Goal: Transaction & Acquisition: Purchase product/service

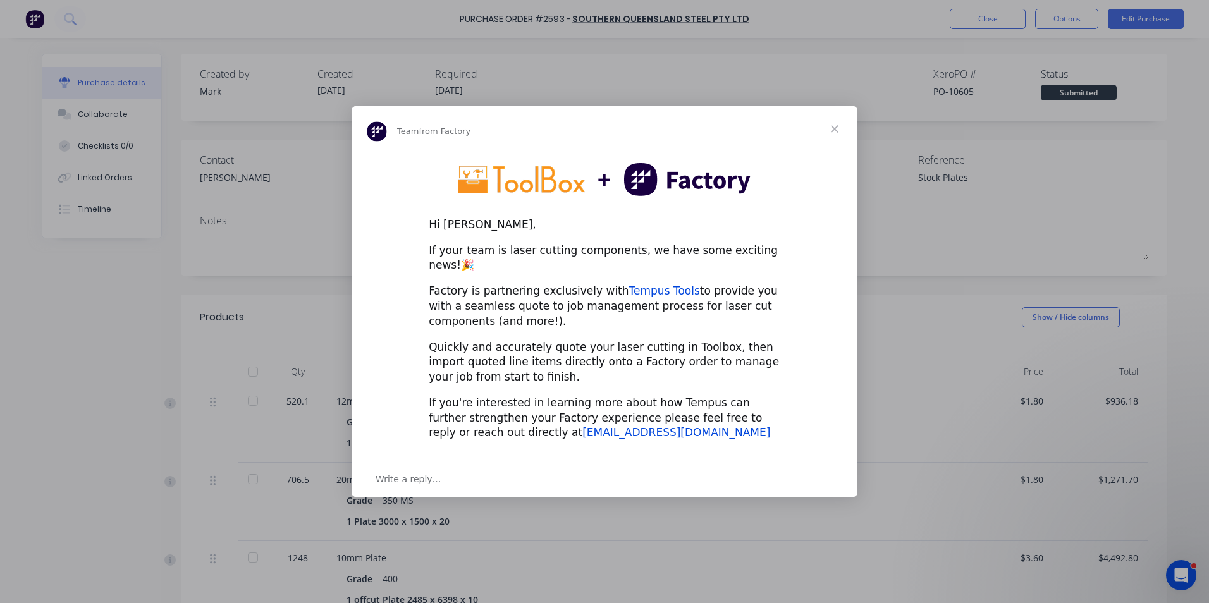
click at [629, 284] on link "Tempus Tools" at bounding box center [664, 290] width 71 height 13
click at [833, 134] on span "Close" at bounding box center [835, 129] width 46 height 46
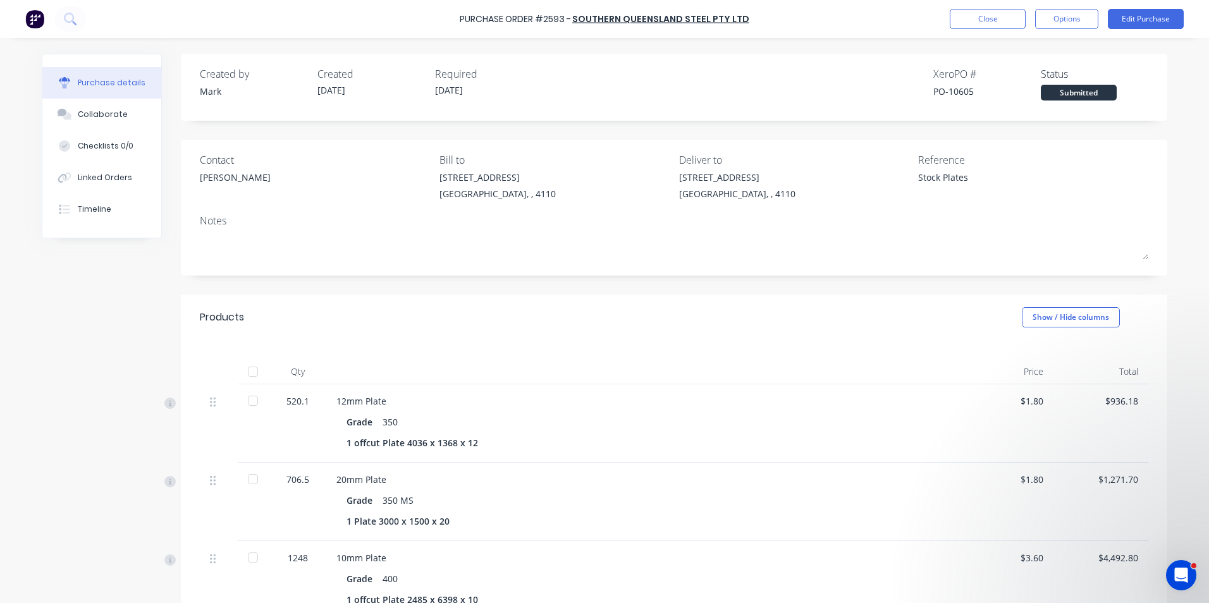
type textarea "x"
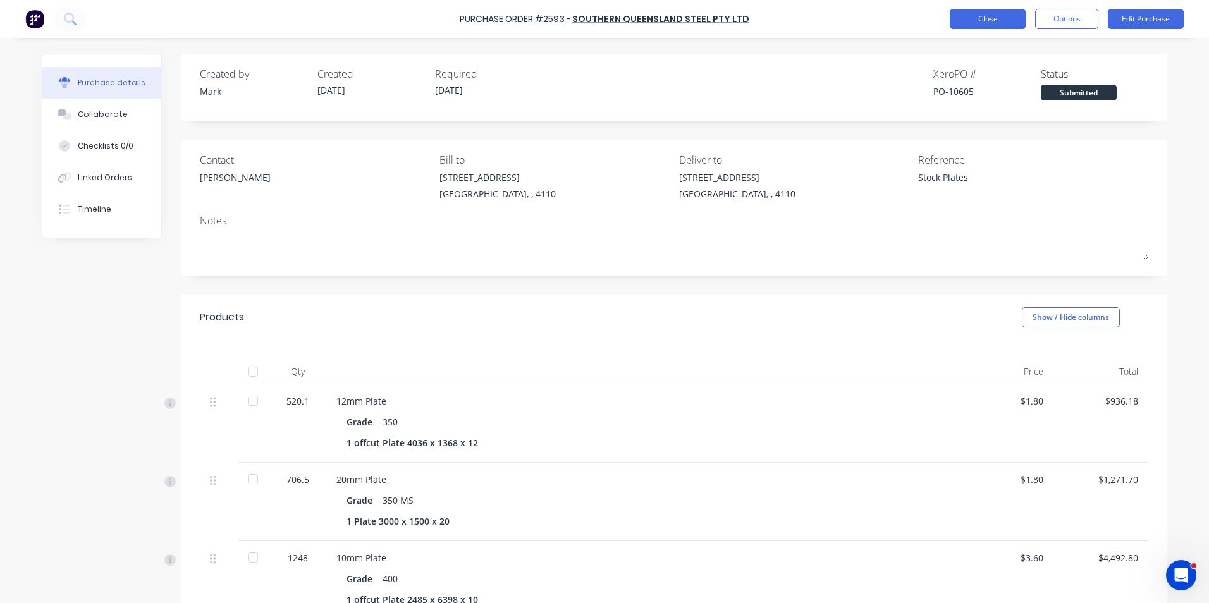
click at [991, 16] on button "Close" at bounding box center [988, 19] width 76 height 20
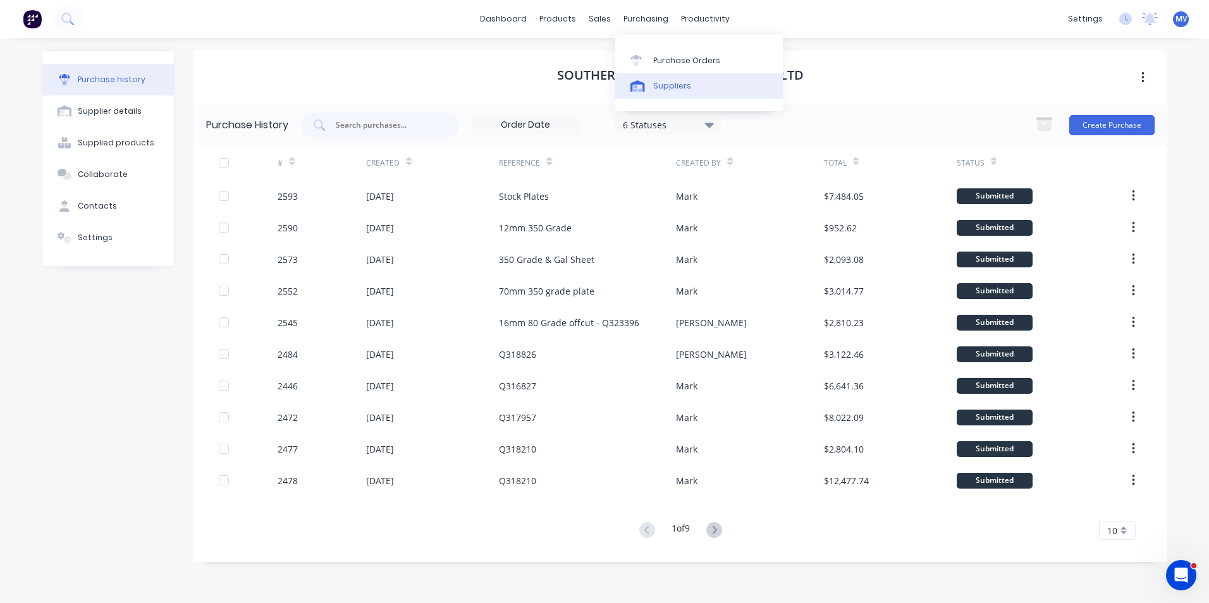
click at [666, 85] on div "Suppliers" at bounding box center [672, 85] width 38 height 11
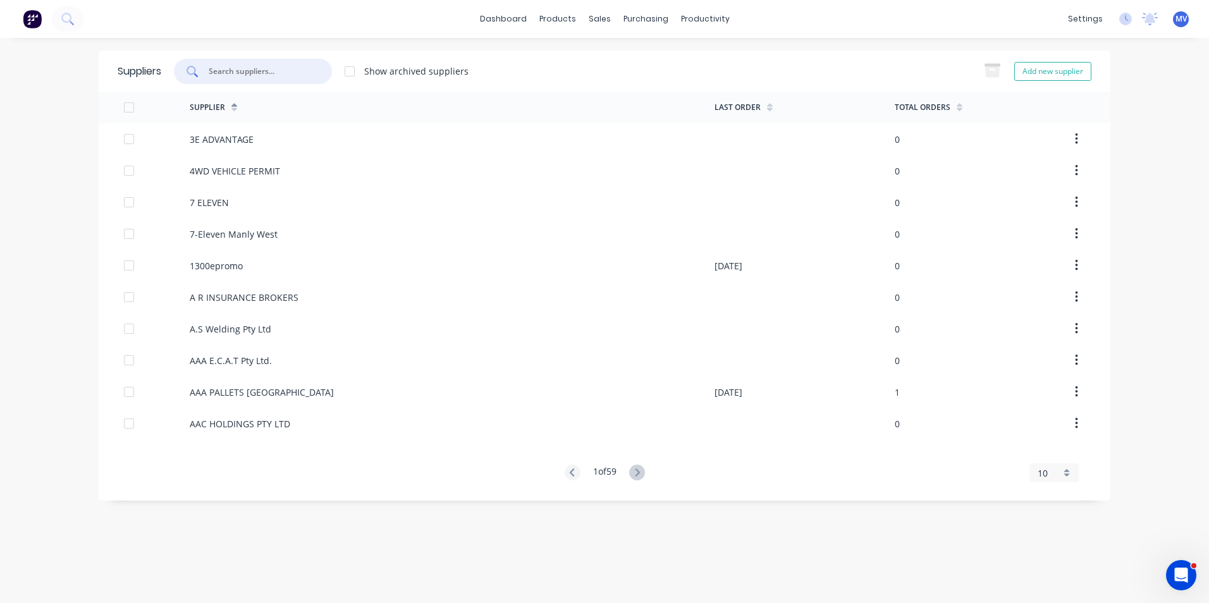
click at [231, 71] on input "text" at bounding box center [259, 71] width 105 height 13
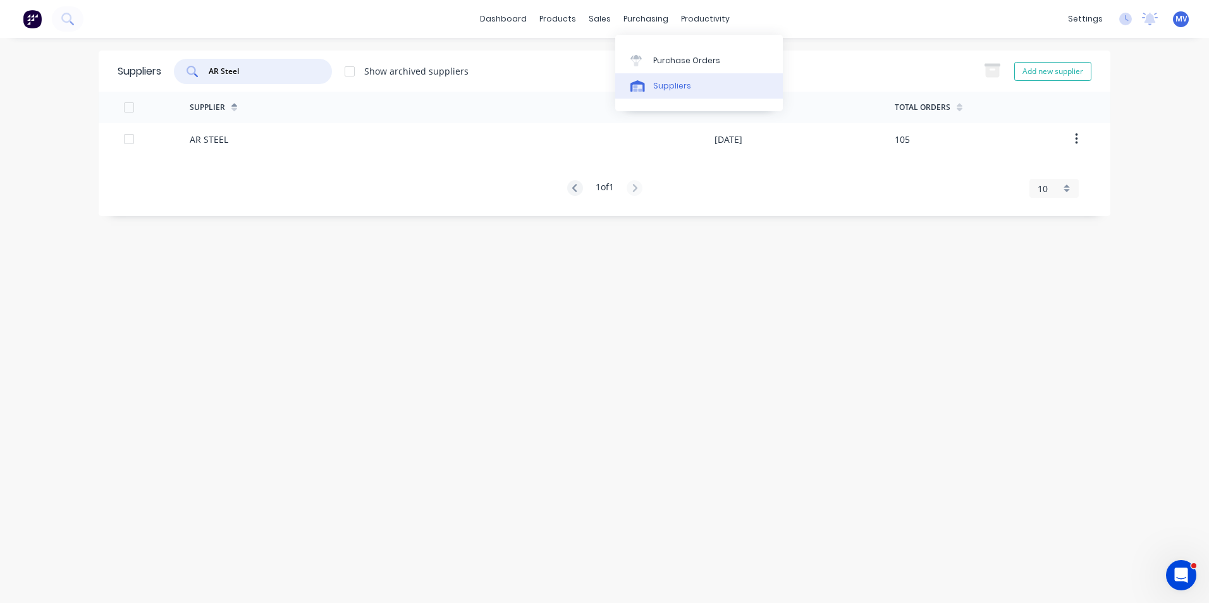
type input "AR Steel"
click at [668, 83] on div "Suppliers" at bounding box center [672, 85] width 38 height 11
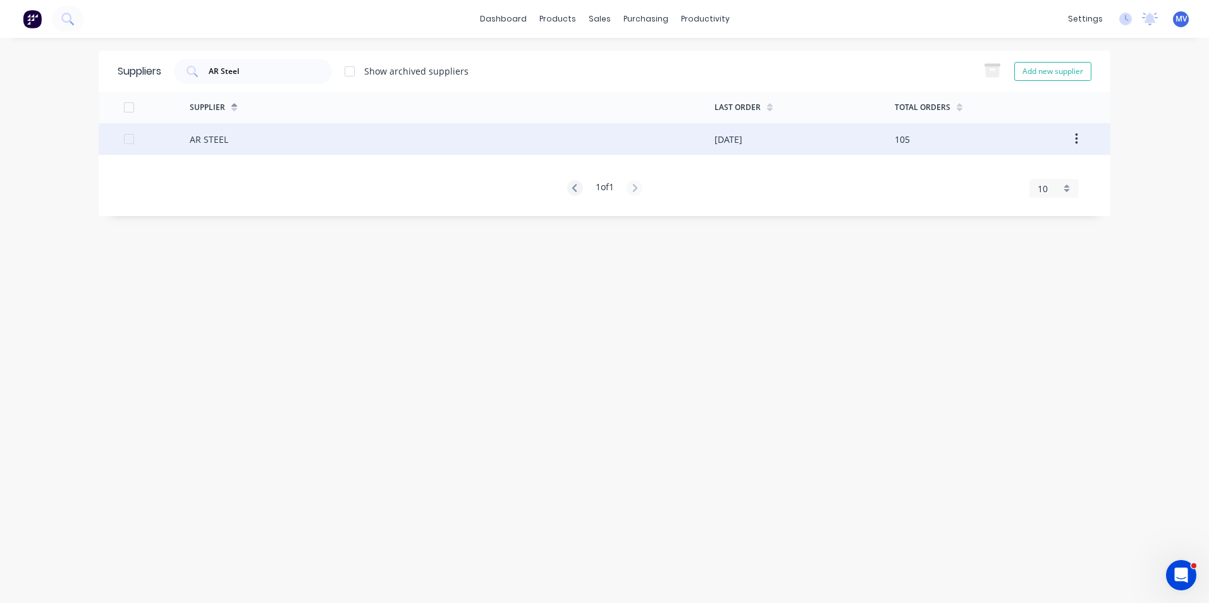
click at [237, 137] on div "AR STEEL" at bounding box center [452, 139] width 525 height 32
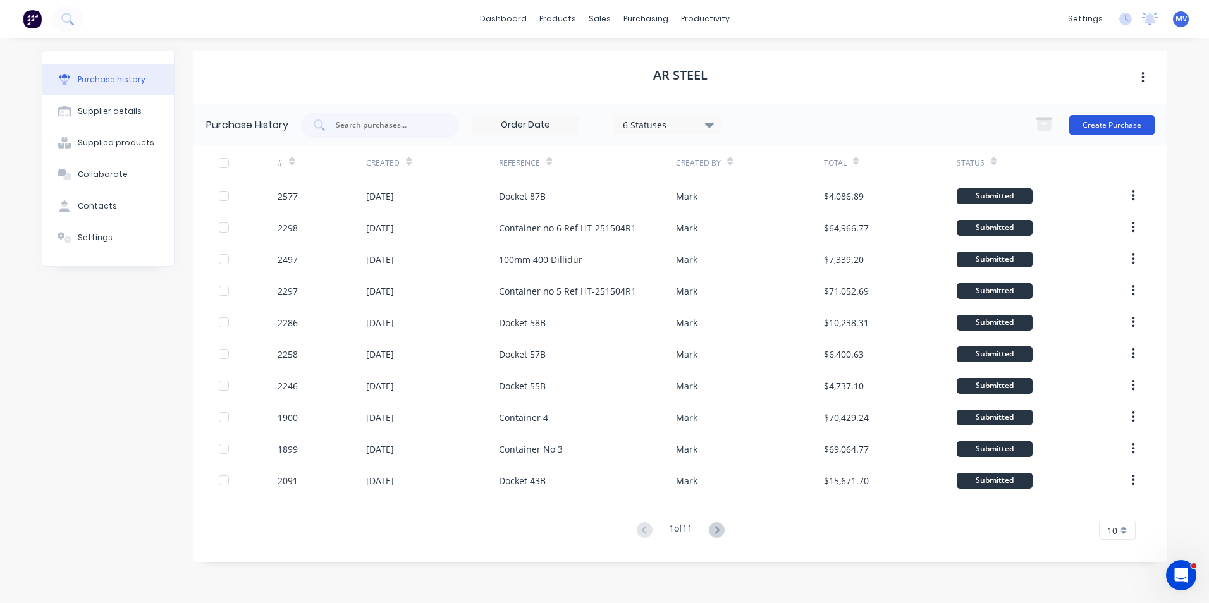
click at [1111, 125] on button "Create Purchase" at bounding box center [1111, 125] width 85 height 20
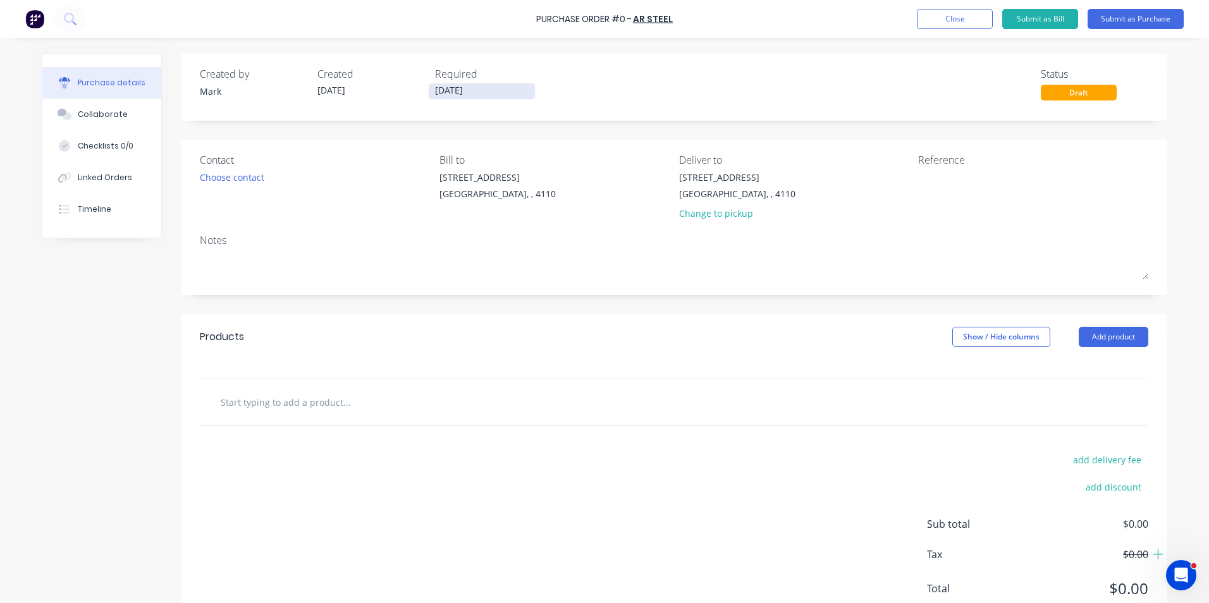
click at [451, 94] on input "[DATE]" at bounding box center [482, 91] width 106 height 16
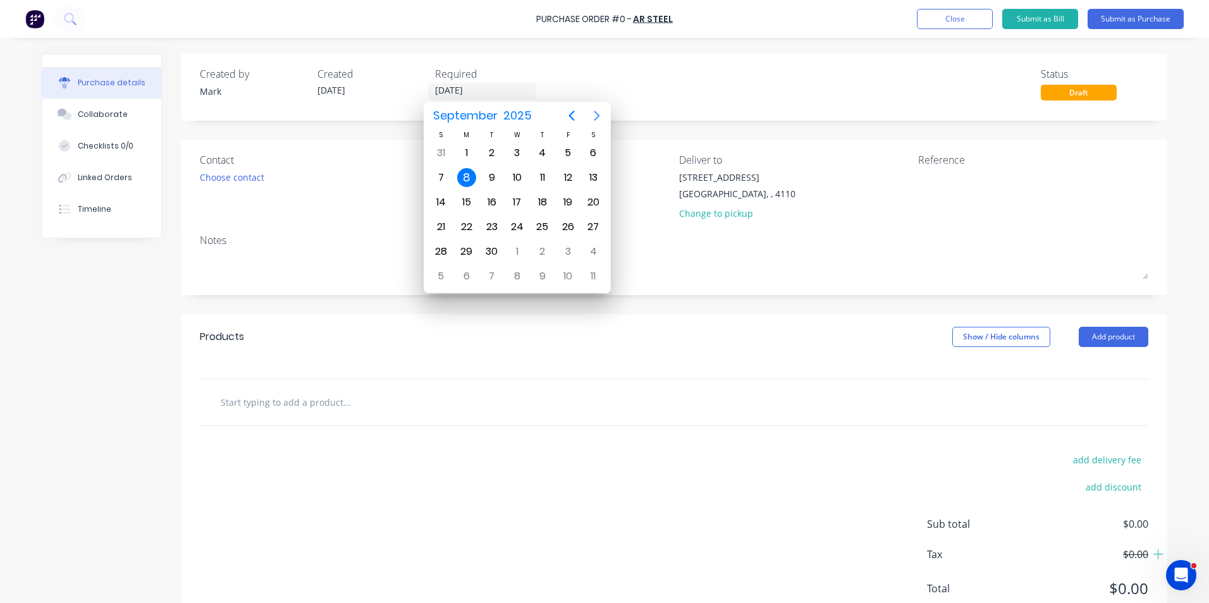
click at [598, 114] on icon "Next page" at bounding box center [597, 116] width 6 height 10
click at [569, 226] on div "24" at bounding box center [567, 226] width 19 height 19
type input "24/10/25"
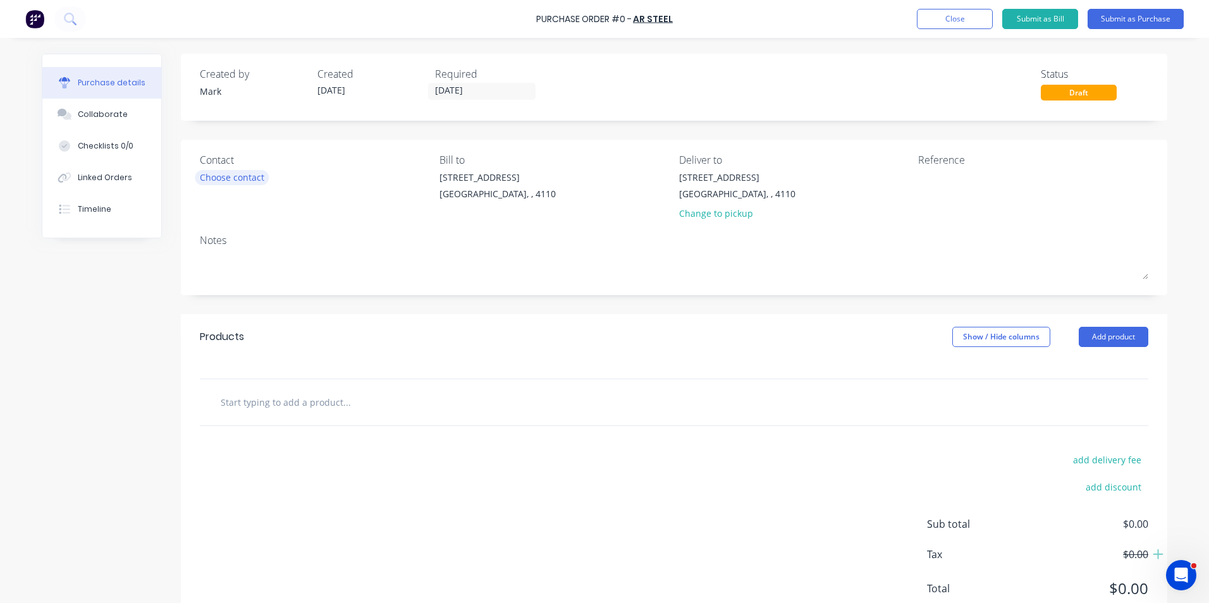
click at [223, 183] on div "Choose contact" at bounding box center [232, 177] width 64 height 13
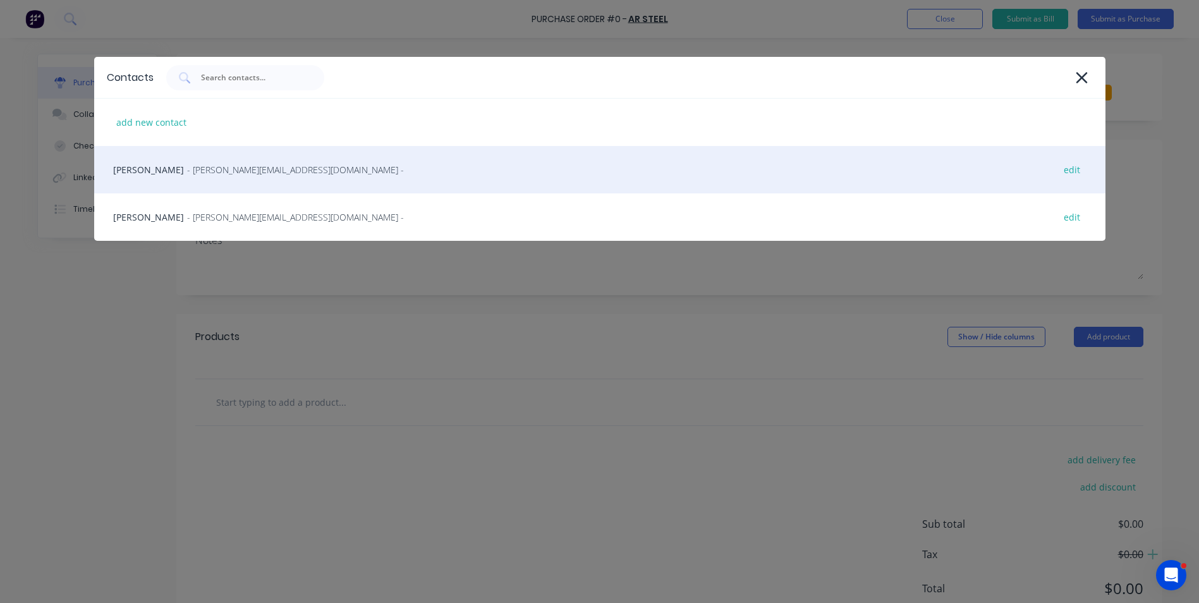
click at [142, 172] on div "Stephen Holt - stephen@hydraulicsteels.com.au - edit" at bounding box center [600, 169] width 1012 height 47
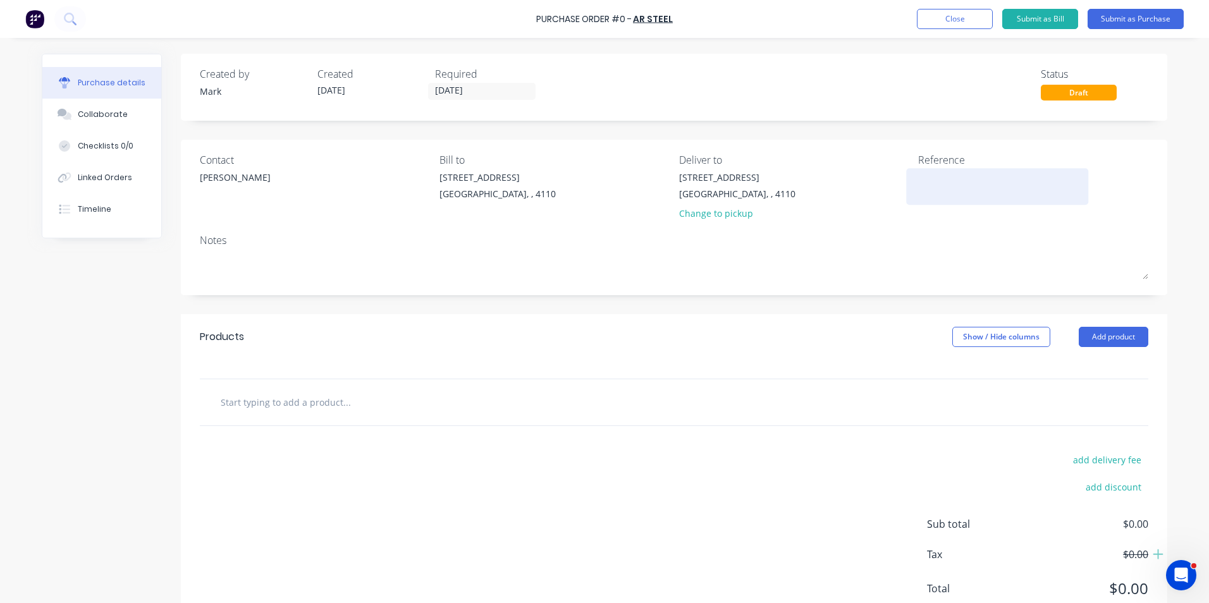
click at [957, 174] on textarea at bounding box center [997, 185] width 158 height 28
type textarea "Container 7 Arrive mid - late Oct"
type textarea "x"
type textarea "Container 7 Arrive mid - late Oct"
click at [1100, 335] on button "Add product" at bounding box center [1114, 337] width 70 height 20
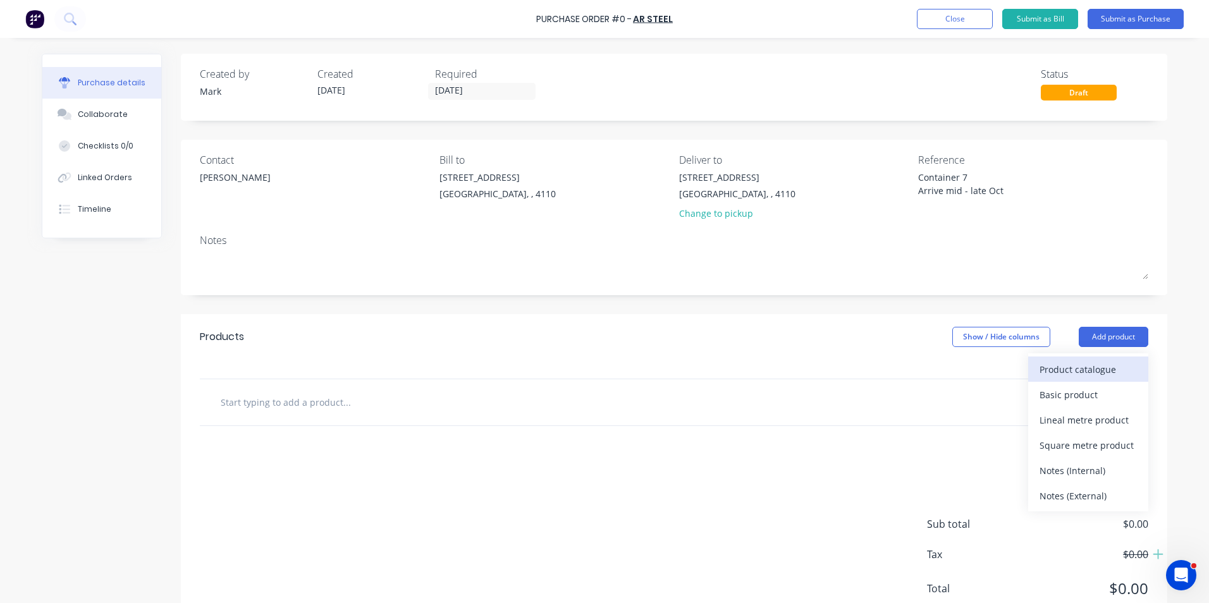
click at [1080, 370] on div "Product catalogue" at bounding box center [1087, 369] width 97 height 18
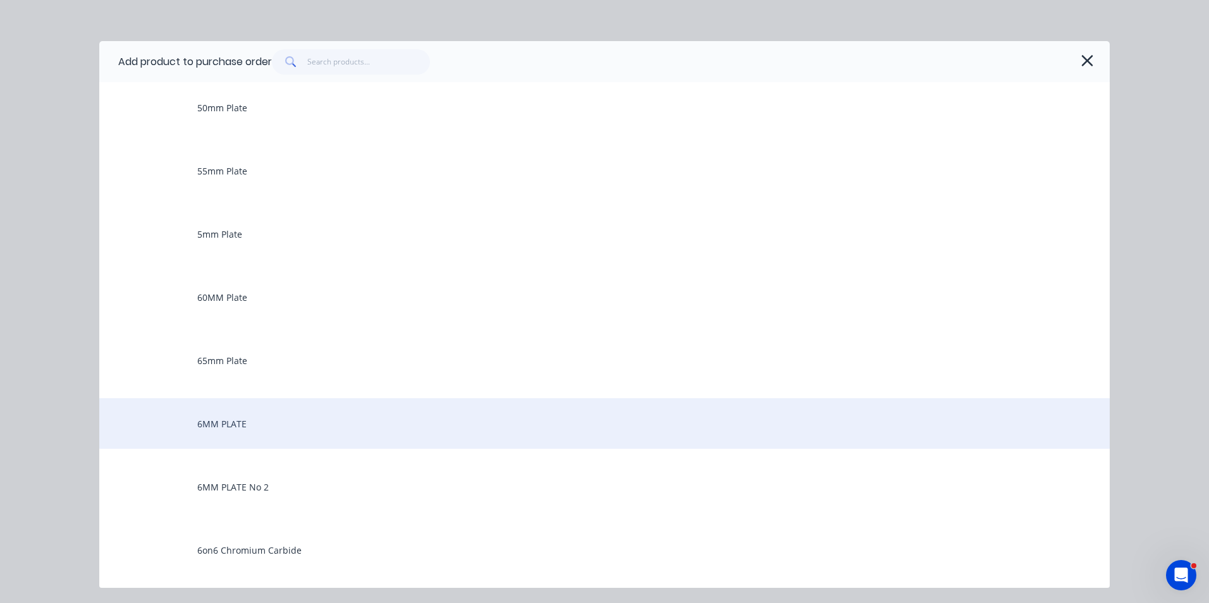
scroll to position [948, 0]
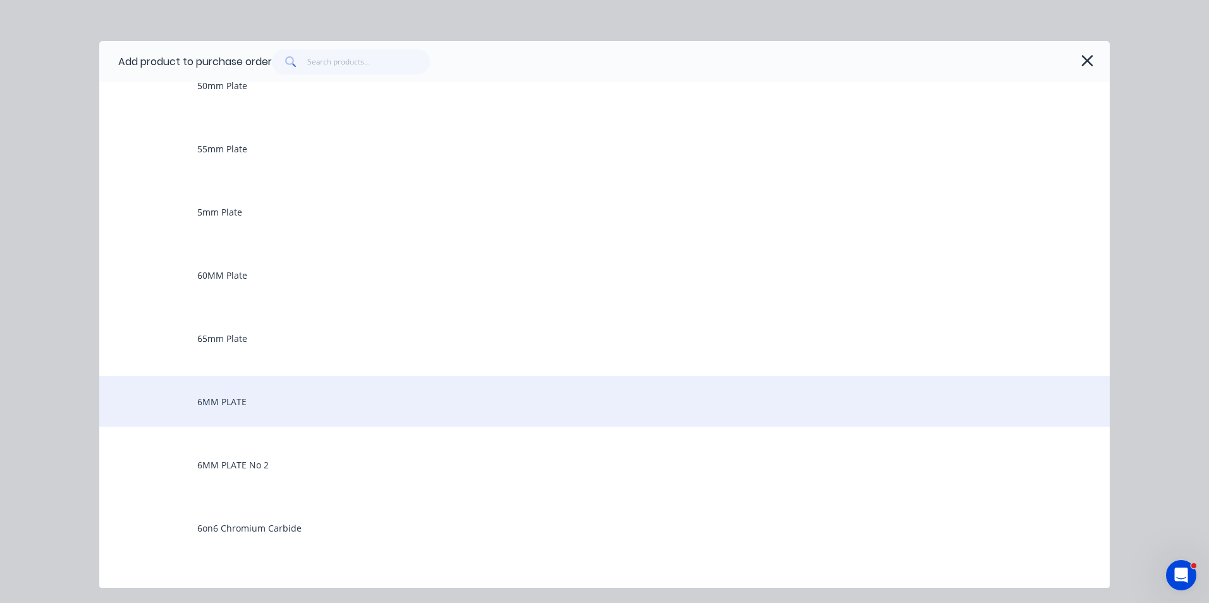
click at [228, 402] on div "6MM PLATE" at bounding box center [604, 401] width 1010 height 51
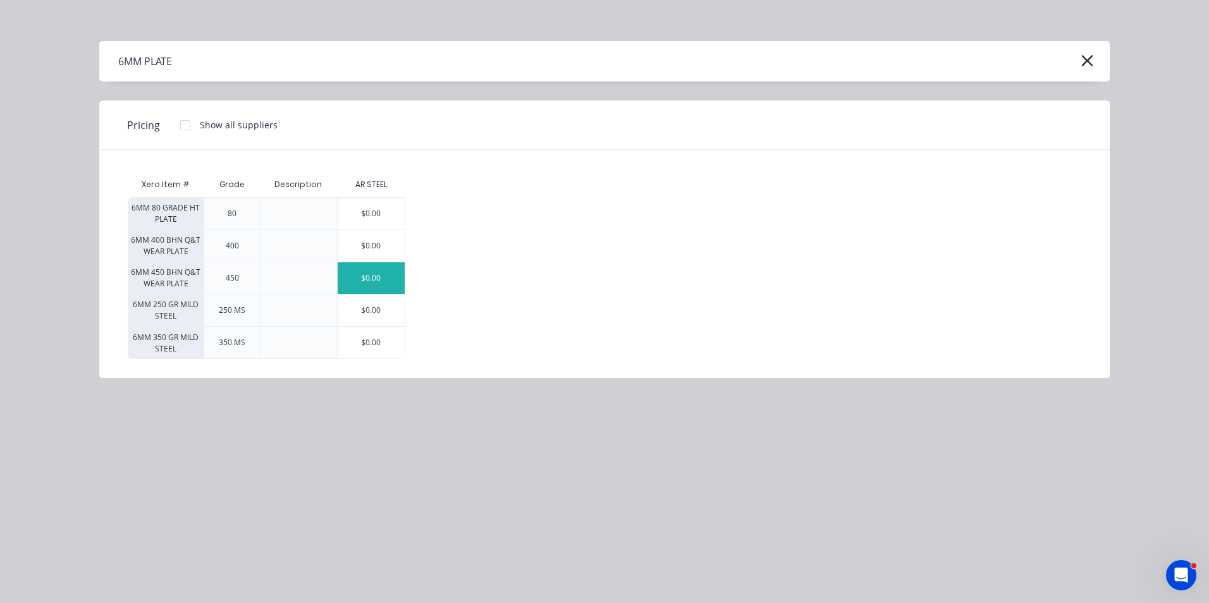
click at [391, 271] on div "$0.00" at bounding box center [372, 278] width 68 height 32
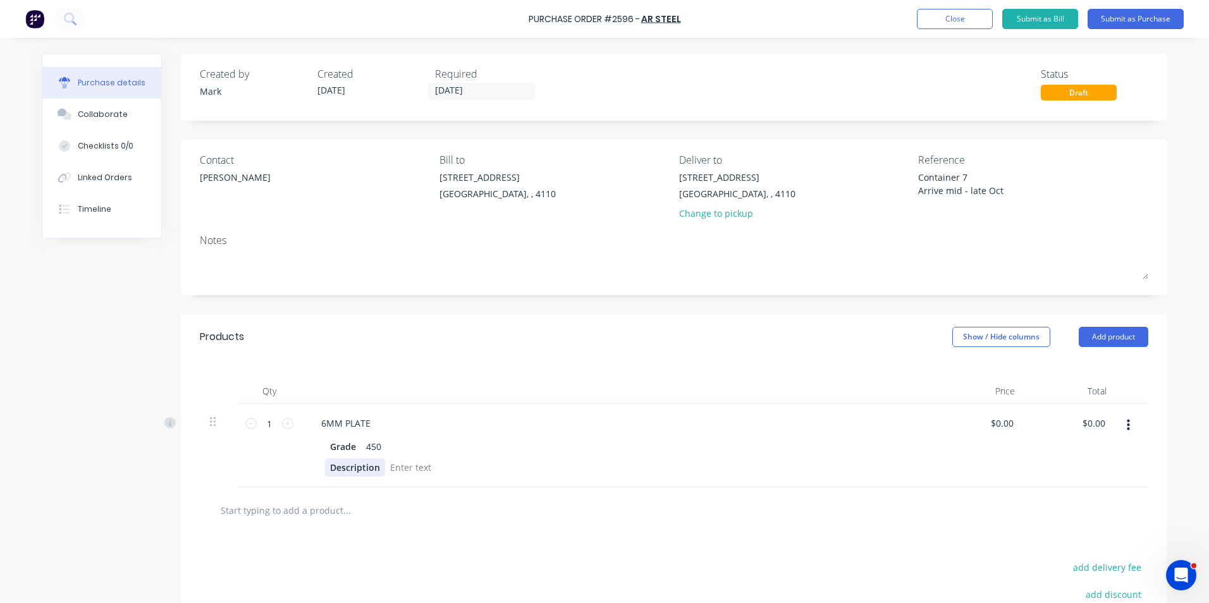
type textarea "x"
drag, startPoint x: 326, startPoint y: 467, endPoint x: 378, endPoint y: 466, distance: 52.5
click at [378, 466] on div "Description" at bounding box center [355, 467] width 60 height 18
drag, startPoint x: 258, startPoint y: 420, endPoint x: 267, endPoint y: 424, distance: 9.6
click at [267, 424] on input "1" at bounding box center [269, 423] width 25 height 19
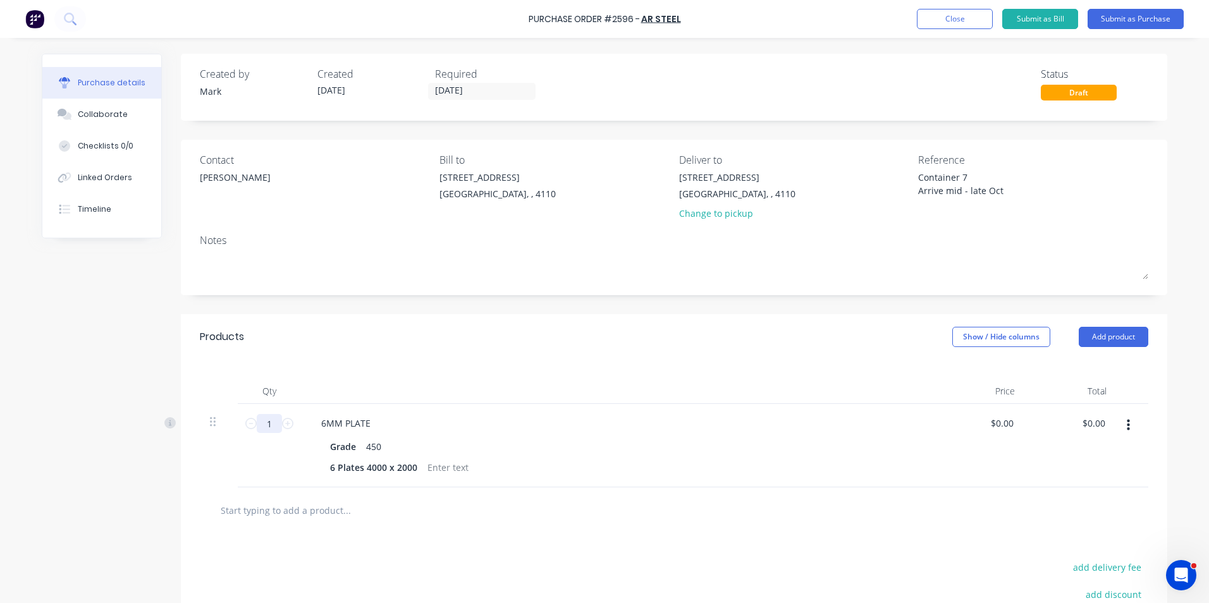
type textarea "x"
type input "2"
type textarea "x"
type input "22"
type textarea "x"
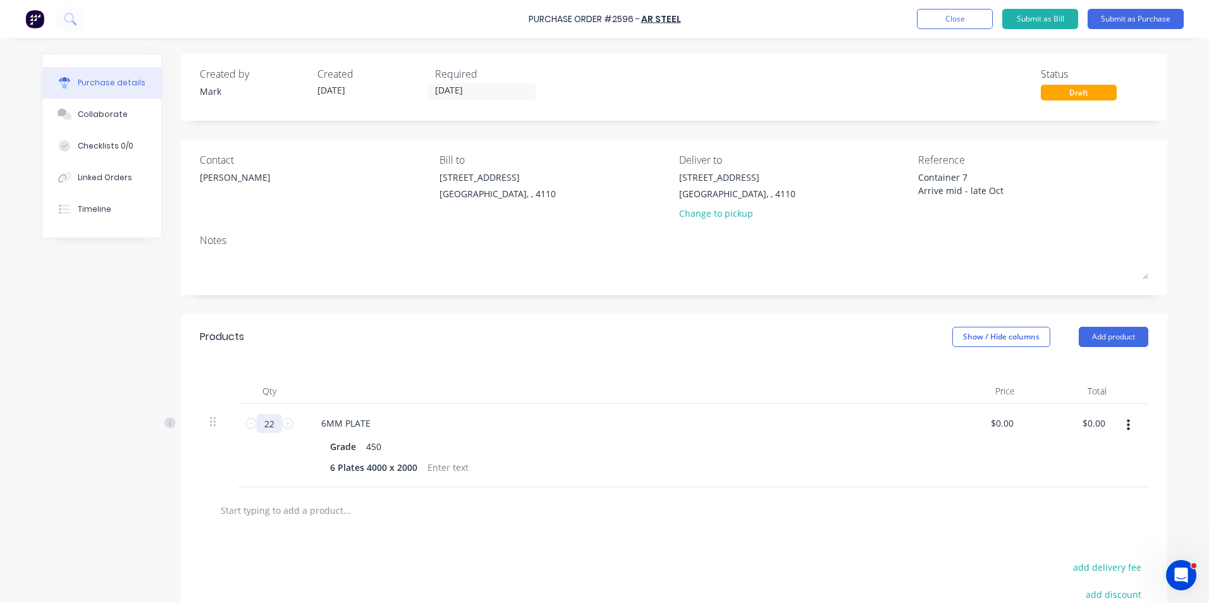
type input "226"
type textarea "x"
type input "2261"
type textarea "x"
type input "2261"
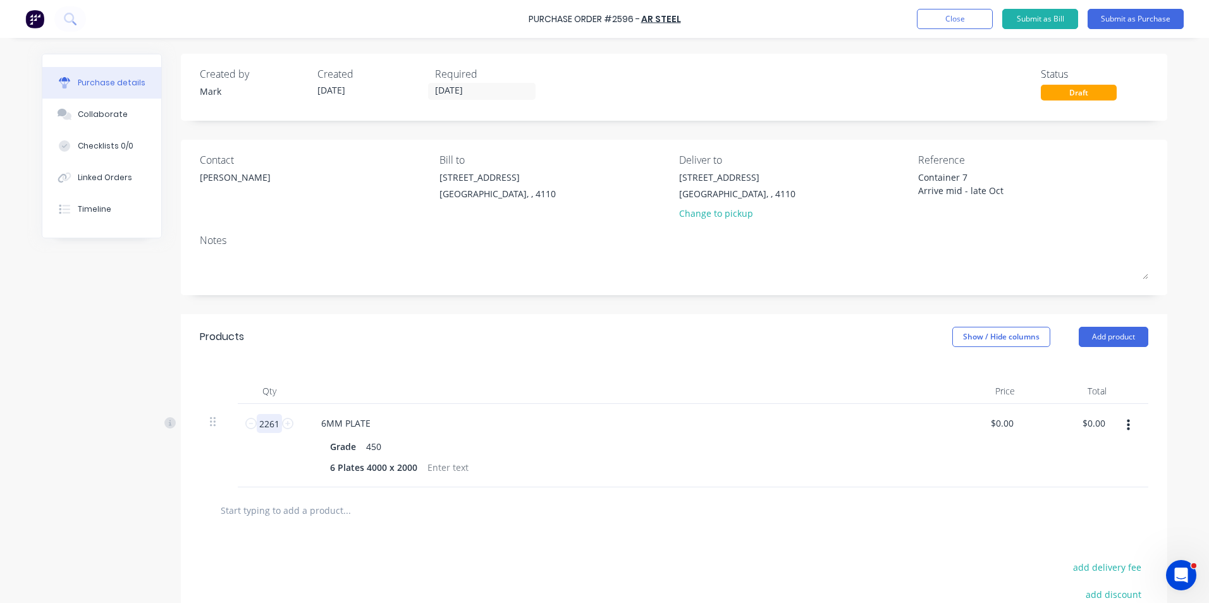
type textarea "x"
type input "0.00002.60"
type textarea "x"
click at [991, 422] on input "0.00002.60" at bounding box center [990, 423] width 52 height 18
type input "2.60"
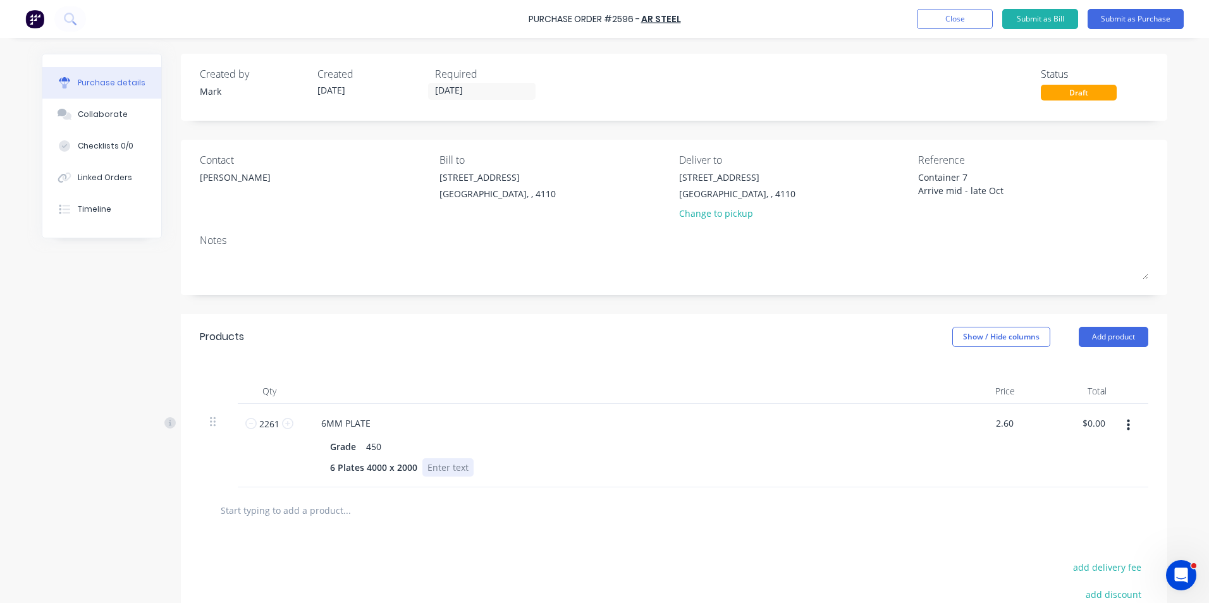
type textarea "x"
type input "$2.60"
type input "$5,878.60"
click at [890, 475] on div "6 Plates 4000 x 2000" at bounding box center [614, 467] width 579 height 18
click at [1106, 334] on button "Add product" at bounding box center [1114, 337] width 70 height 20
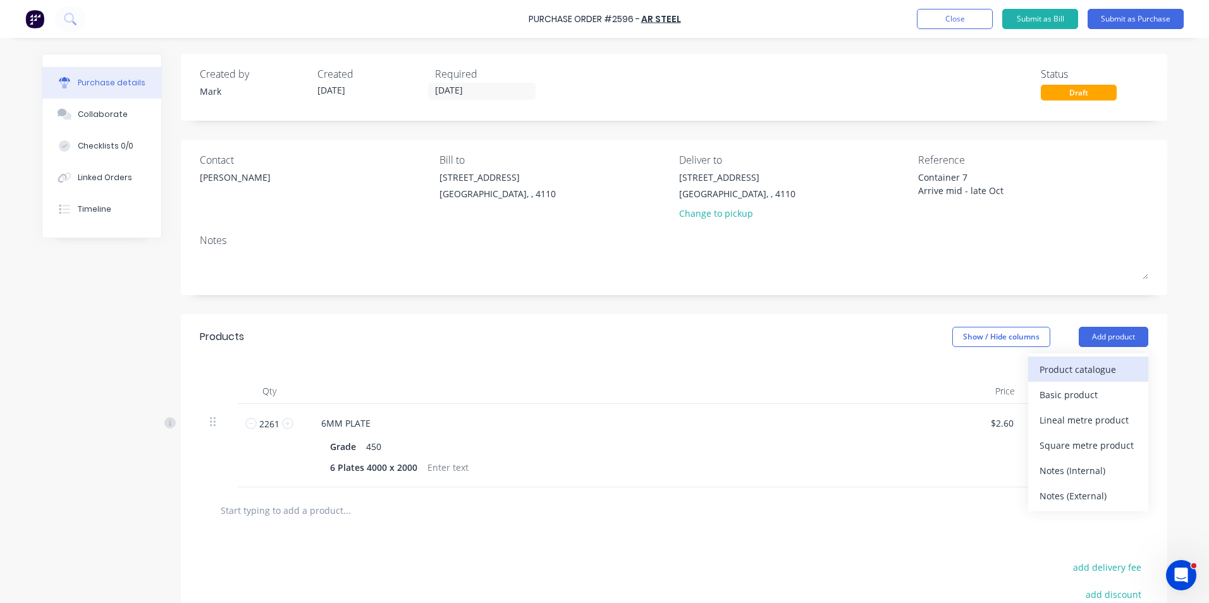
click at [1061, 369] on div "Product catalogue" at bounding box center [1087, 369] width 97 height 18
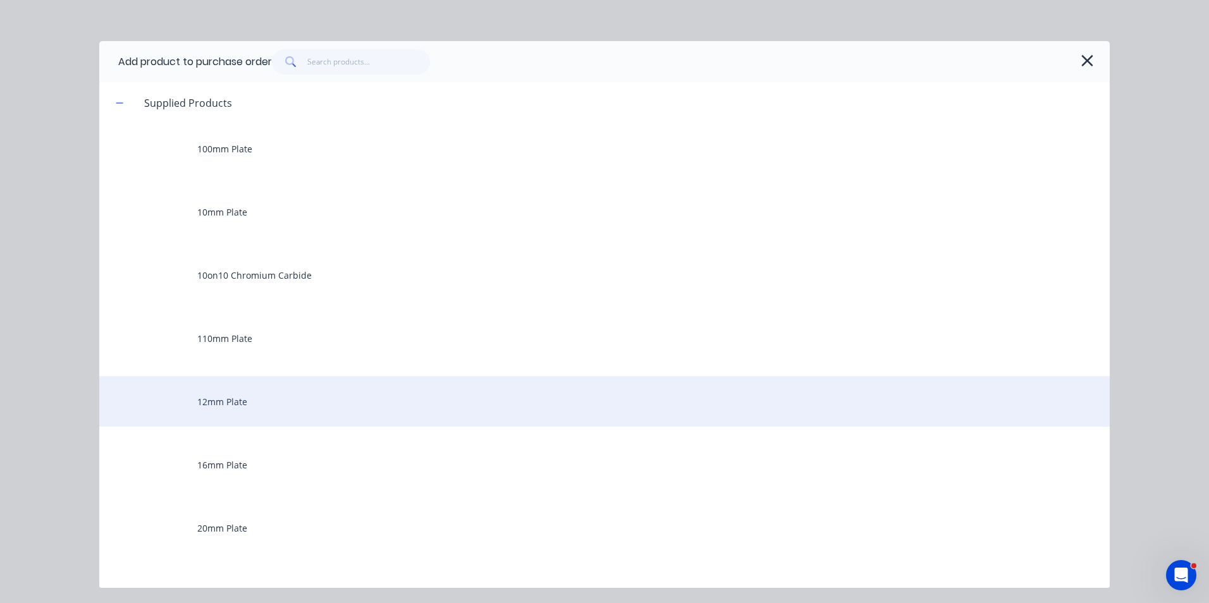
click at [242, 405] on div "12mm Plate" at bounding box center [604, 401] width 1010 height 51
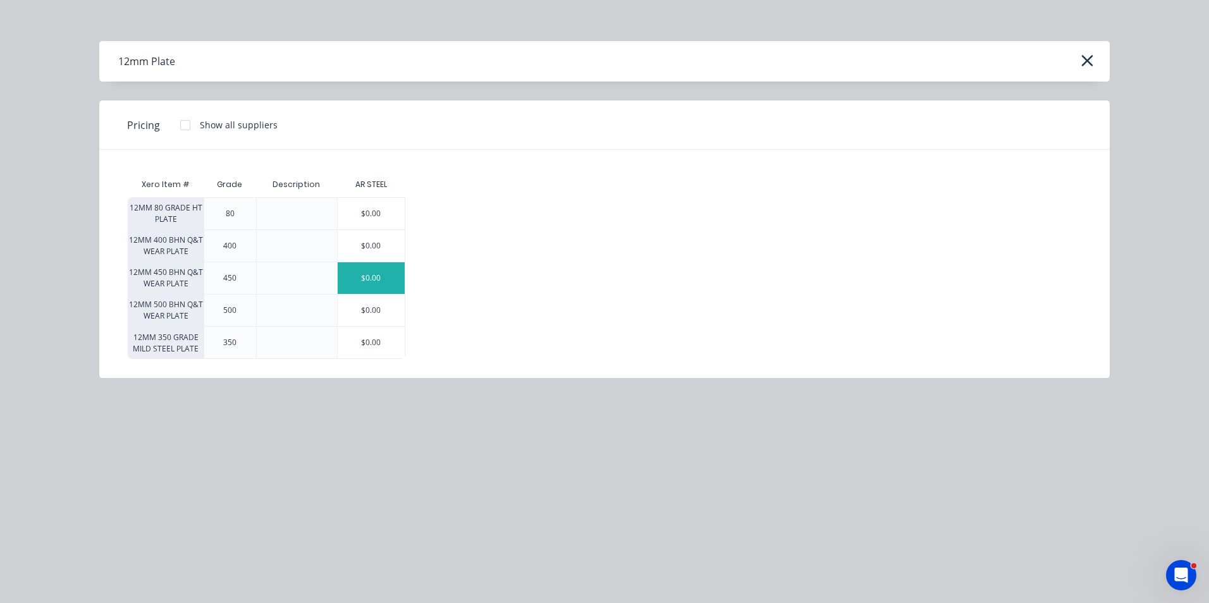
click at [389, 278] on div "$0.00" at bounding box center [372, 278] width 68 height 32
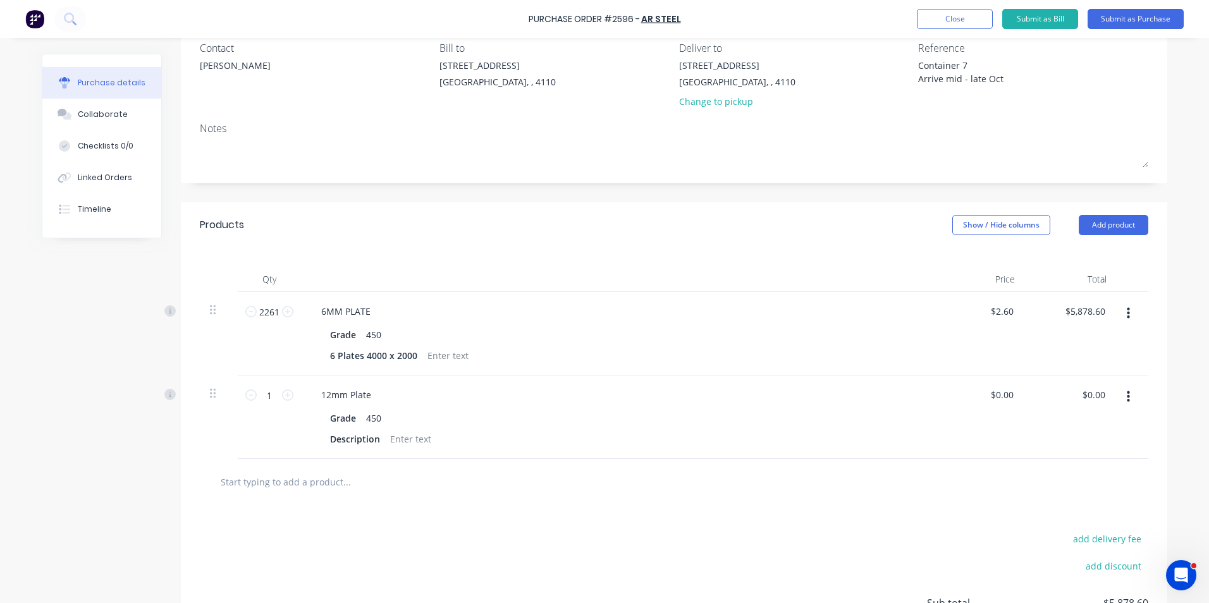
scroll to position [126, 0]
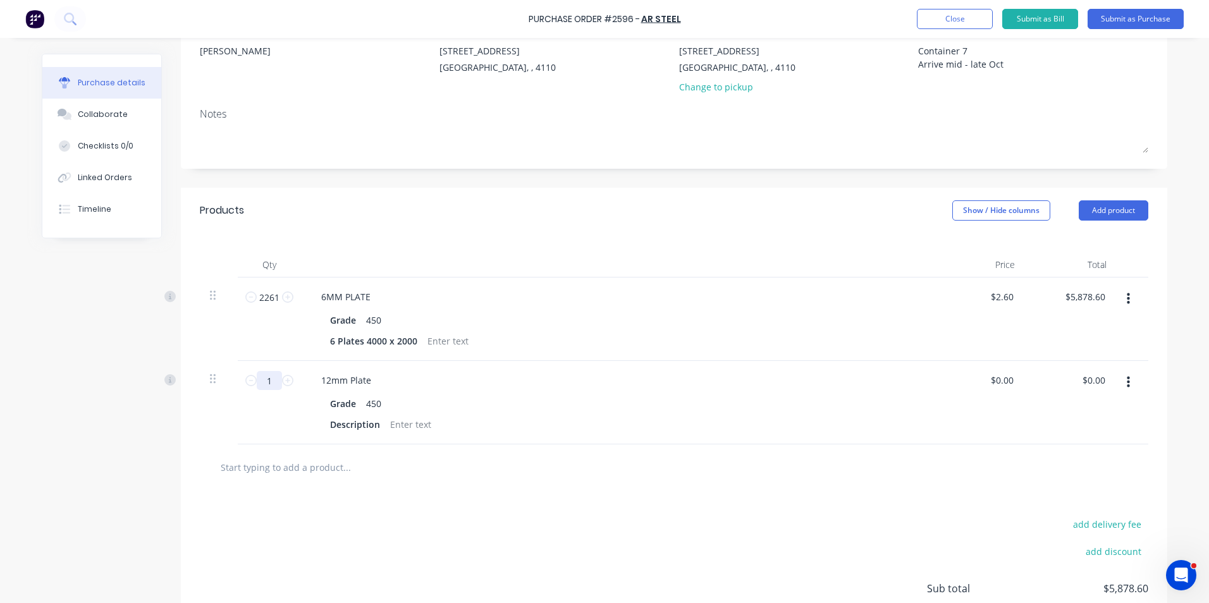
click at [267, 380] on input "1" at bounding box center [269, 380] width 25 height 19
type textarea "x"
type input "6"
type textarea "x"
type input "67"
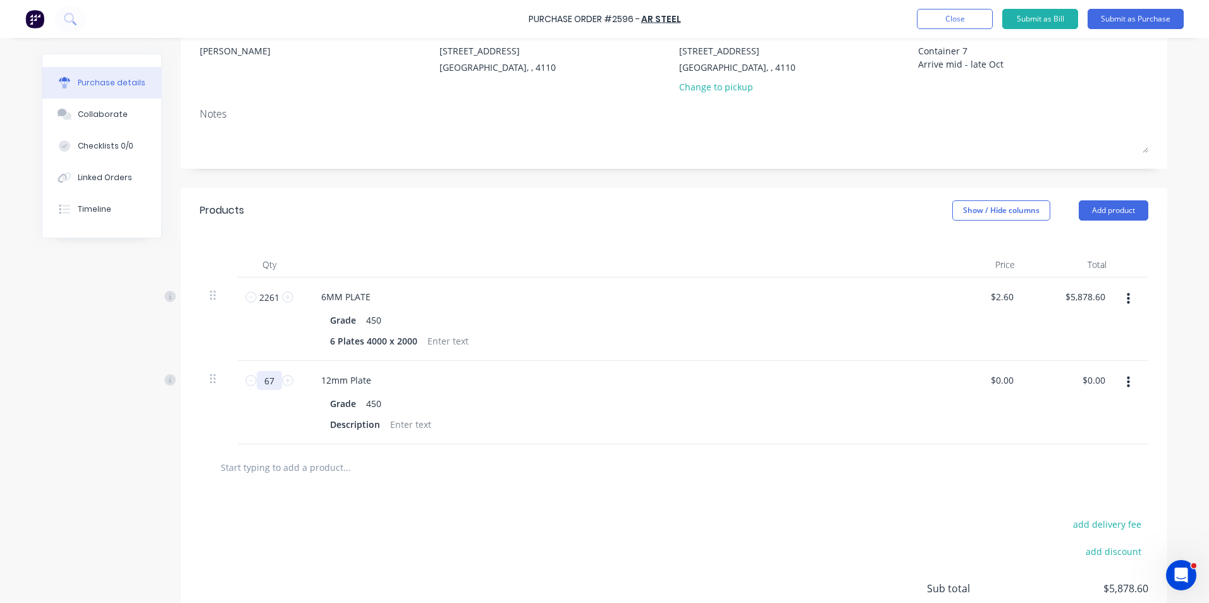
type textarea "x"
type input "678"
type textarea "x"
type input "6782"
type textarea "x"
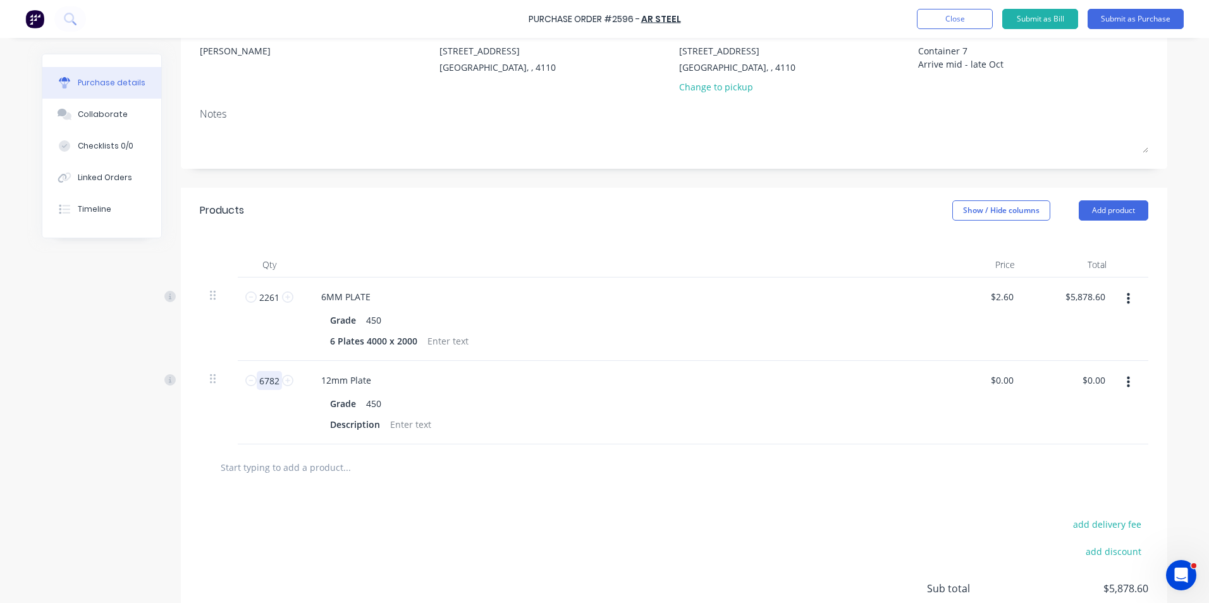
type input "6782"
type textarea "x"
type input "02.50"
type textarea "x"
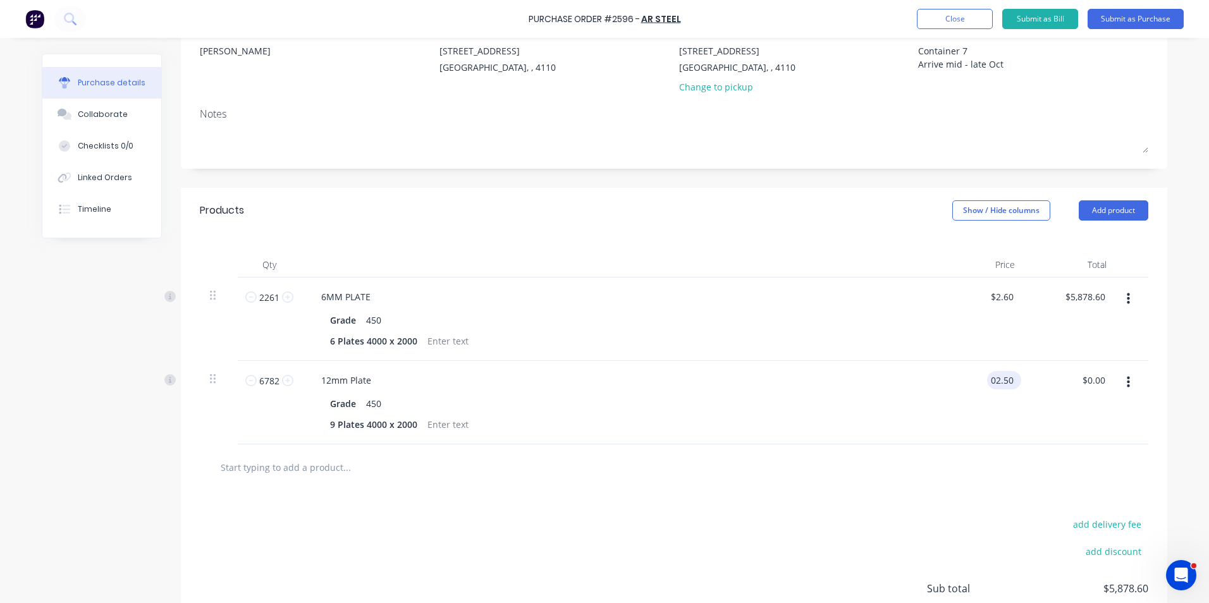
click at [993, 377] on input "02.50" at bounding box center [1001, 380] width 29 height 18
type input "2.50"
type textarea "x"
type input "$2.50"
type input "$16,955.00"
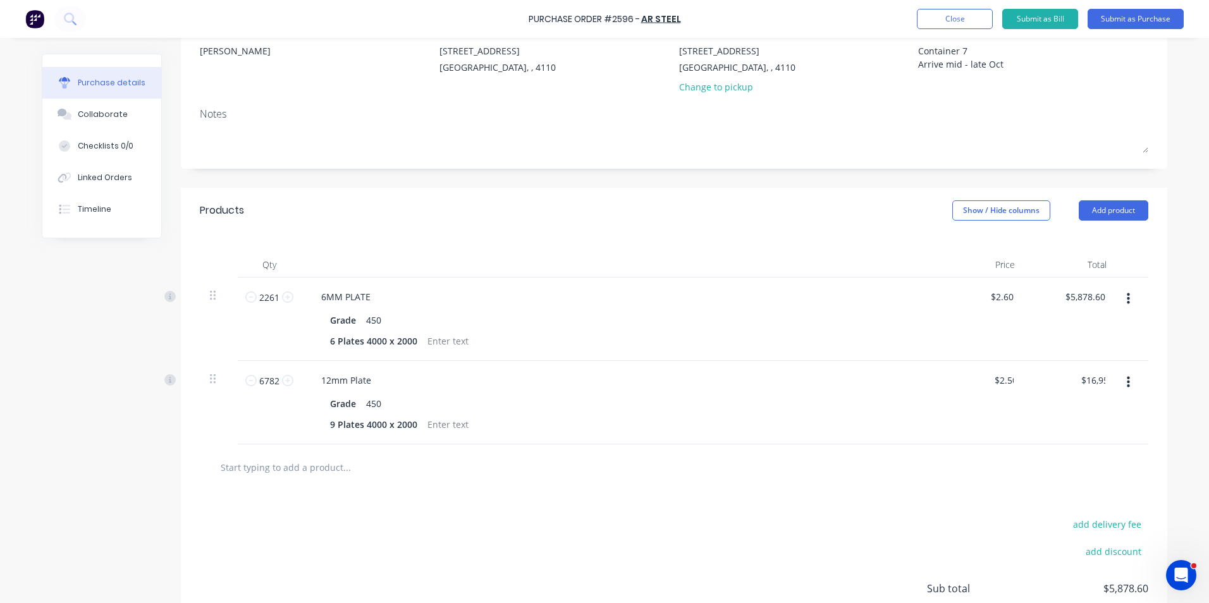
click at [989, 441] on div "$2.50 2.50" at bounding box center [979, 402] width 92 height 83
click at [1107, 210] on button "Add product" at bounding box center [1114, 210] width 70 height 20
click at [1068, 240] on div "Product catalogue" at bounding box center [1087, 243] width 97 height 18
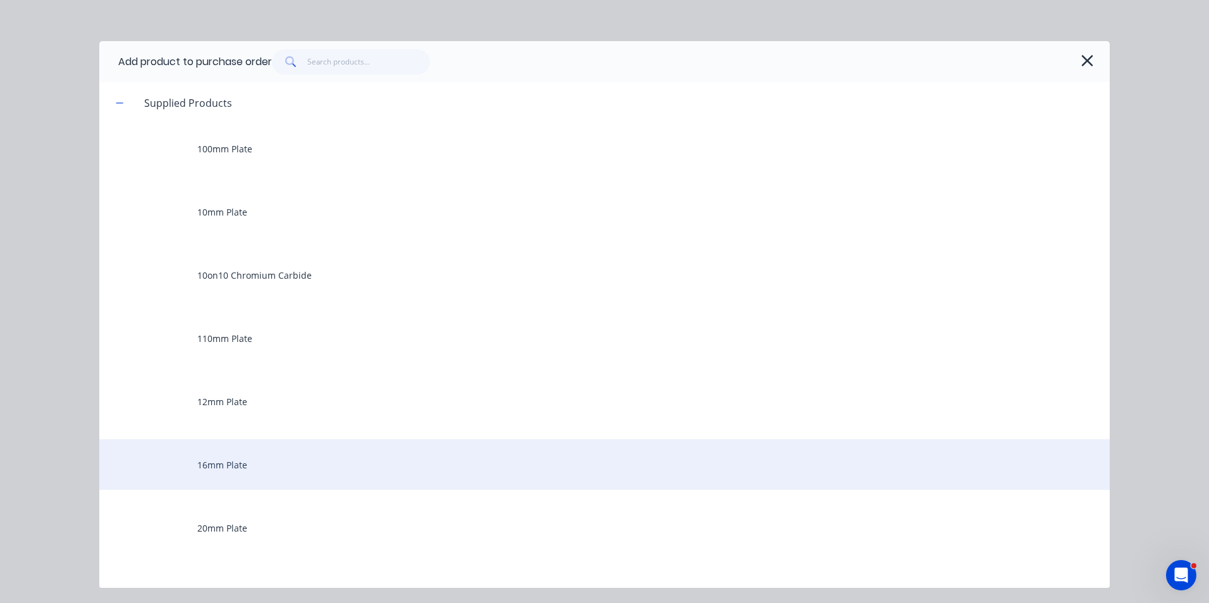
click at [209, 464] on div "16mm Plate" at bounding box center [604, 464] width 1010 height 51
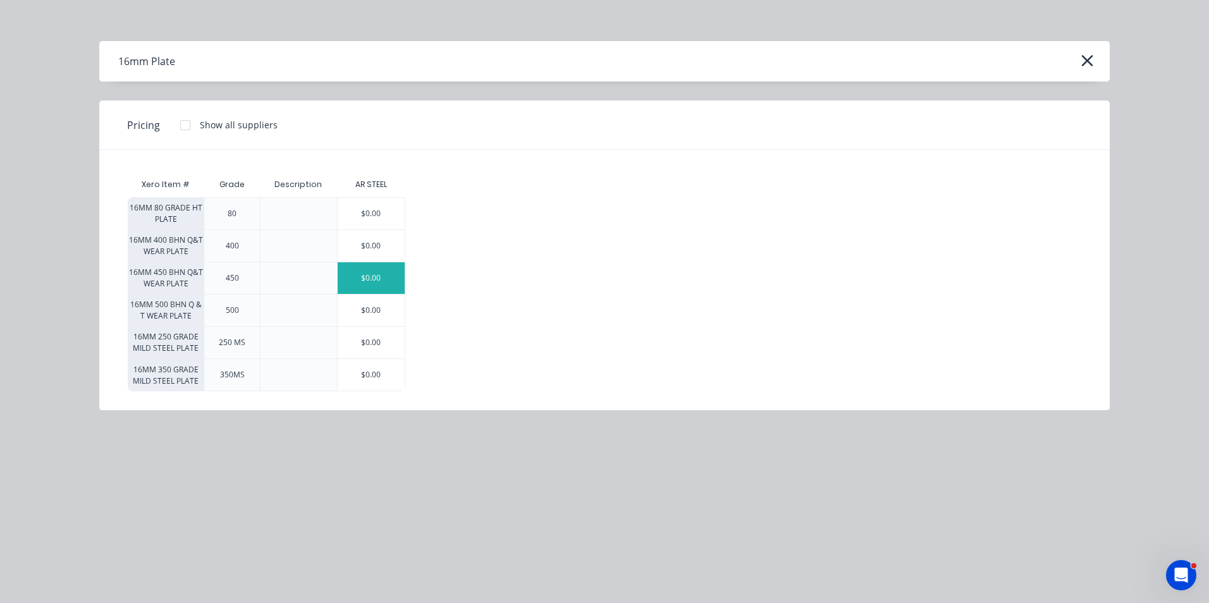
click at [396, 277] on div "$0.00" at bounding box center [372, 278] width 68 height 32
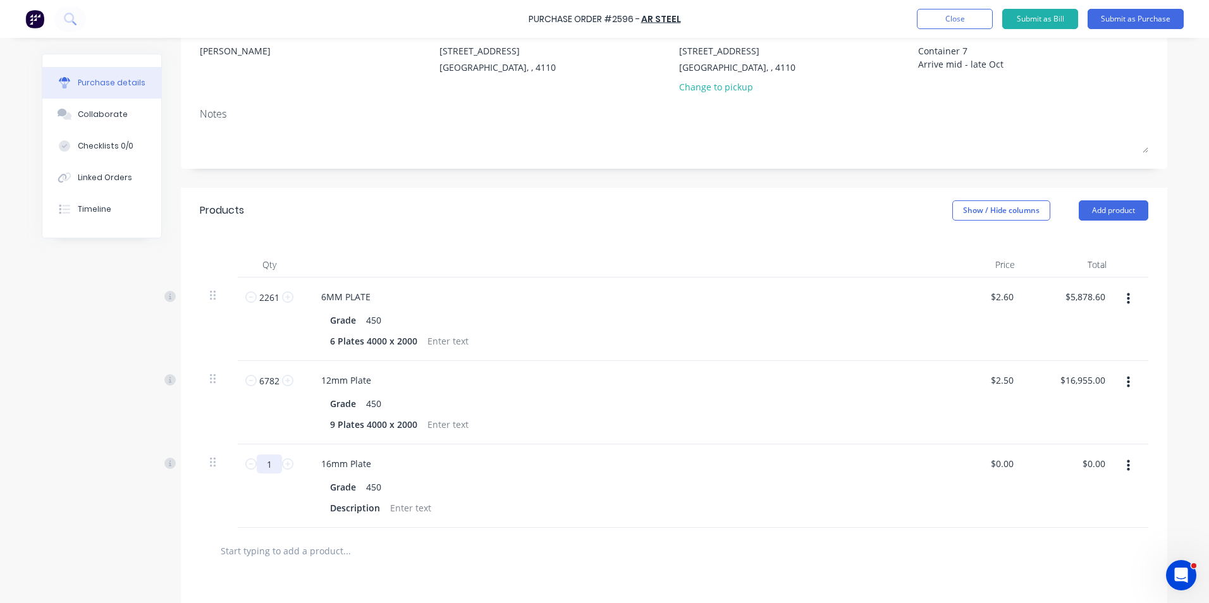
drag, startPoint x: 260, startPoint y: 470, endPoint x: 273, endPoint y: 467, distance: 12.9
click at [272, 468] on input "1" at bounding box center [269, 464] width 25 height 19
type textarea "x"
type input "9"
type textarea "x"
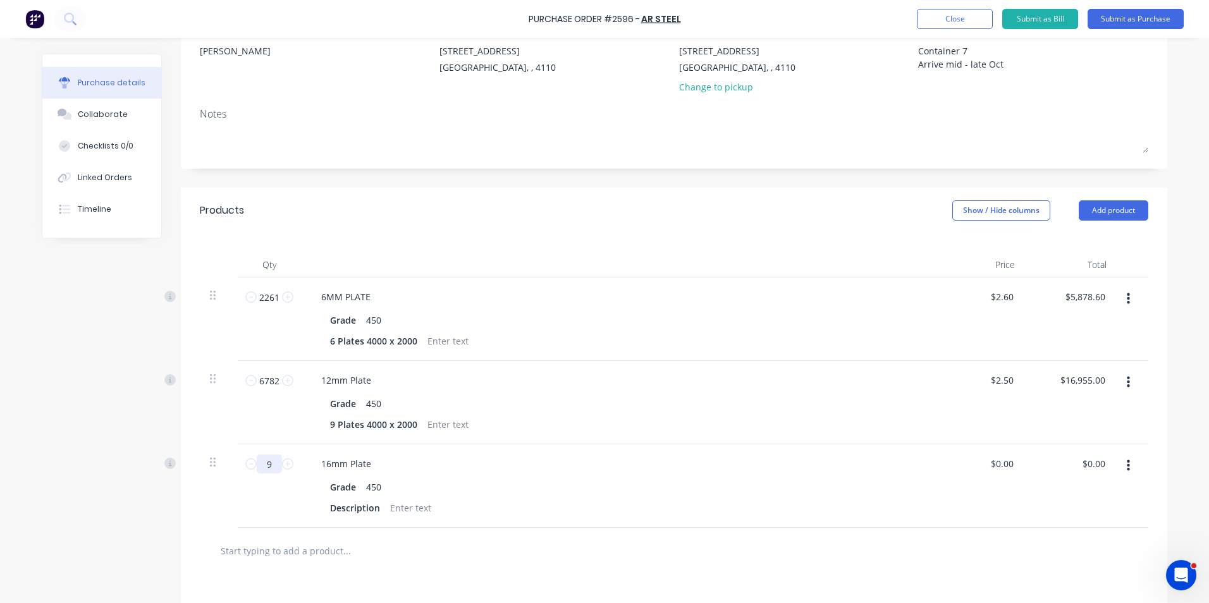
type input "90"
type textarea "x"
type input "904"
type textarea "x"
type input "9043"
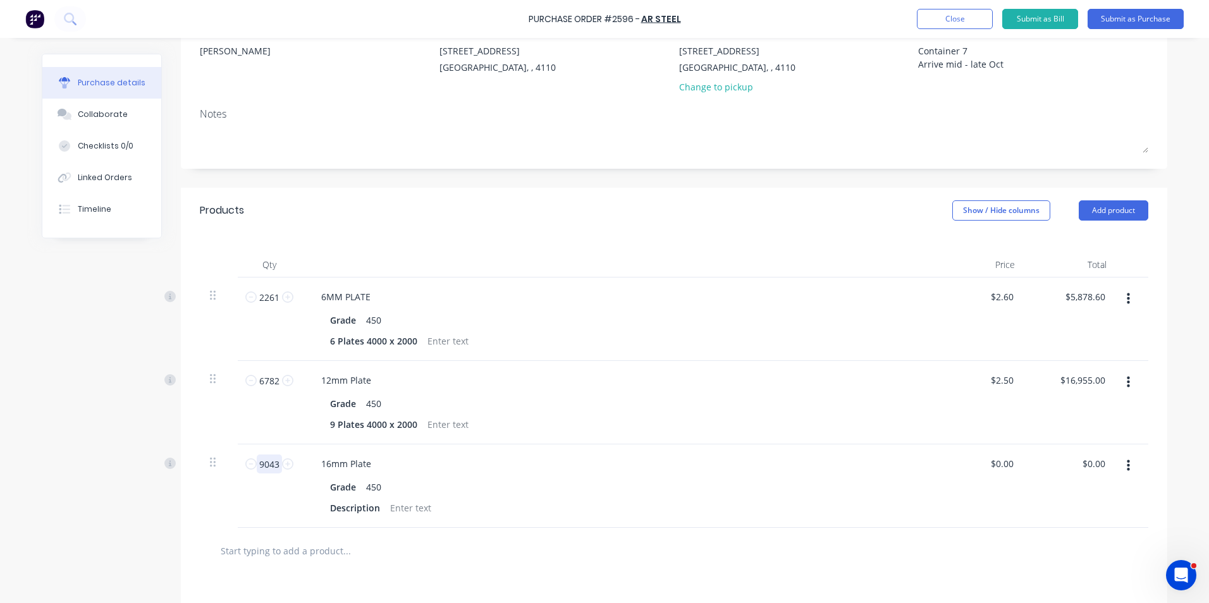
type textarea "x"
type input "9043"
type textarea "x"
type input "0"
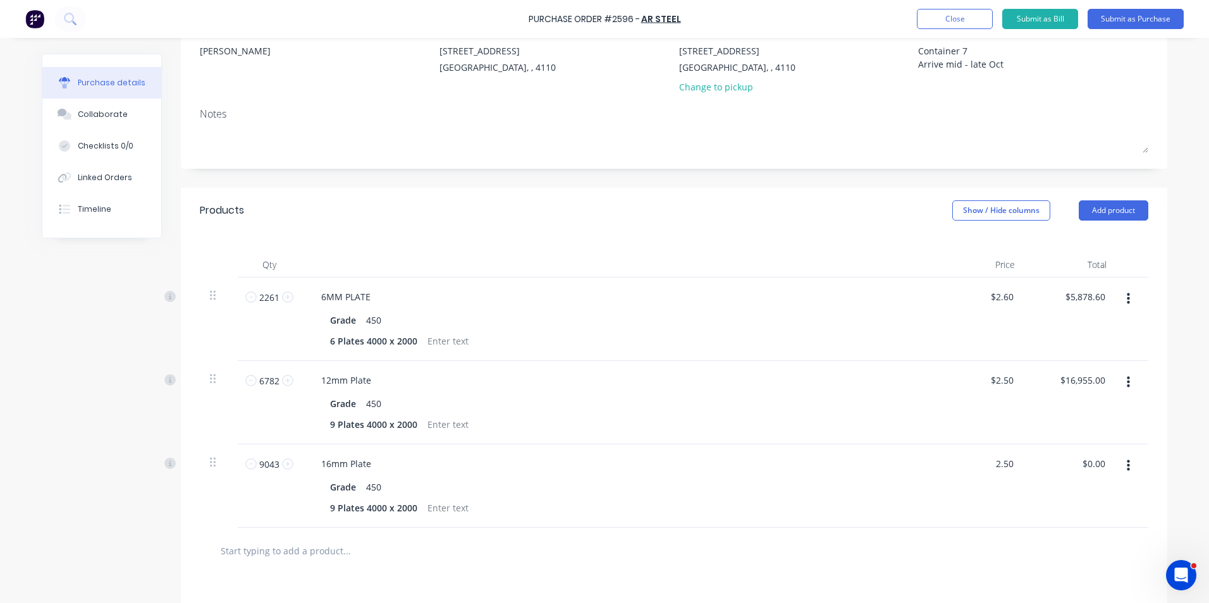
type input "2.50"
type textarea "x"
type input "$2.50"
type input "$22,607.50"
click at [758, 460] on div "16mm Plate" at bounding box center [617, 464] width 612 height 18
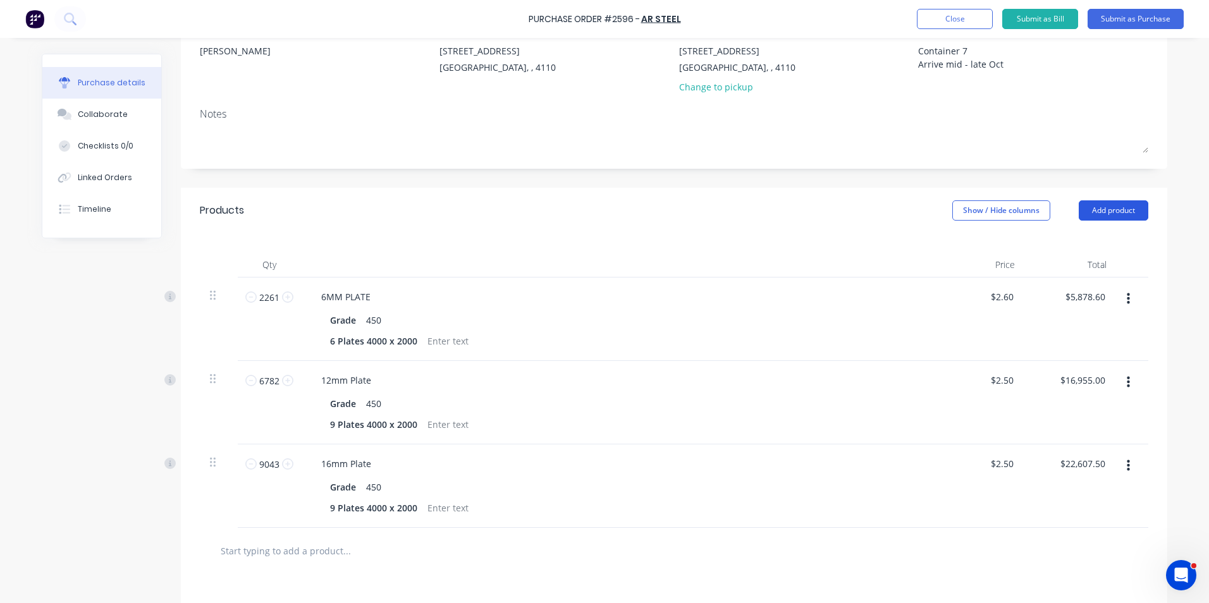
click at [1109, 208] on button "Add product" at bounding box center [1114, 210] width 70 height 20
click at [1078, 245] on div "Product catalogue" at bounding box center [1087, 243] width 97 height 18
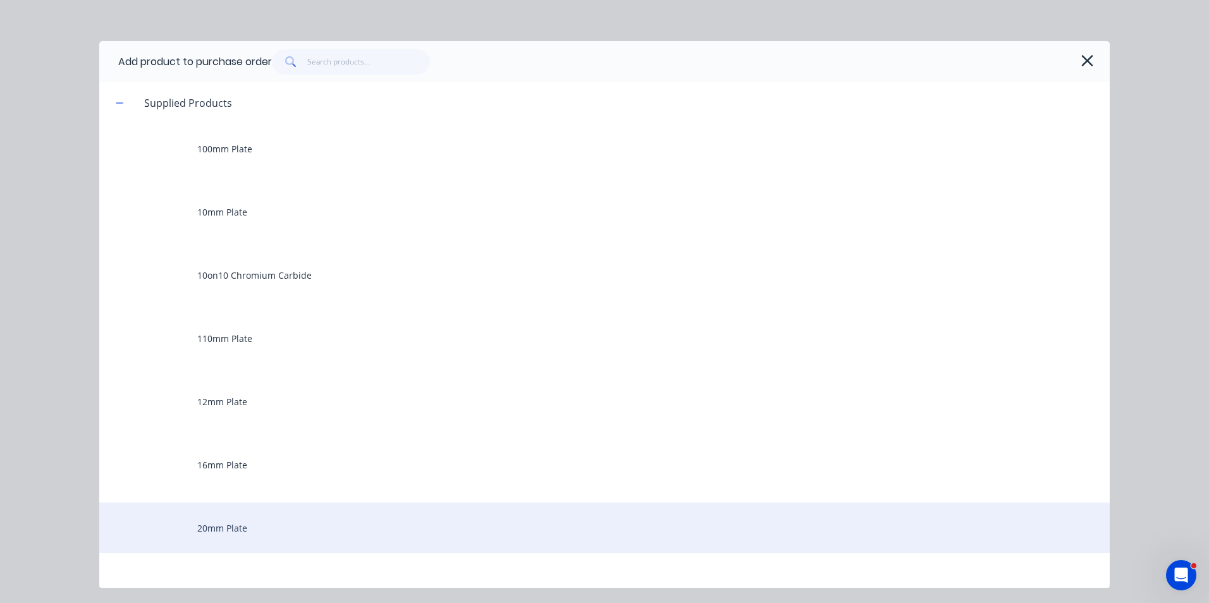
click at [240, 523] on div "20mm Plate" at bounding box center [604, 528] width 1010 height 51
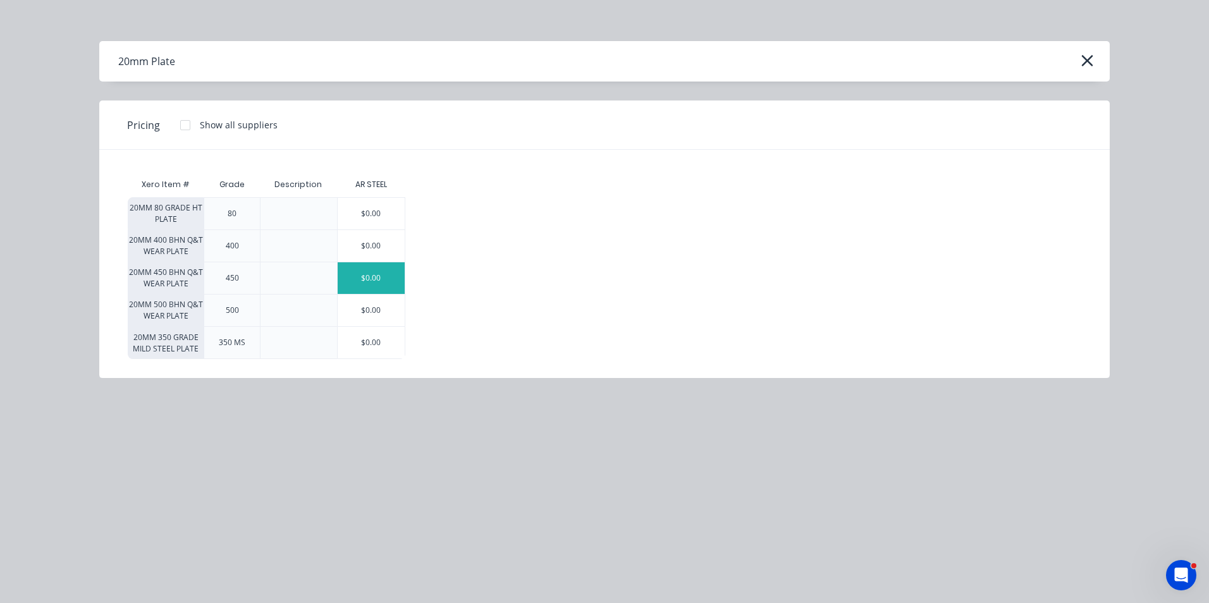
click at [393, 276] on div "$0.00" at bounding box center [372, 278] width 68 height 32
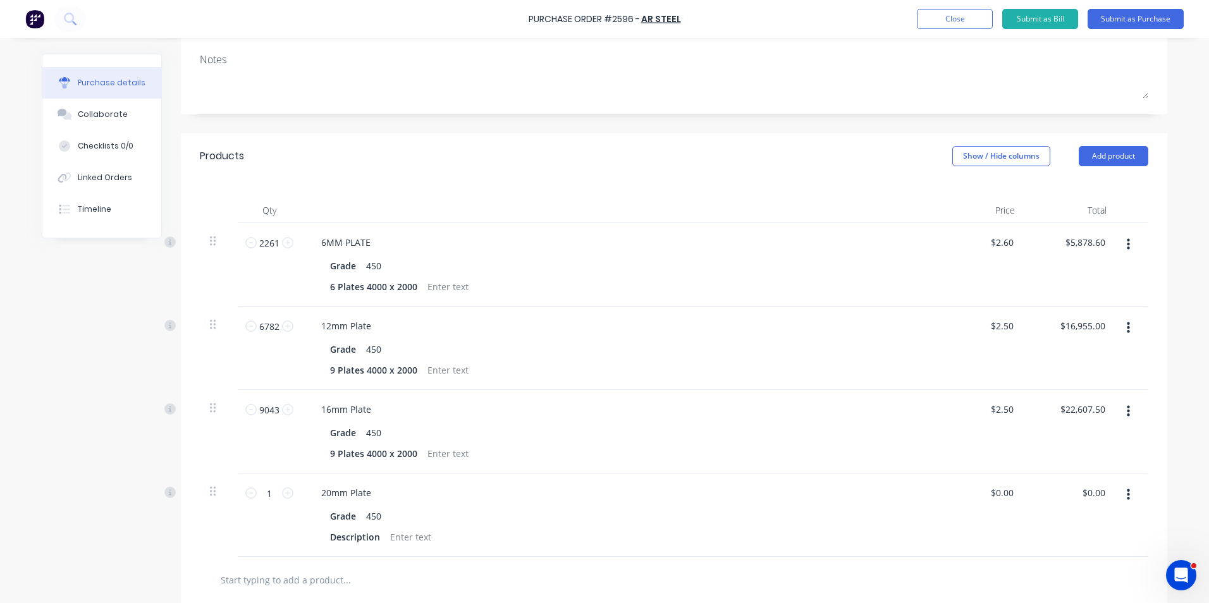
scroll to position [379, 0]
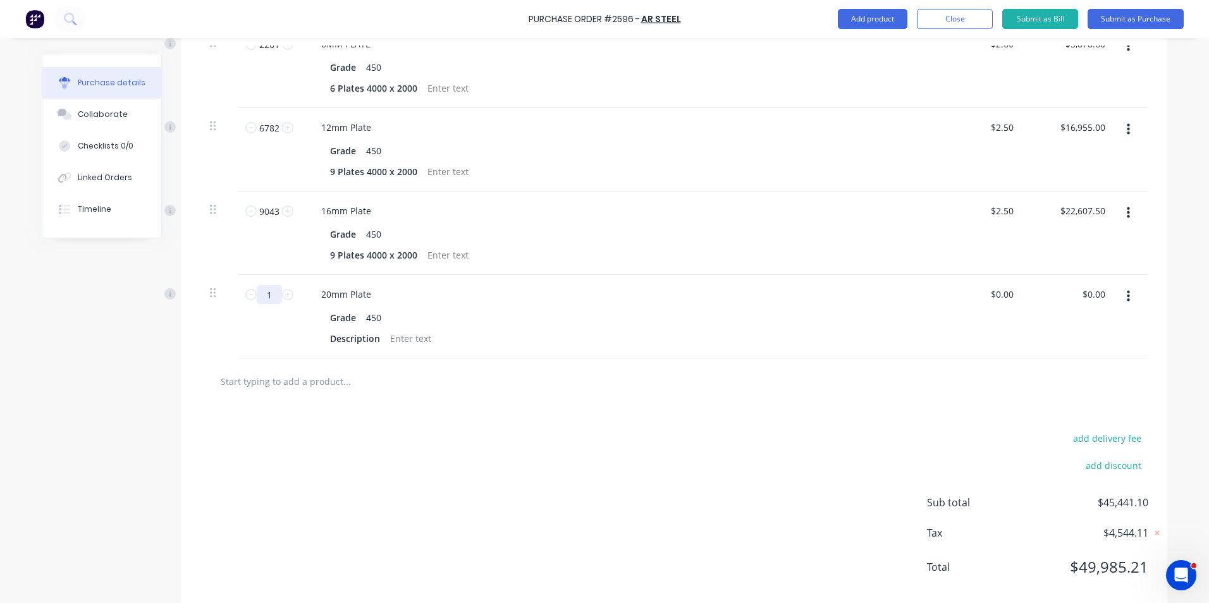
drag, startPoint x: 261, startPoint y: 293, endPoint x: 279, endPoint y: 300, distance: 19.6
click at [275, 298] on input "1" at bounding box center [269, 294] width 25 height 19
type textarea "x"
type input "6"
type textarea "x"
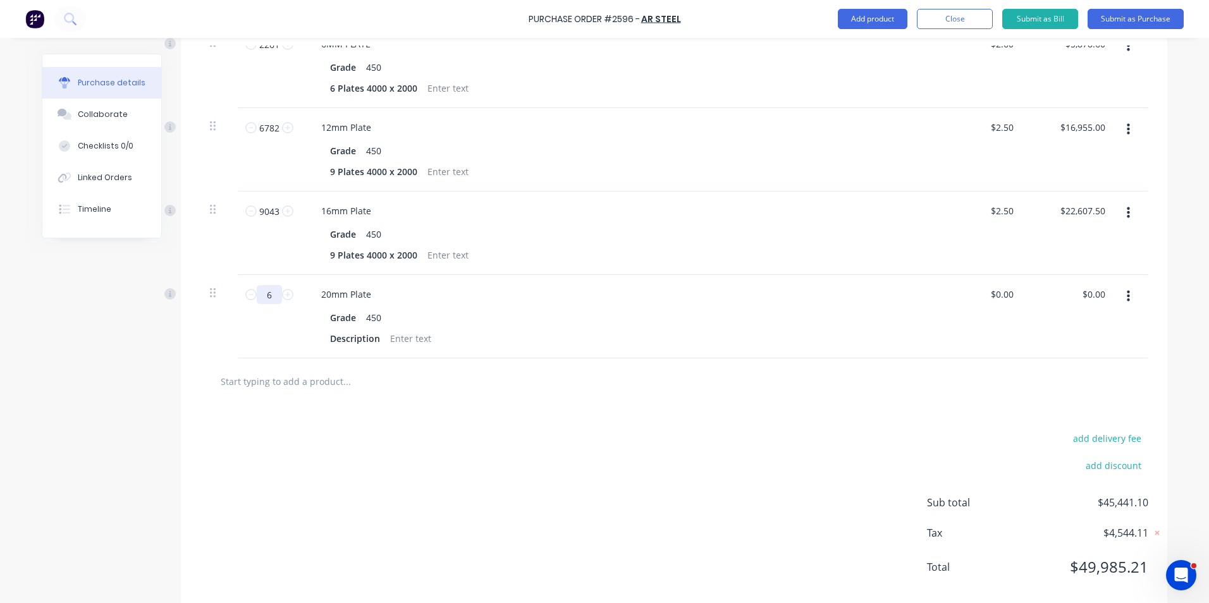
type input "62"
type textarea "x"
type input "628"
type textarea "x"
type input "6280"
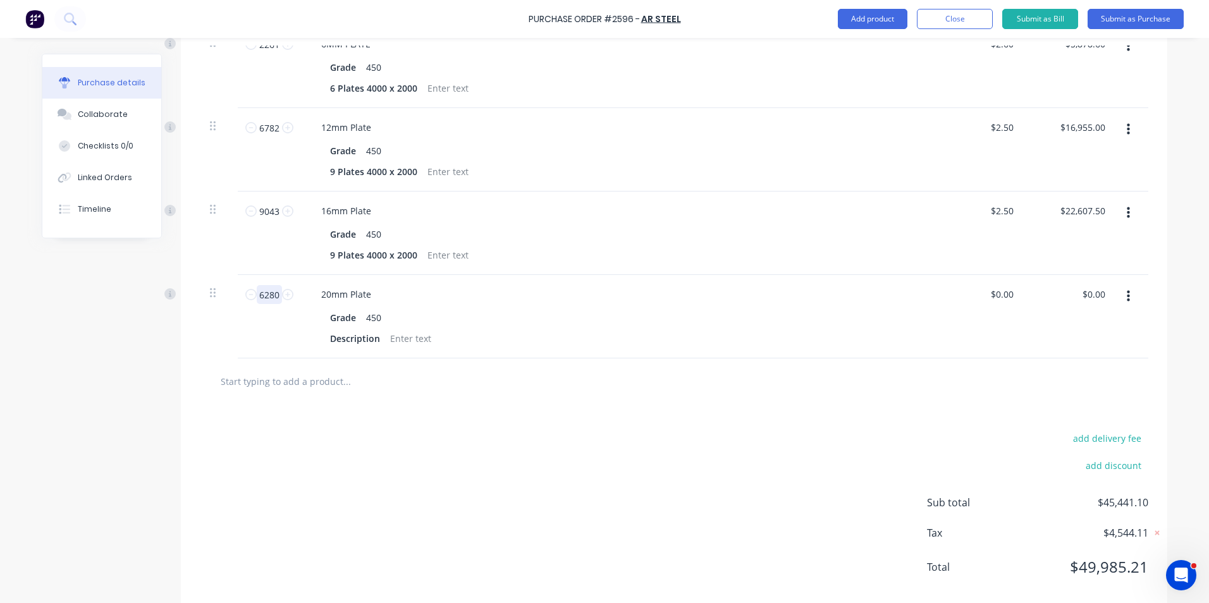
type textarea "x"
type input "6280"
type textarea "x"
type input "0"
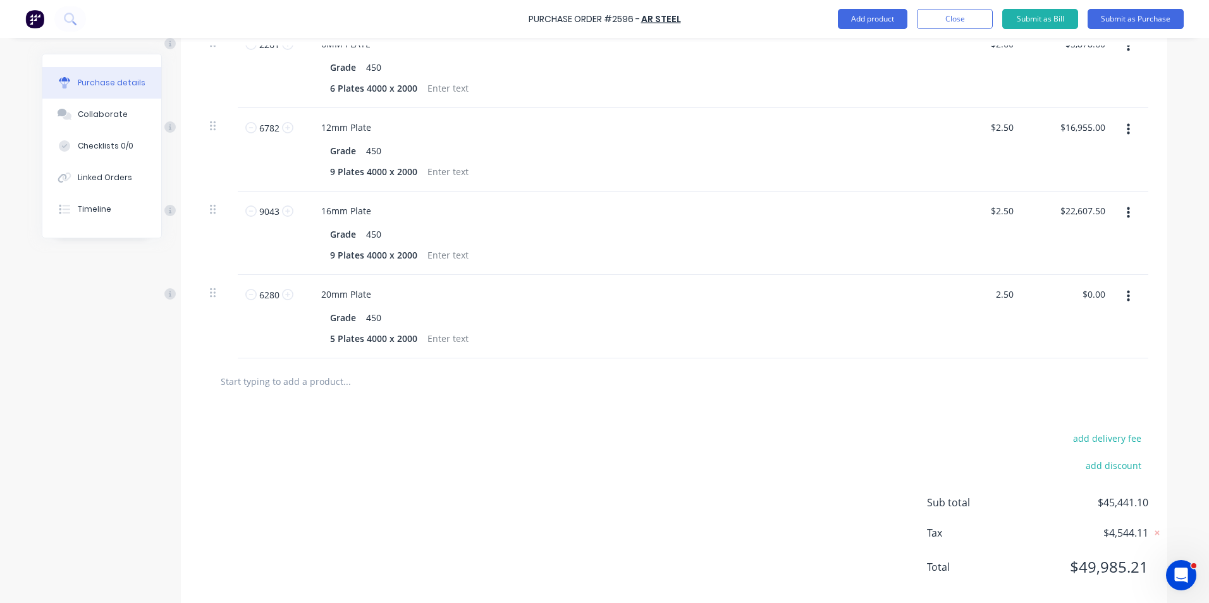
type input "2.50"
type textarea "x"
type input "$2.50"
type input "$15,700.00"
click at [864, 376] on div at bounding box center [674, 381] width 928 height 25
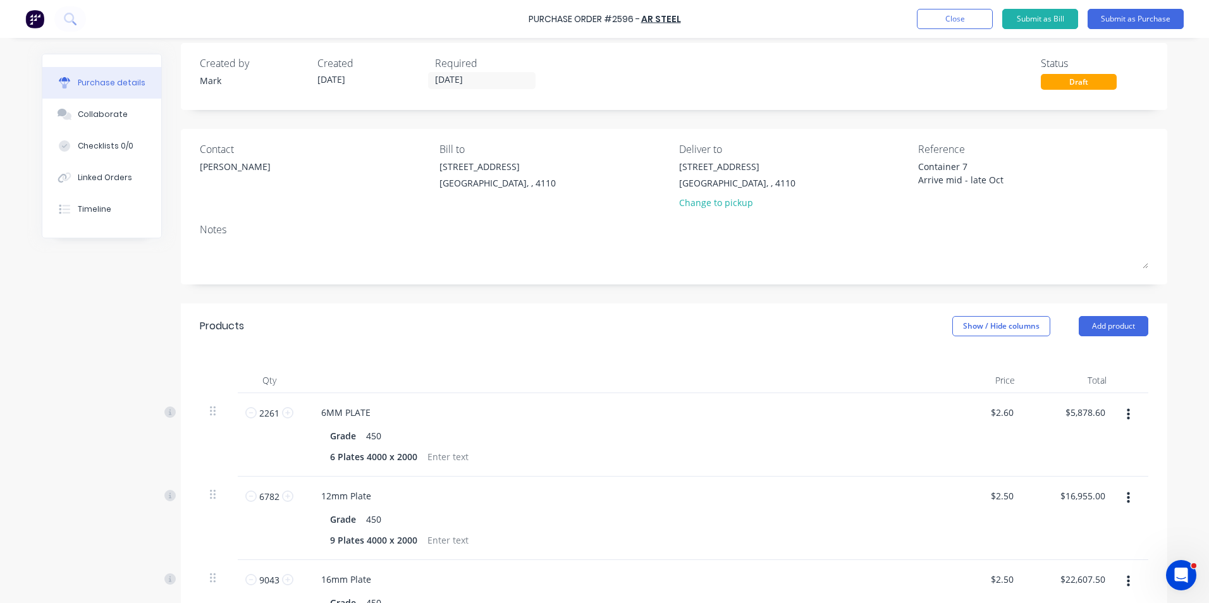
scroll to position [0, 0]
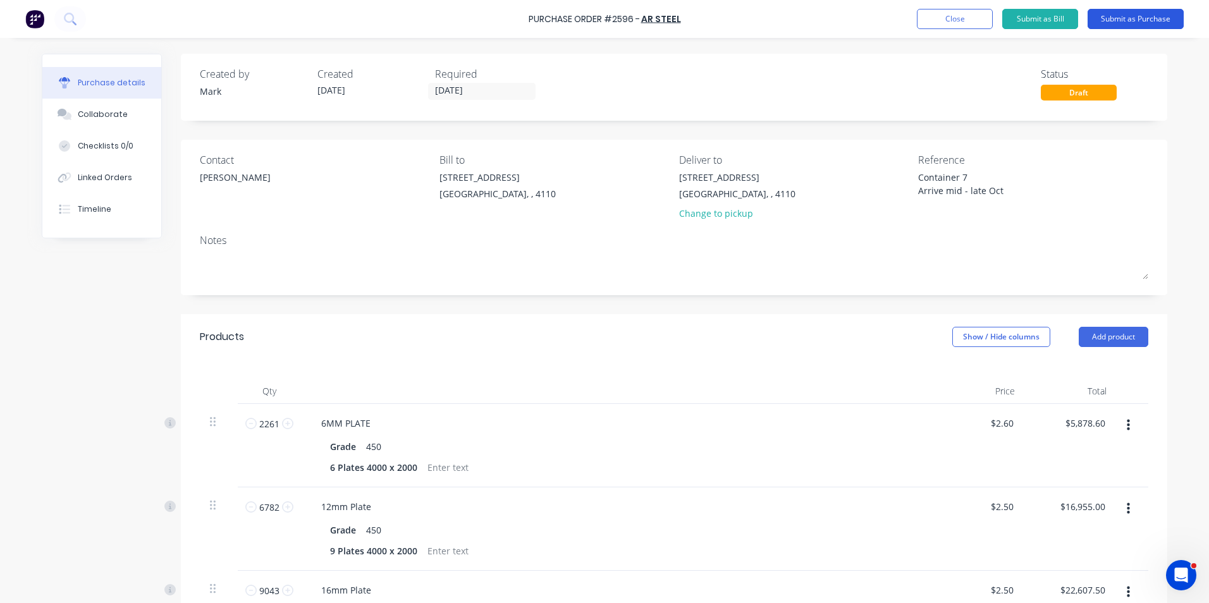
click at [1132, 20] on button "Submit as Purchase" at bounding box center [1135, 19] width 96 height 20
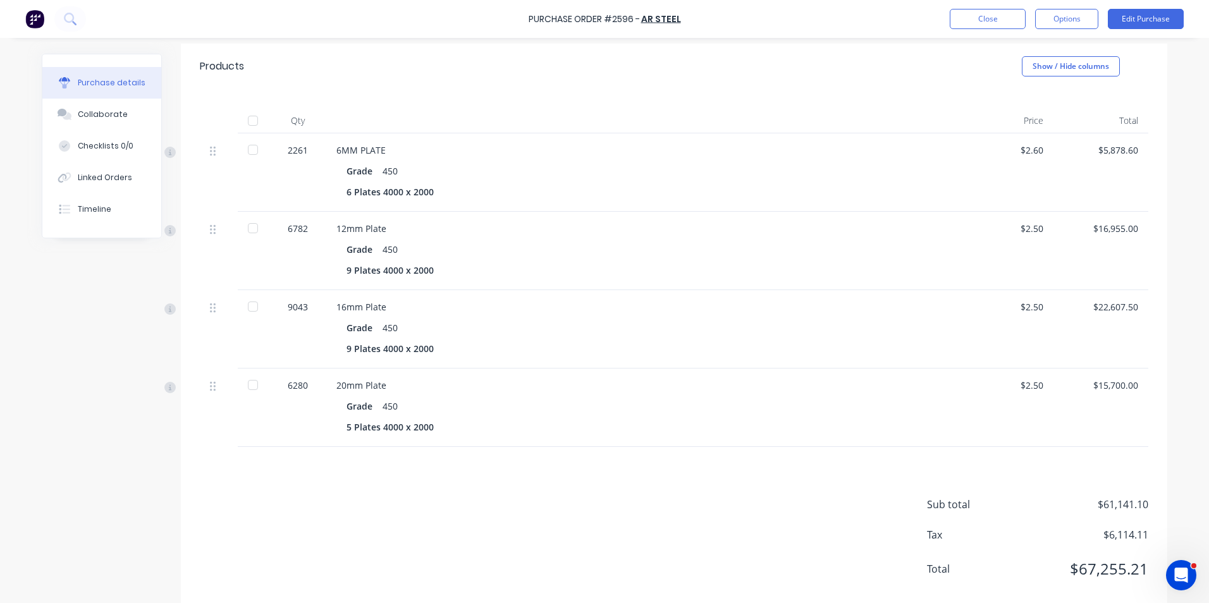
scroll to position [253, 0]
click at [1062, 16] on button "Options" at bounding box center [1066, 19] width 63 height 20
click at [1018, 51] on div "Print / Email" at bounding box center [1037, 51] width 97 height 18
click at [1013, 76] on div "With pricing" at bounding box center [1037, 77] width 97 height 18
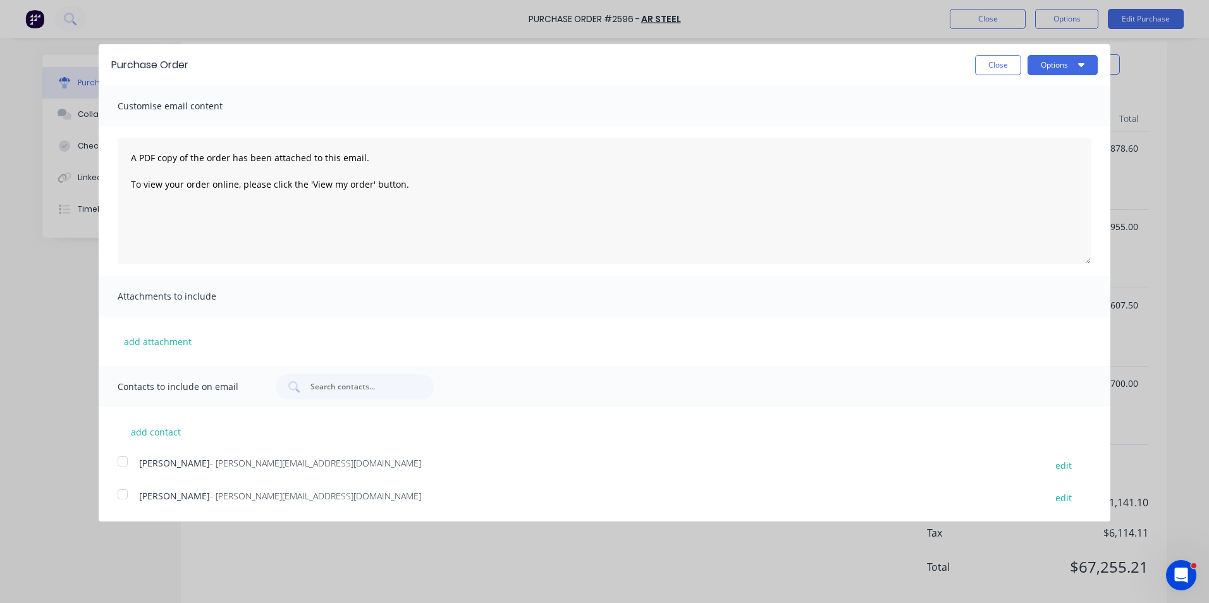
scroll to position [0, 0]
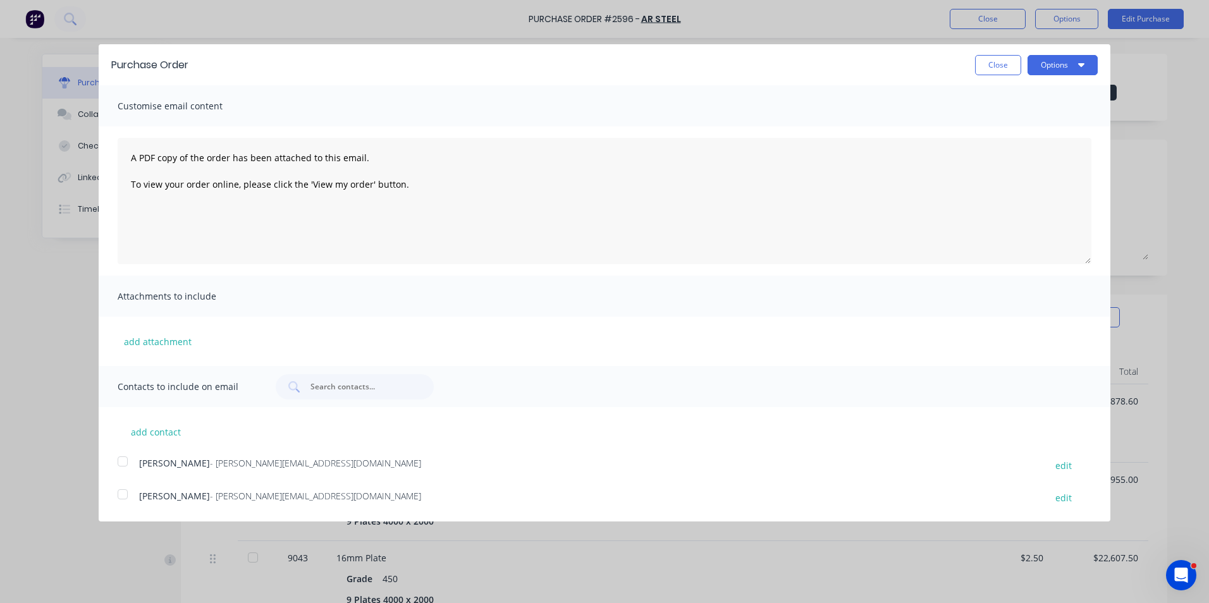
click at [121, 462] on div at bounding box center [122, 461] width 25 height 25
click at [1059, 59] on button "Options" at bounding box center [1062, 65] width 70 height 20
click at [998, 93] on div "Print" at bounding box center [1037, 97] width 97 height 18
click at [1026, 121] on div "Email" at bounding box center [1037, 122] width 97 height 18
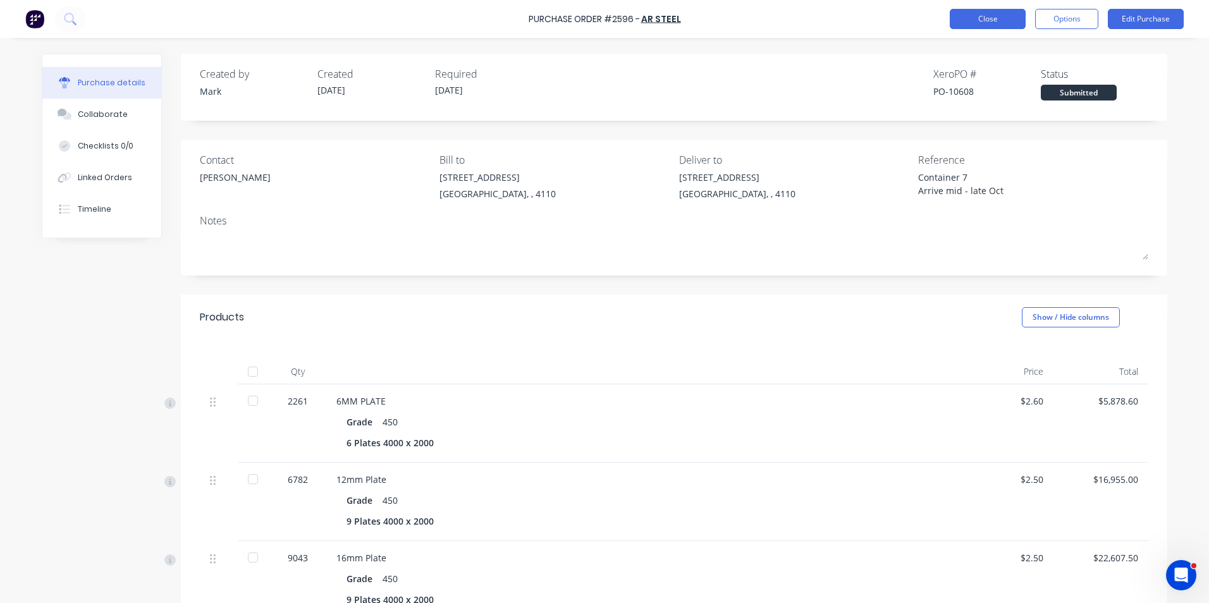
click at [982, 16] on button "Close" at bounding box center [988, 19] width 76 height 20
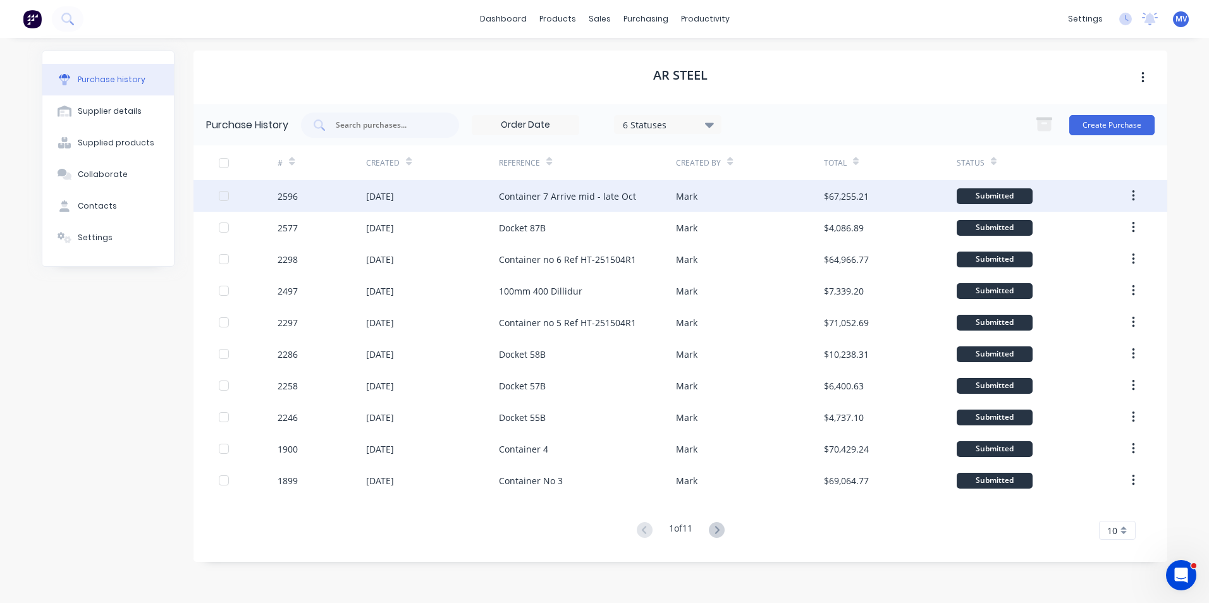
click at [510, 194] on div "Container 7 Arrive mid - late Oct" at bounding box center [567, 196] width 137 height 13
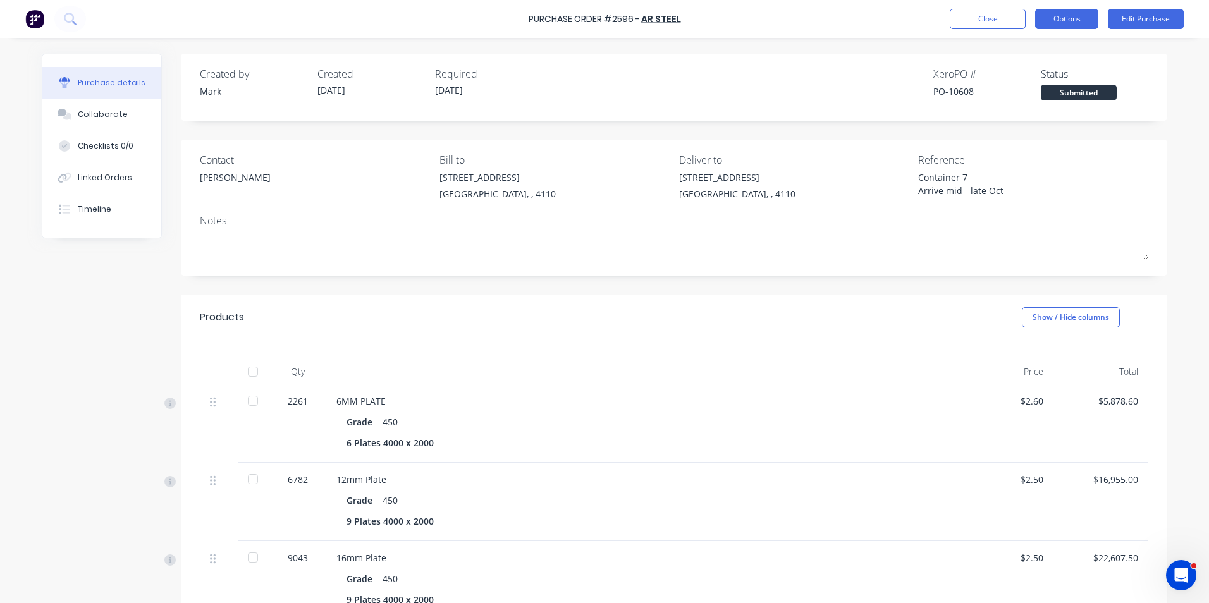
click at [1076, 18] on button "Options" at bounding box center [1066, 19] width 63 height 20
click at [1051, 16] on button "Options" at bounding box center [1066, 19] width 63 height 20
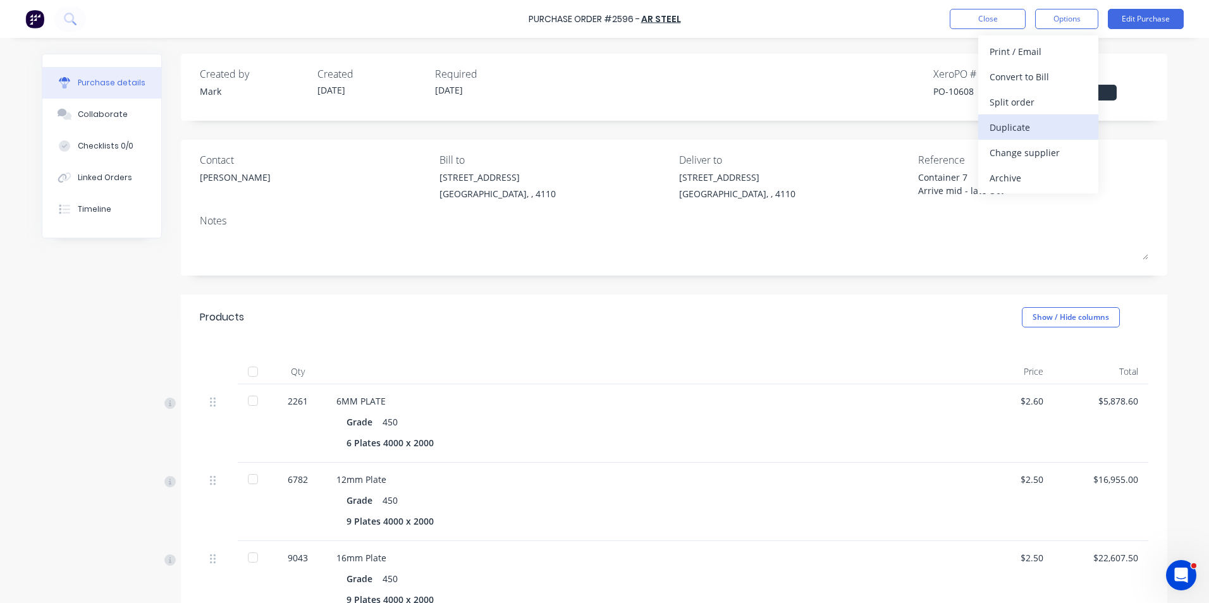
click at [1012, 122] on div "Duplicate" at bounding box center [1037, 127] width 97 height 18
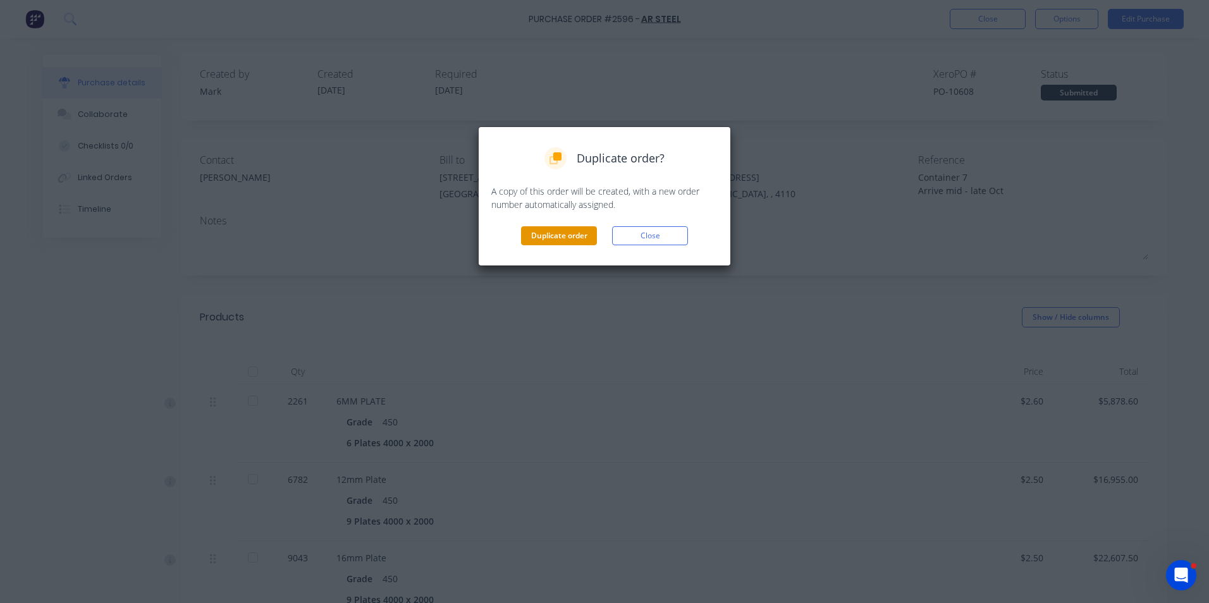
click at [554, 234] on button "Duplicate order" at bounding box center [559, 235] width 76 height 19
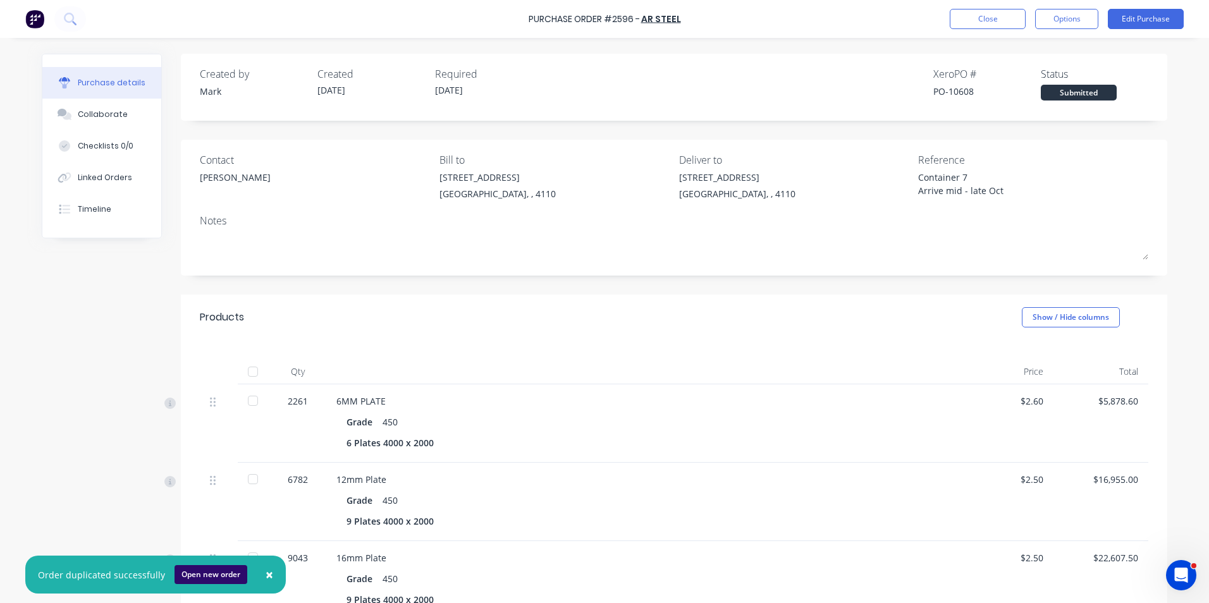
click at [211, 574] on button "Open new order" at bounding box center [210, 574] width 73 height 19
type textarea "x"
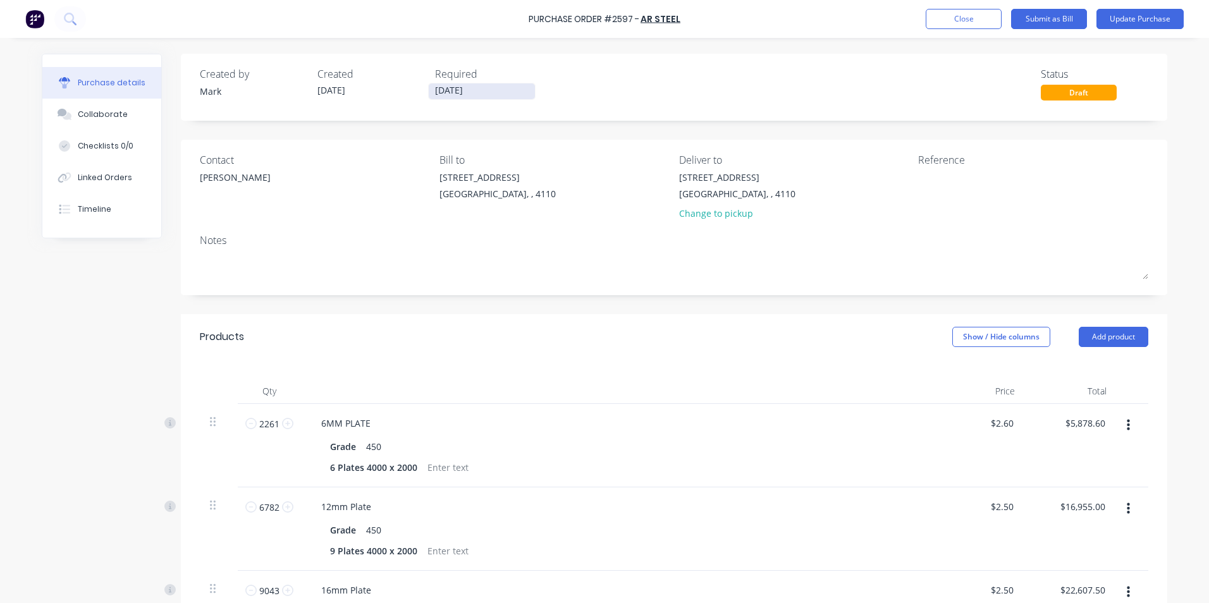
click at [479, 90] on input "[DATE]" at bounding box center [482, 91] width 106 height 16
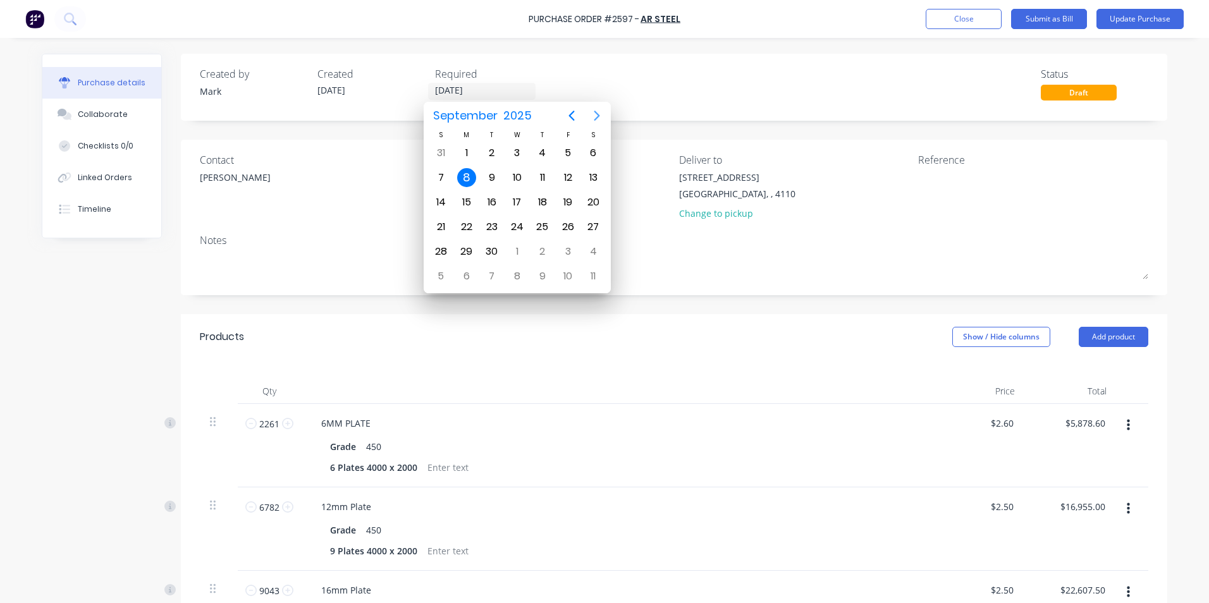
click at [596, 111] on icon "Next page" at bounding box center [597, 116] width 6 height 10
click at [569, 249] on div "28" at bounding box center [567, 251] width 19 height 19
type input "[DATE]"
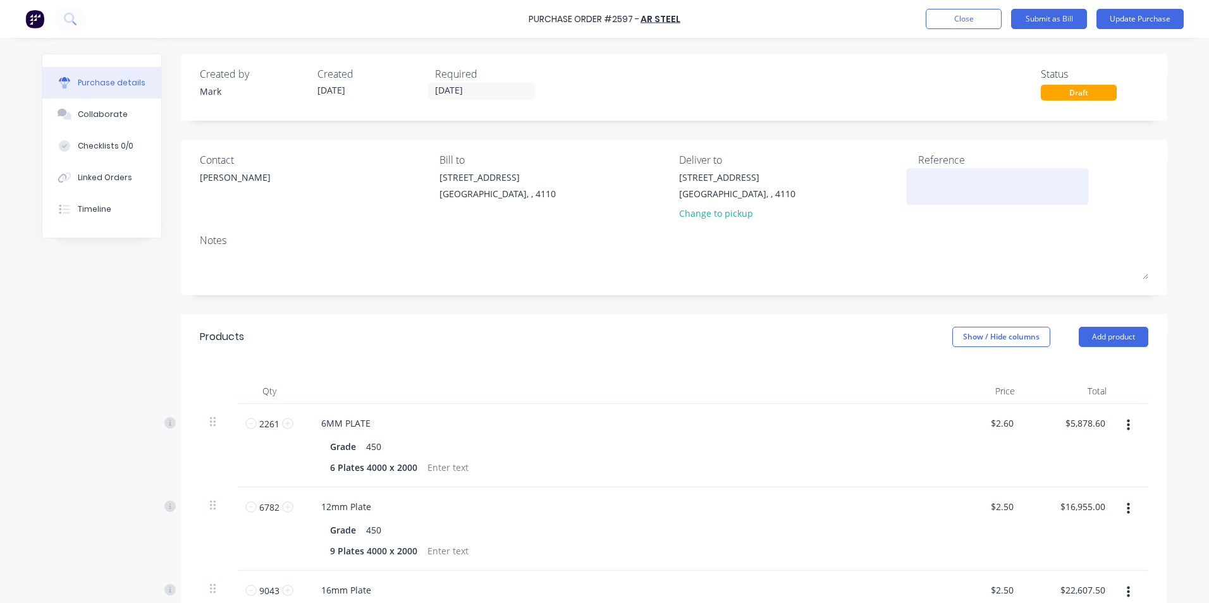
click at [919, 175] on textarea at bounding box center [997, 185] width 158 height 28
type textarea "Container 8 Arriv mid -"
type textarea "x"
type textarea "Container 8 Arriv mid - l"
type textarea "x"
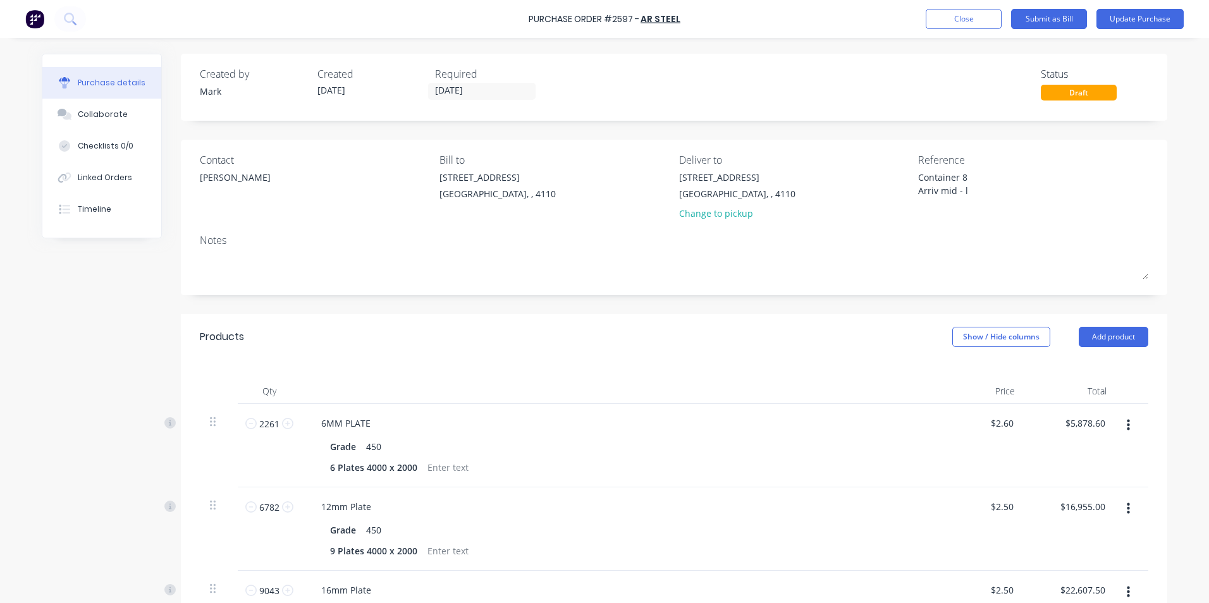
type textarea "Container 8 Arriv mid - la"
type textarea "x"
type textarea "Container 8 Arriv mid - lat"
type textarea "x"
type textarea "Container 8 Arriv mid - late"
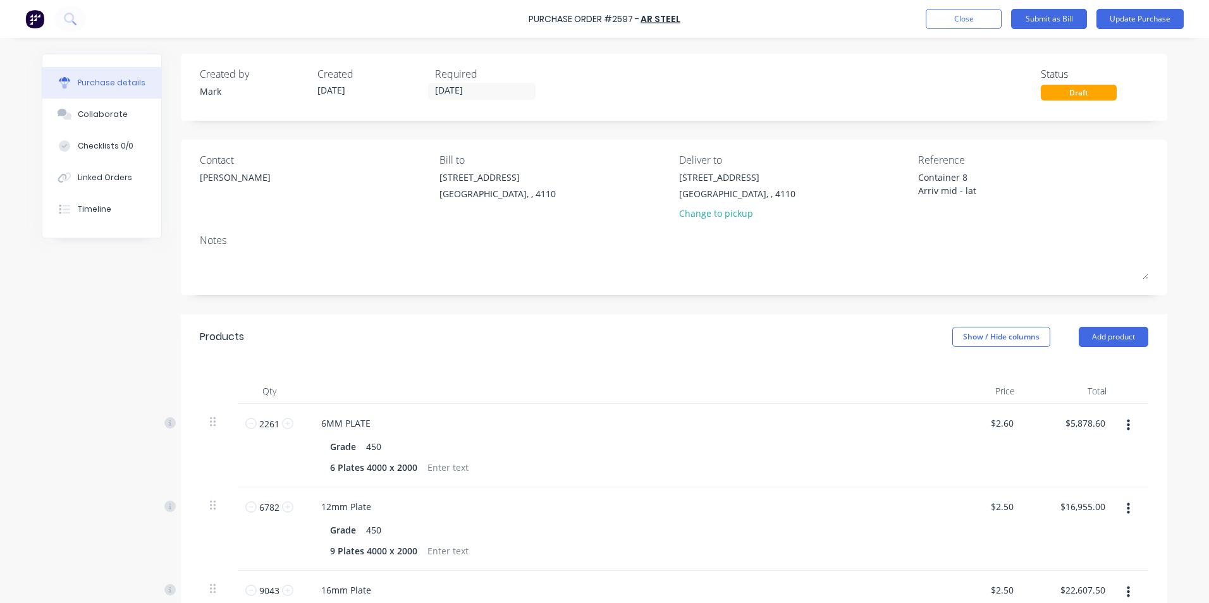
type textarea "x"
type textarea "Container 8 Arriv mid - late"
type textarea "x"
type textarea "Container 8 Arriv mid - late n"
type textarea "x"
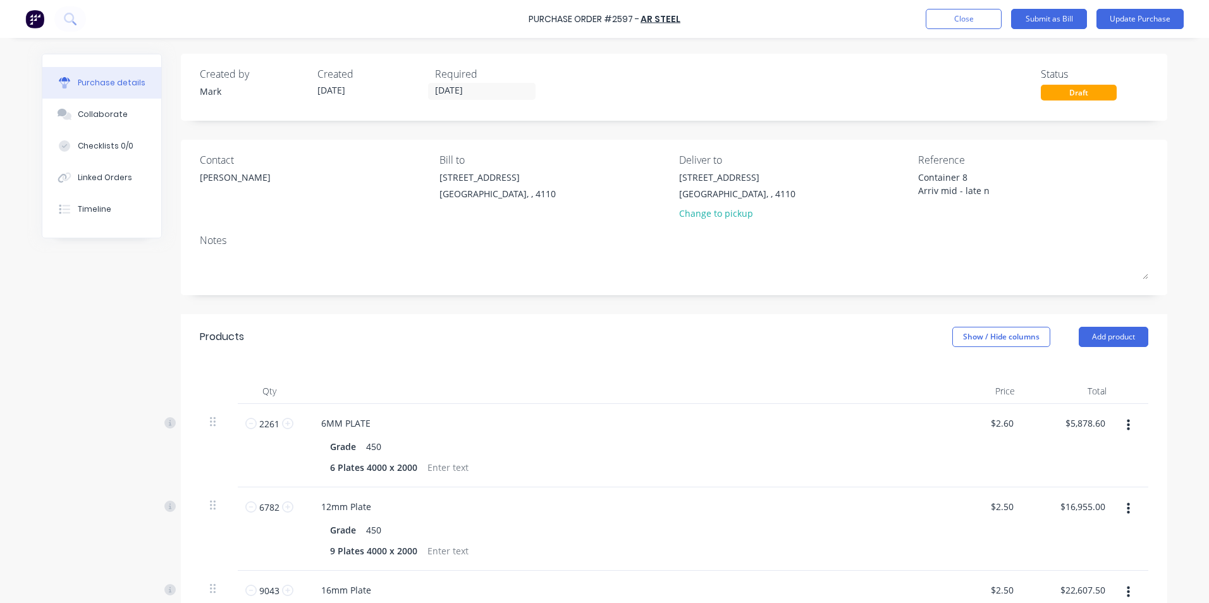
type textarea "Container 8 Arriv mid - late"
type textarea "x"
type textarea "Container 8 Arriv mid - late N"
type textarea "x"
type textarea "Container 8 Arriv mid - late No"
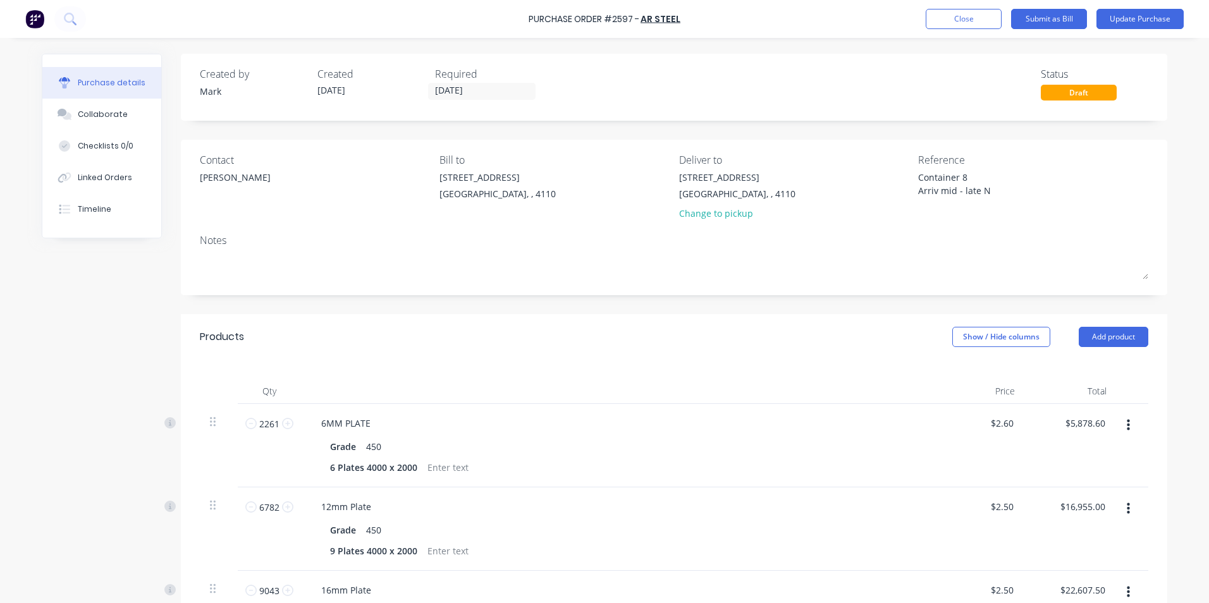
type textarea "x"
type textarea "Container 8 Arriv mid - late Nov"
type textarea "x"
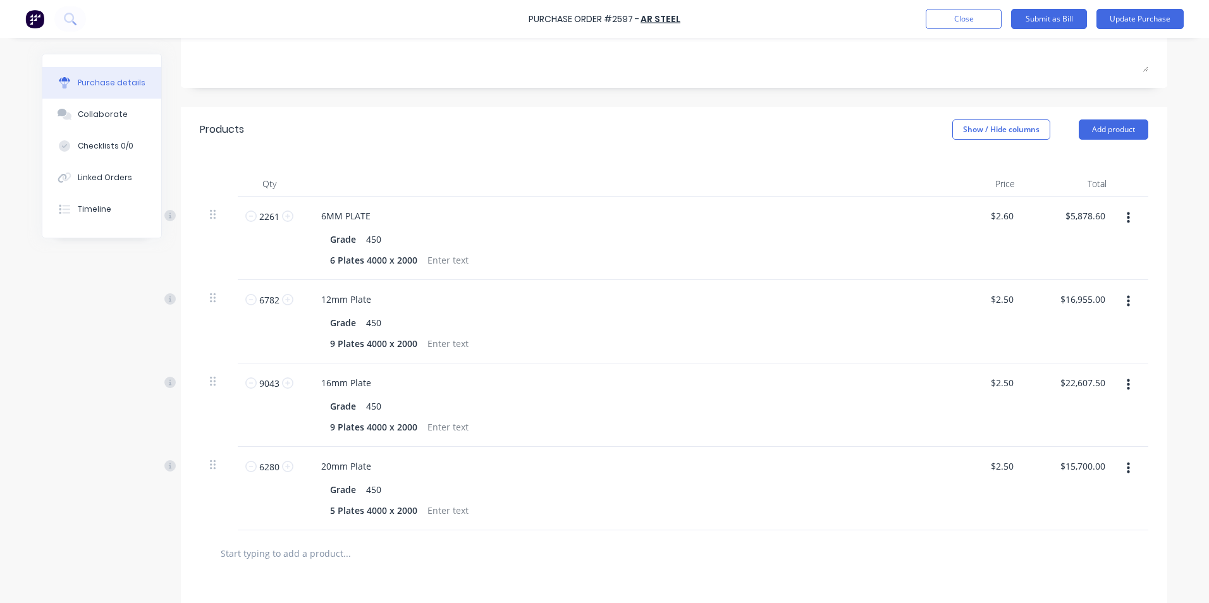
scroll to position [253, 0]
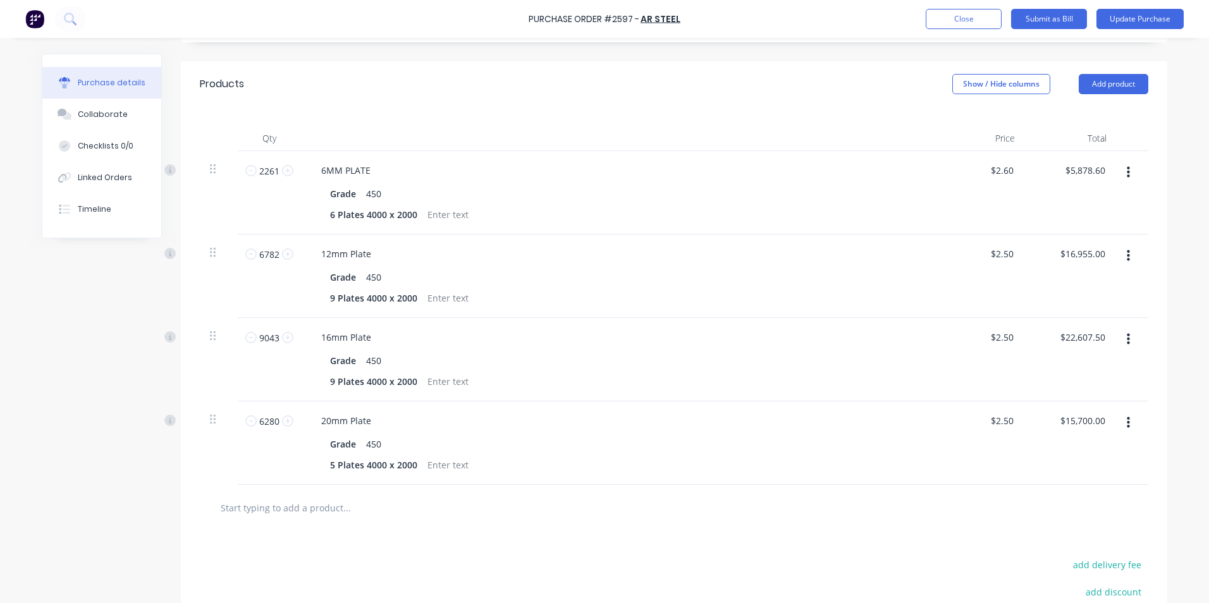
type textarea "Container 8 Arrive mid - late Nov"
click at [1127, 171] on icon "button" at bounding box center [1128, 173] width 3 height 14
click at [1053, 203] on button "Edit" at bounding box center [1089, 205] width 107 height 25
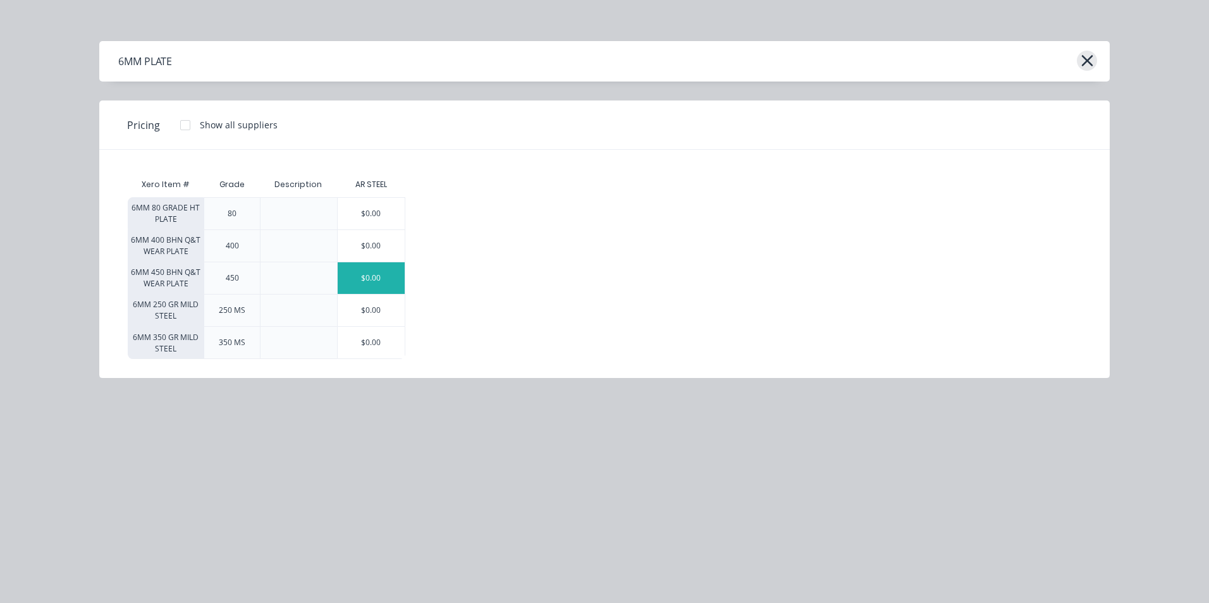
click at [1085, 55] on icon "button" at bounding box center [1086, 61] width 13 height 18
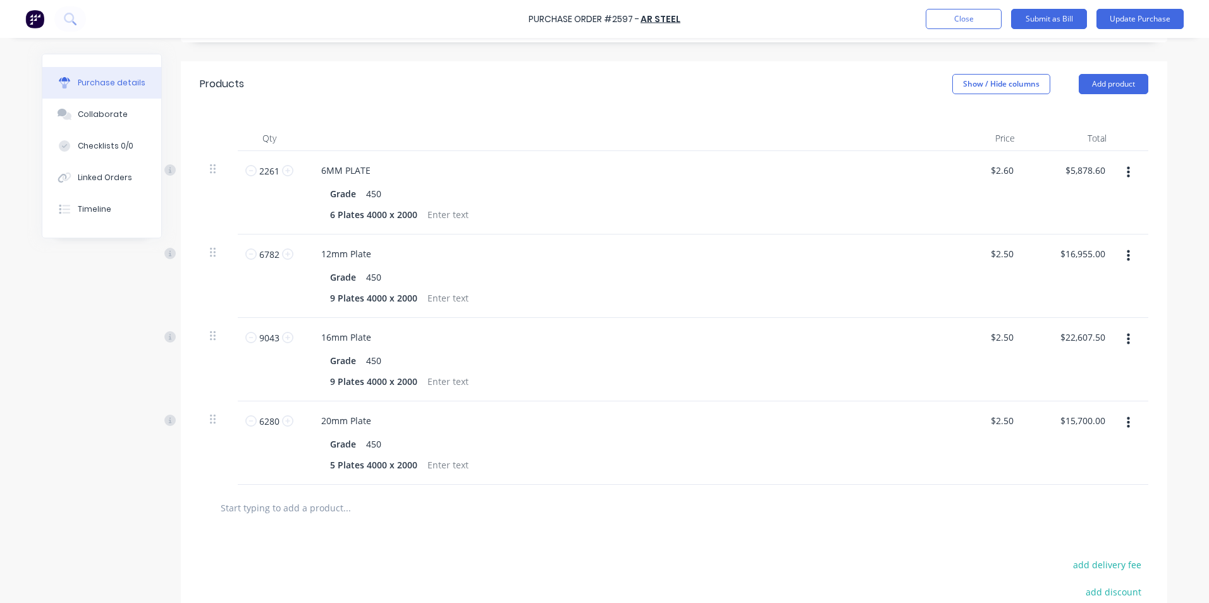
click at [1121, 169] on button "button" at bounding box center [1128, 172] width 30 height 23
click at [1059, 280] on button "Delete" at bounding box center [1089, 281] width 107 height 25
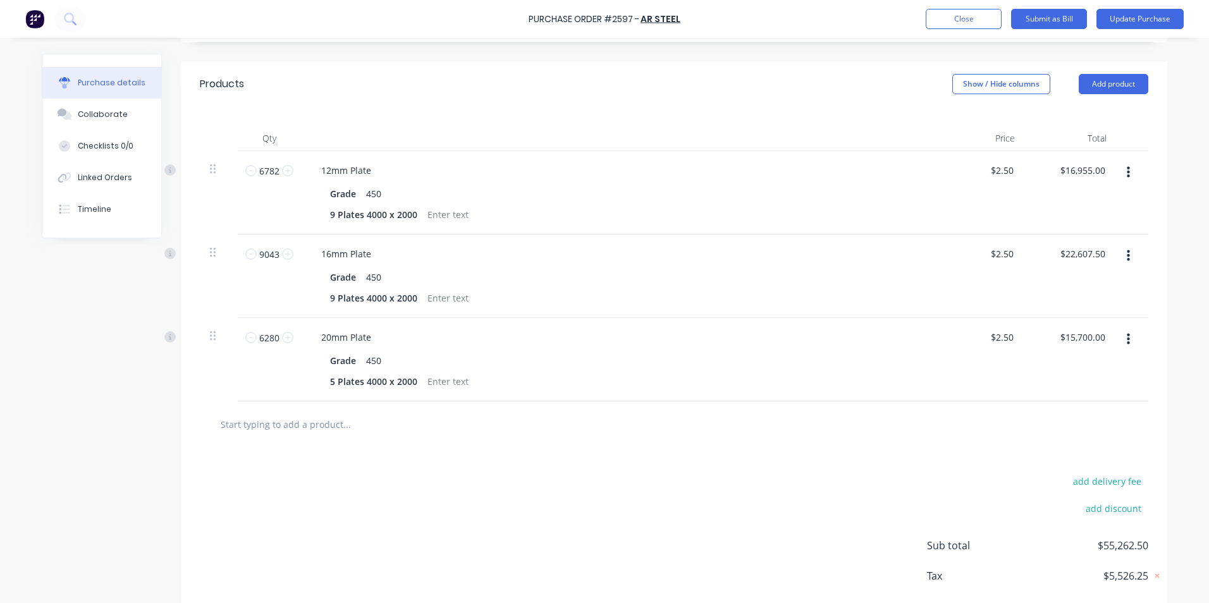
click at [1127, 170] on icon "button" at bounding box center [1128, 173] width 3 height 14
click at [1054, 282] on button "Delete" at bounding box center [1089, 281] width 107 height 25
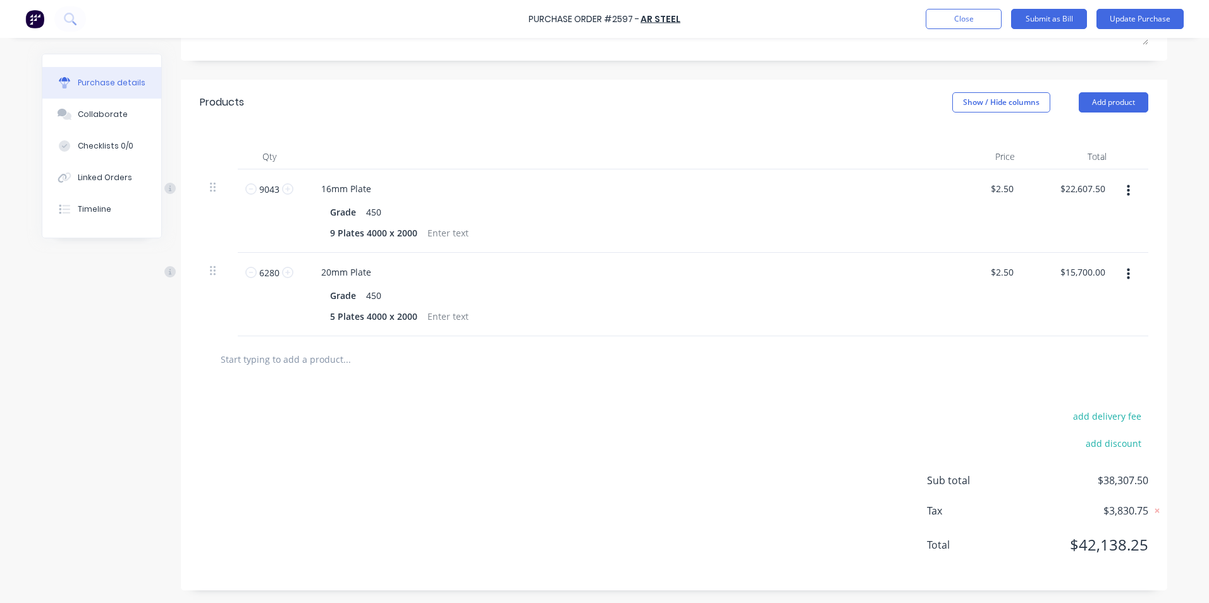
scroll to position [235, 0]
click at [1127, 187] on icon "button" at bounding box center [1128, 190] width 3 height 11
click at [1056, 300] on button "Delete" at bounding box center [1089, 300] width 107 height 25
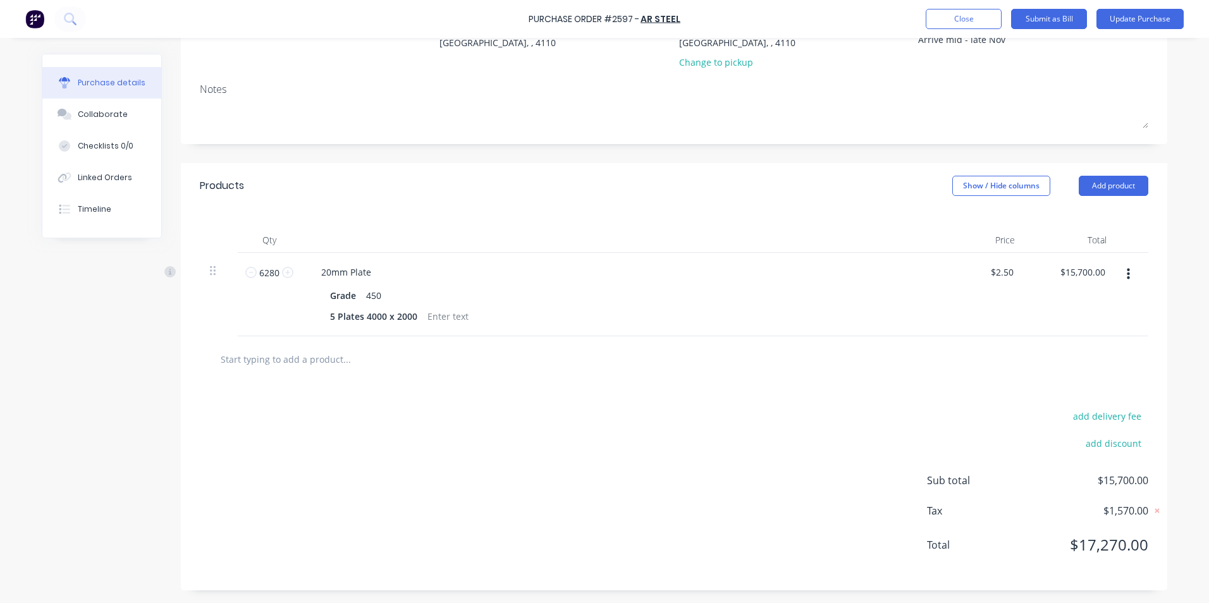
scroll to position [151, 0]
type textarea "x"
drag, startPoint x: 254, startPoint y: 271, endPoint x: 274, endPoint y: 271, distance: 20.2
click at [274, 271] on input "6280" at bounding box center [269, 272] width 25 height 19
type input "1"
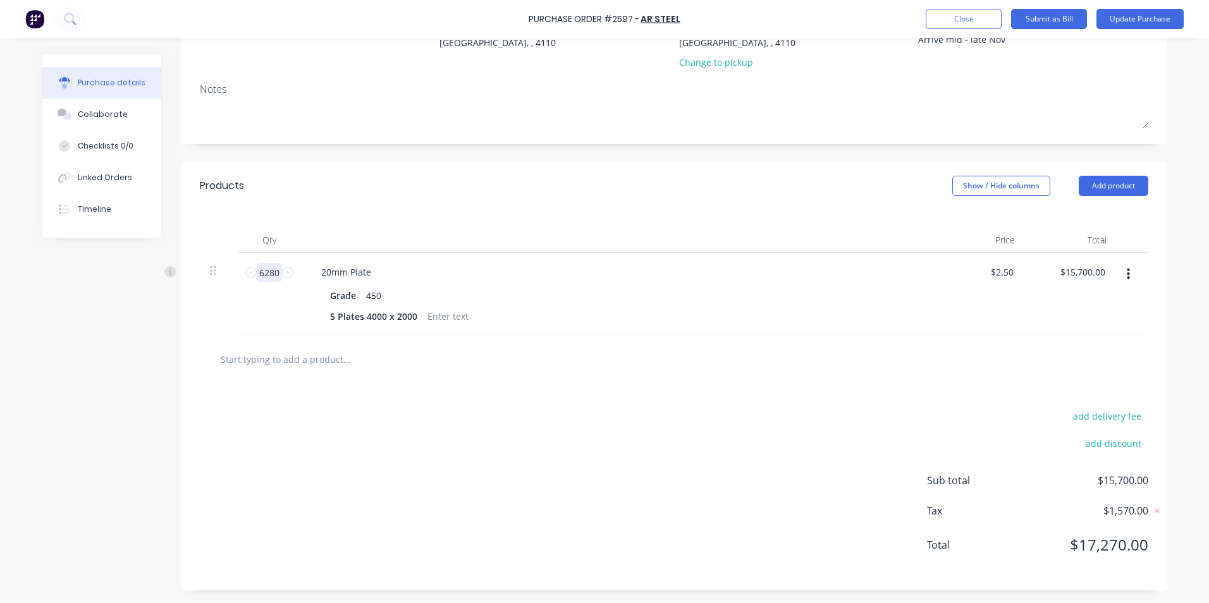
type input "$2.50"
type textarea "x"
type input "12"
type input "$30.00"
type textarea "x"
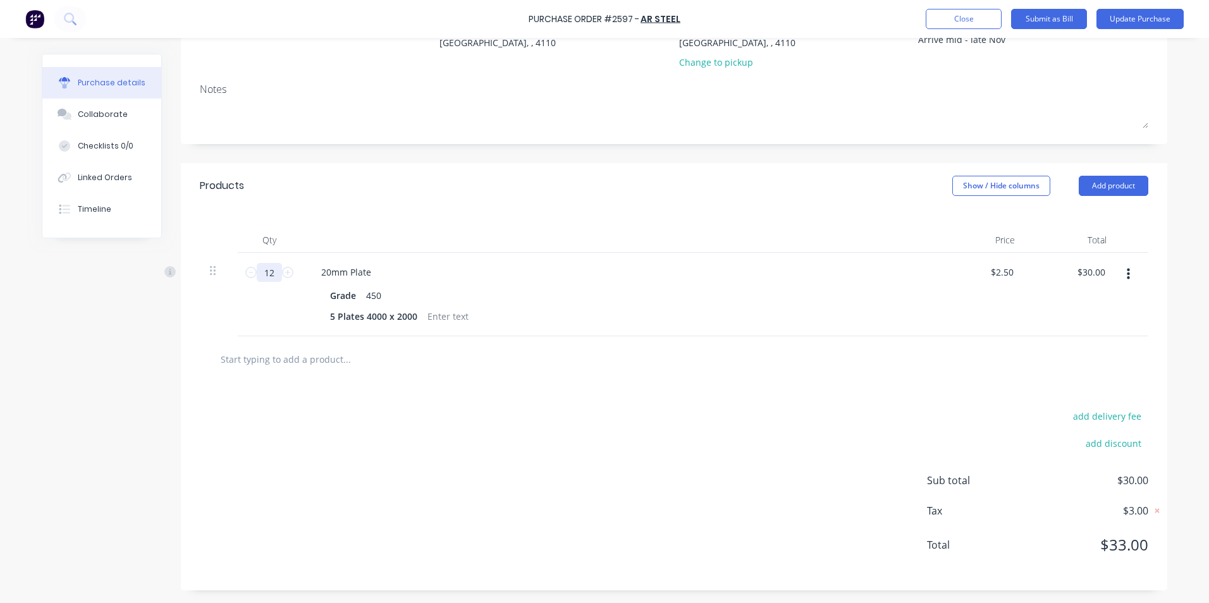
type input "125"
type input "$312.50"
type textarea "x"
type input "1256"
type input "$3,140.00"
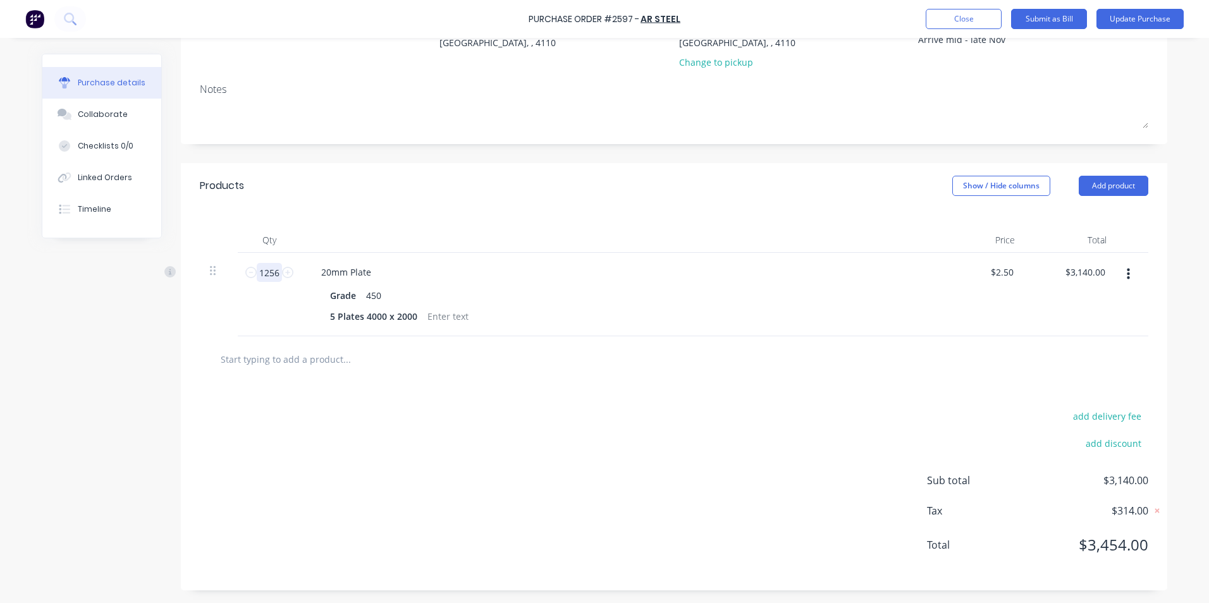
type textarea "x"
click at [273, 271] on input "1256" at bounding box center [269, 272] width 25 height 19
type input "1256"
type textarea "x"
click at [352, 314] on div "1 Plates 4000 x 2000" at bounding box center [373, 316] width 97 height 18
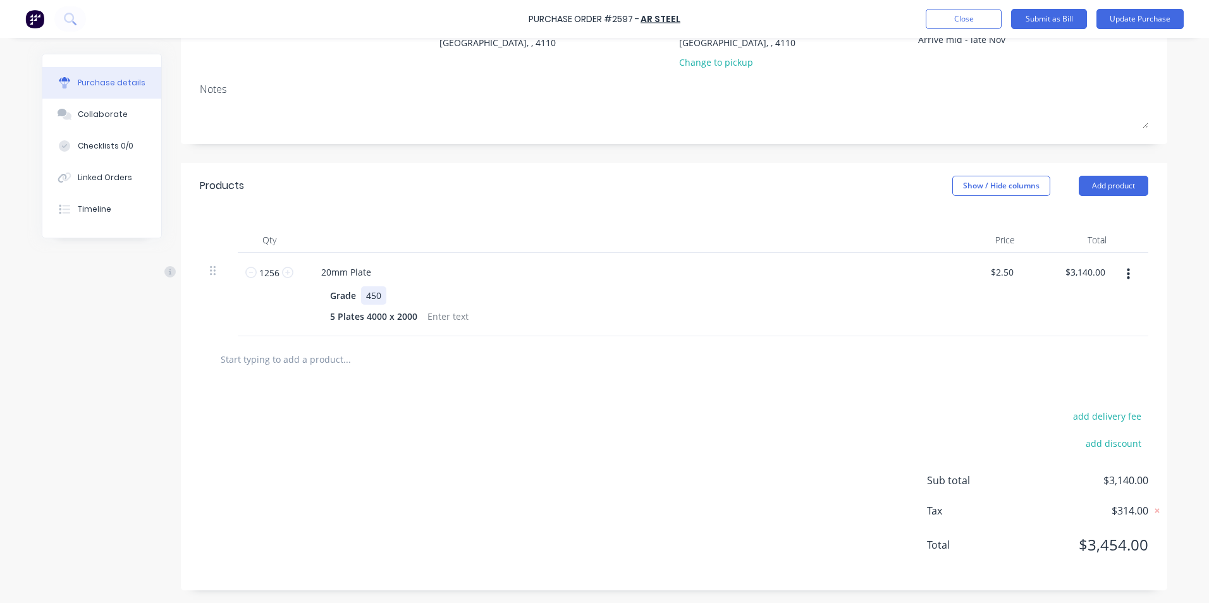
click at [814, 286] on div "20mm Plate Grade 450 5 Plates 4000 x 2000" at bounding box center [617, 294] width 632 height 83
click at [1099, 183] on button "Add product" at bounding box center [1114, 186] width 70 height 20
click at [1108, 187] on button "Add product" at bounding box center [1114, 186] width 70 height 20
click at [1063, 216] on div "Product catalogue" at bounding box center [1087, 218] width 97 height 18
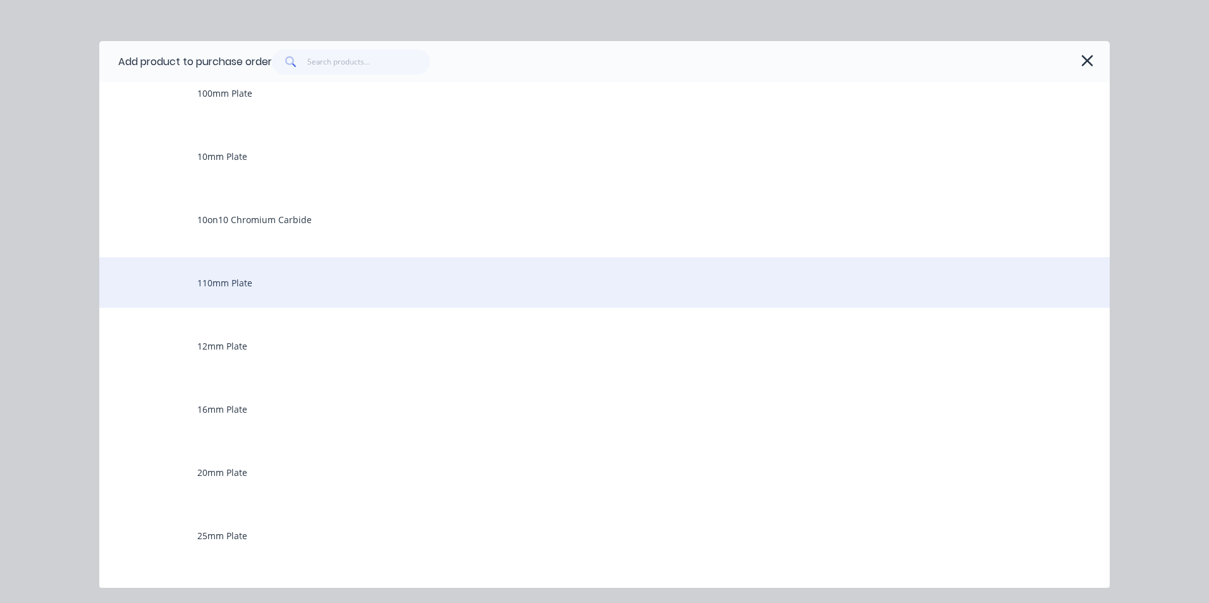
scroll to position [316, 0]
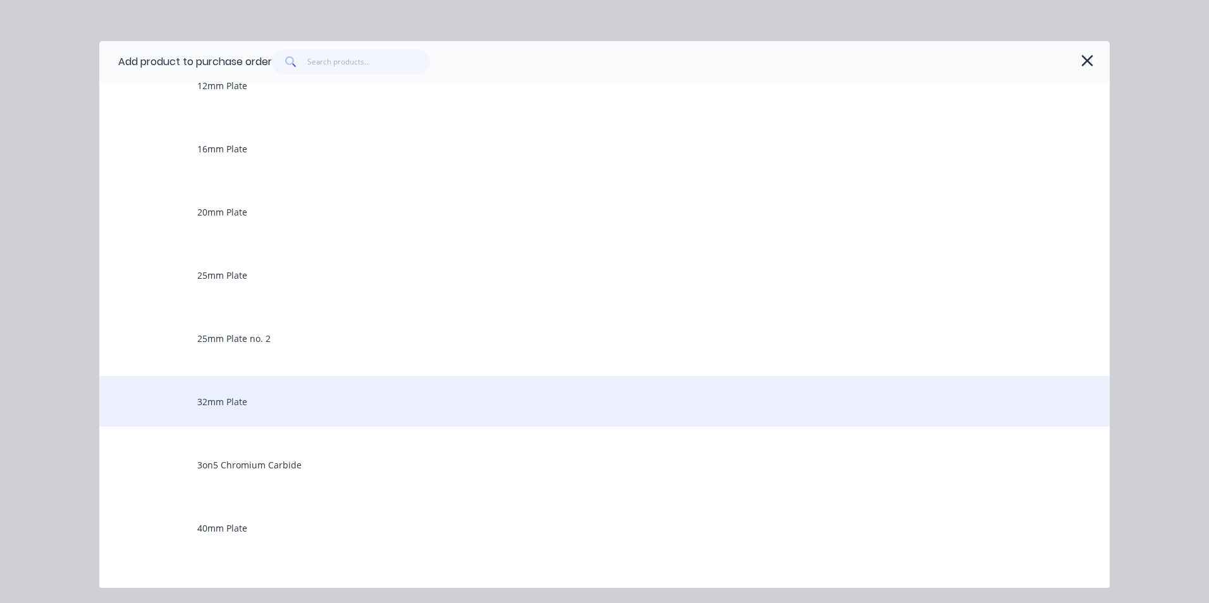
click at [214, 397] on div "32mm Plate" at bounding box center [604, 401] width 1010 height 51
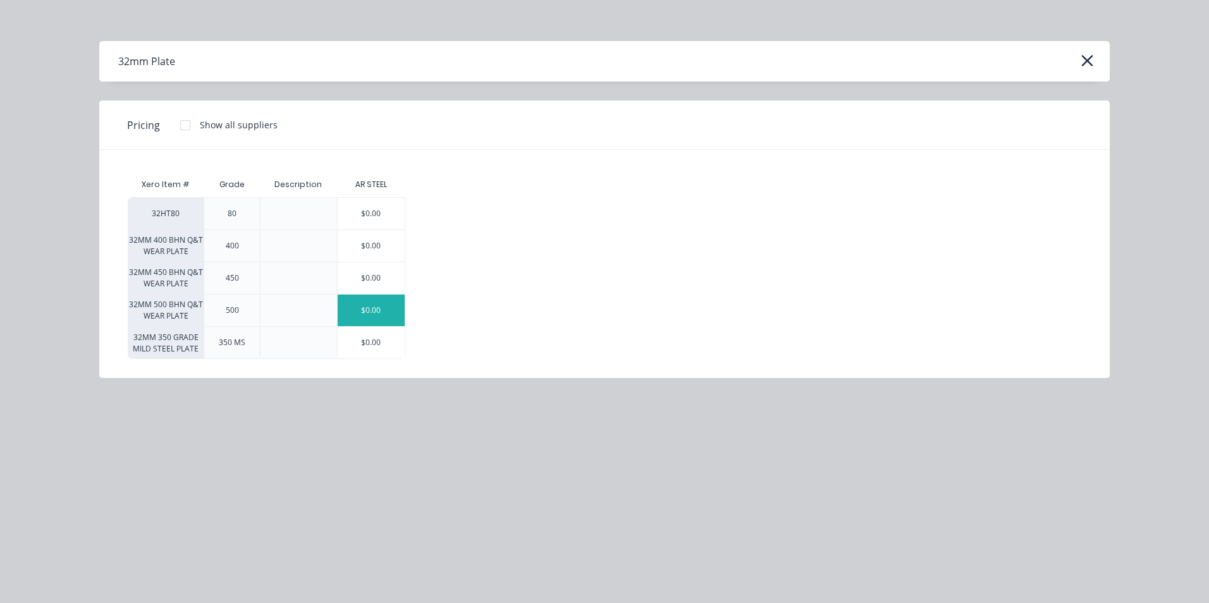
click at [391, 306] on div "$0.00" at bounding box center [372, 311] width 68 height 32
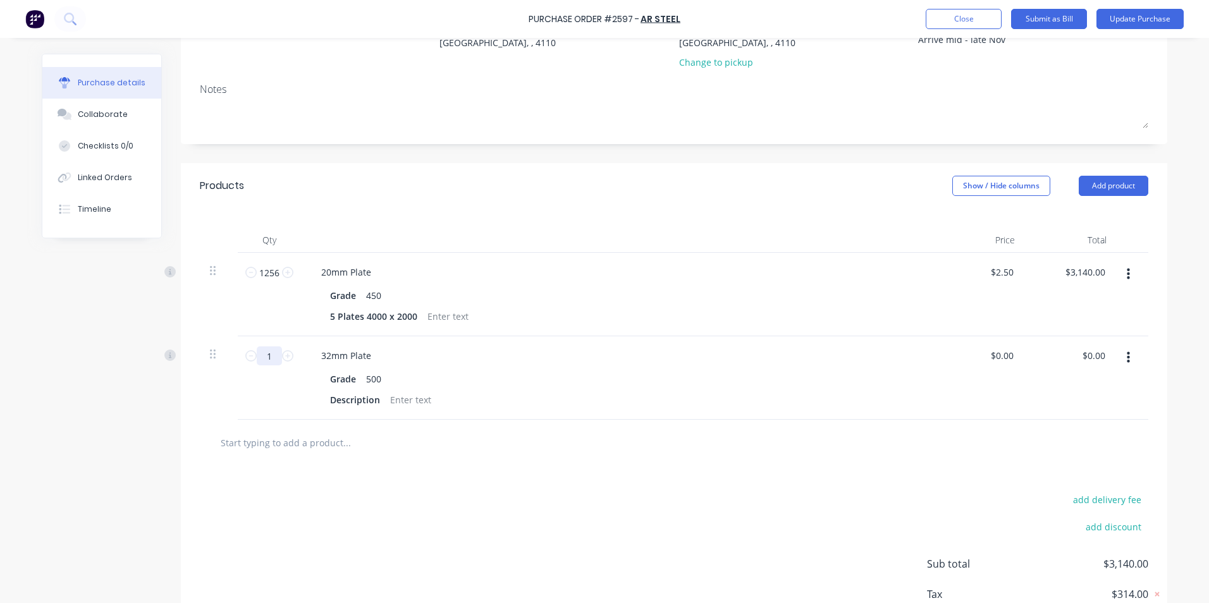
drag, startPoint x: 262, startPoint y: 358, endPoint x: 271, endPoint y: 357, distance: 8.9
click at [271, 357] on input "1" at bounding box center [269, 355] width 25 height 19
type input "6632"
click at [394, 398] on div "3 Plates 4000 x 2000" at bounding box center [373, 400] width 97 height 18
click at [993, 353] on div "0 0" at bounding box center [979, 377] width 92 height 83
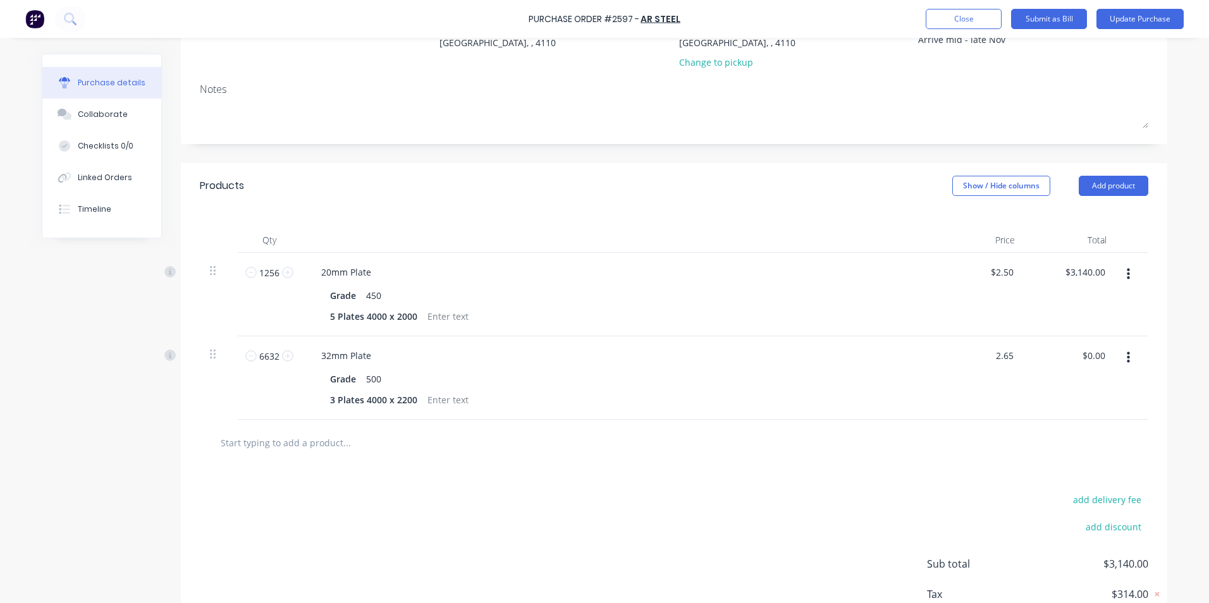
type input "$2.65"
type input "$17,574.80"
click at [906, 449] on div at bounding box center [674, 442] width 928 height 25
click at [1105, 181] on button "Add product" at bounding box center [1114, 186] width 70 height 20
click at [1079, 216] on div "Product catalogue" at bounding box center [1087, 218] width 97 height 18
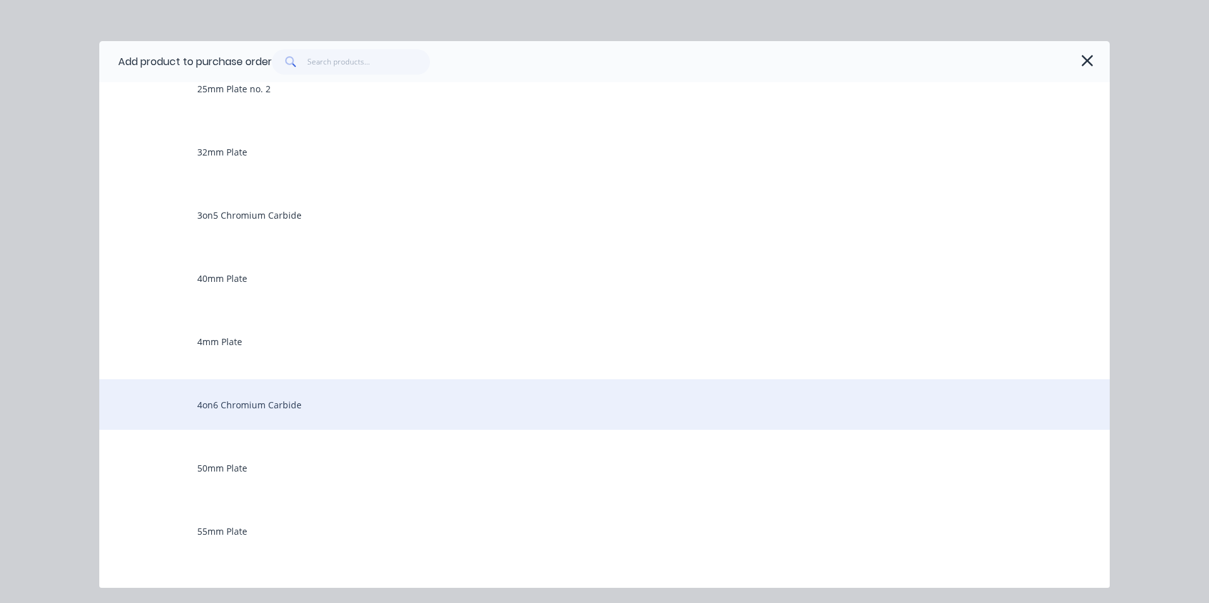
scroll to position [569, 0]
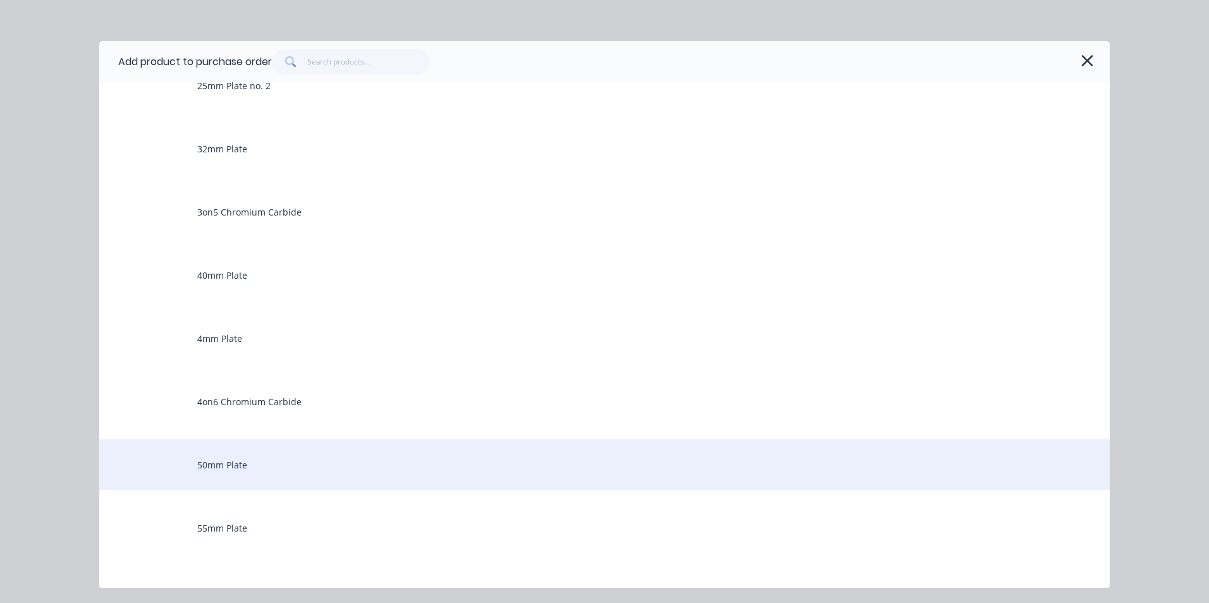
click at [226, 462] on div "50mm Plate" at bounding box center [604, 464] width 1010 height 51
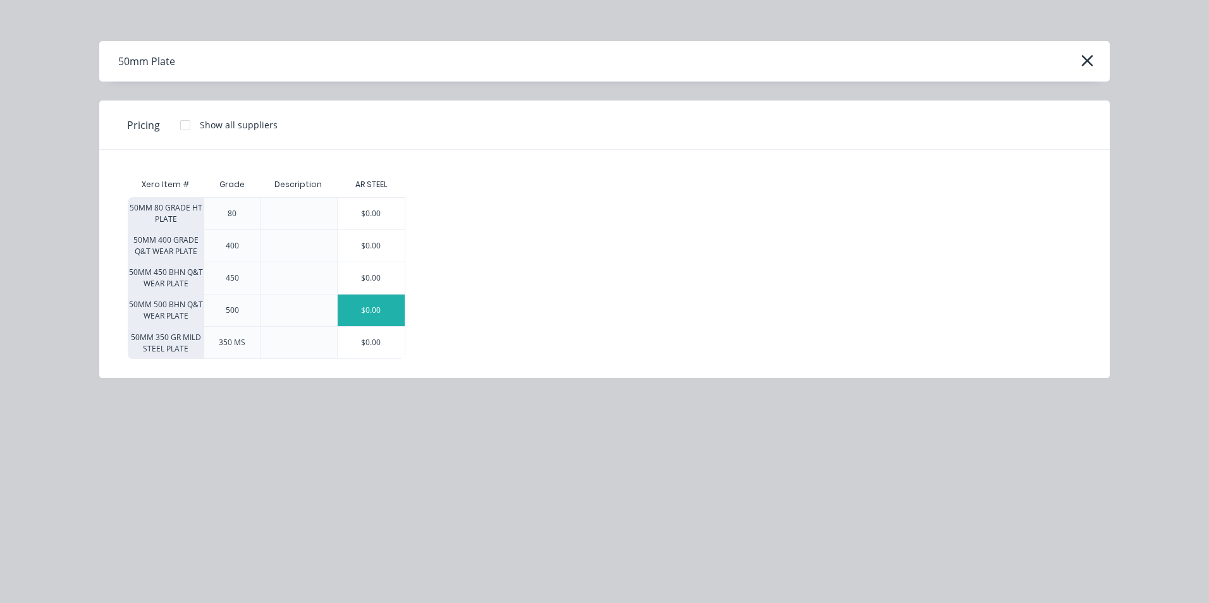
click at [383, 309] on div "$0.00" at bounding box center [372, 311] width 68 height 32
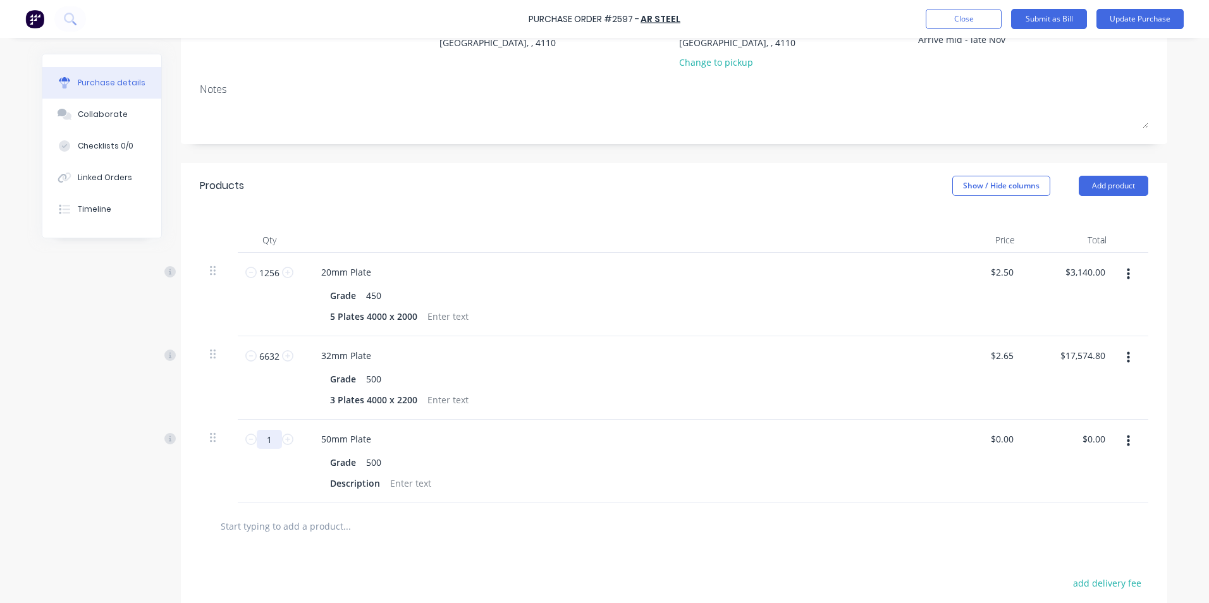
drag, startPoint x: 259, startPoint y: 437, endPoint x: 271, endPoint y: 440, distance: 13.0
click at [271, 440] on input "1" at bounding box center [269, 439] width 25 height 19
type input "10362"
type input "0"
type input "$2.75"
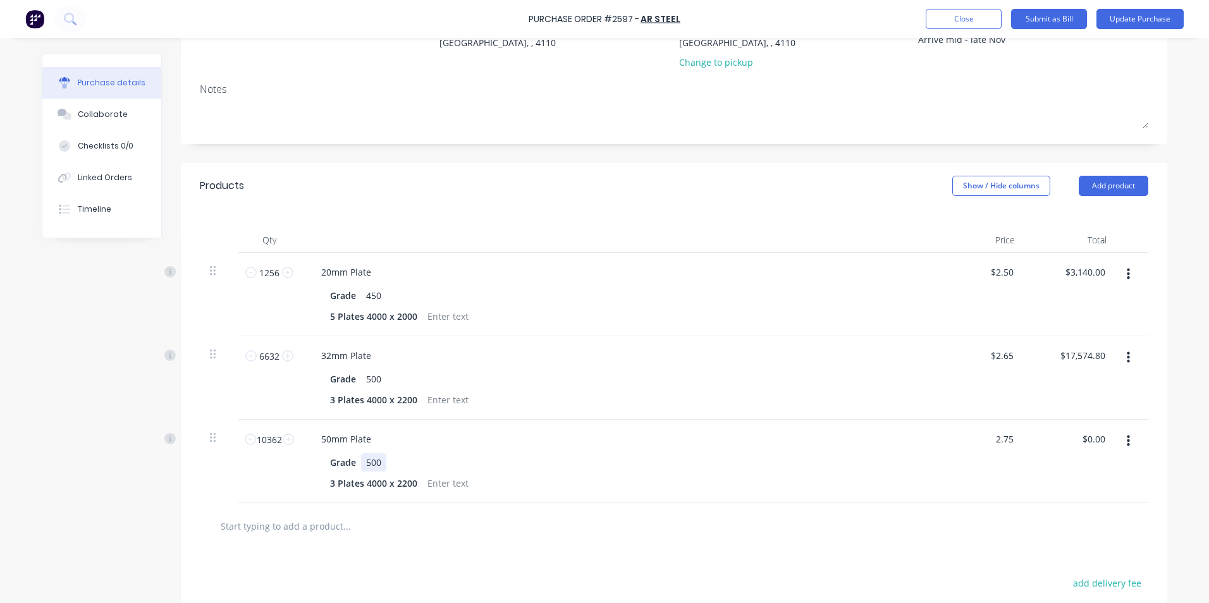
type input "$28,495.50"
click at [567, 452] on div "50mm Plate Grade 500 3 Plates 4000 x 2200" at bounding box center [617, 461] width 632 height 83
click at [1112, 187] on button "Add product" at bounding box center [1114, 186] width 70 height 20
click at [1072, 221] on div "Product catalogue" at bounding box center [1087, 218] width 97 height 18
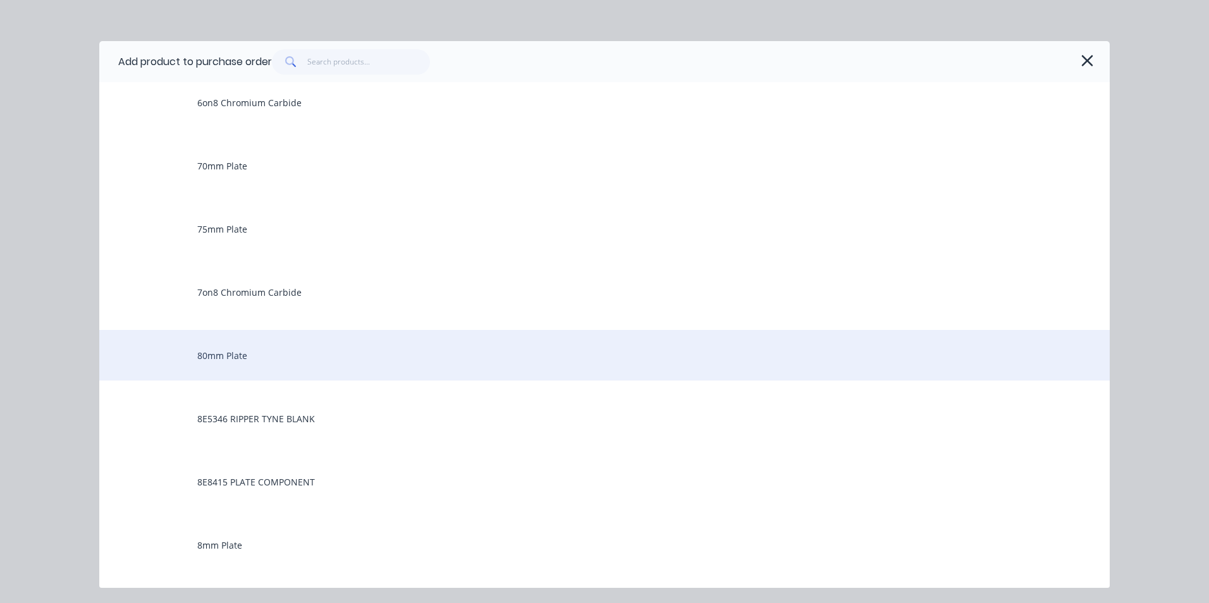
scroll to position [1454, 0]
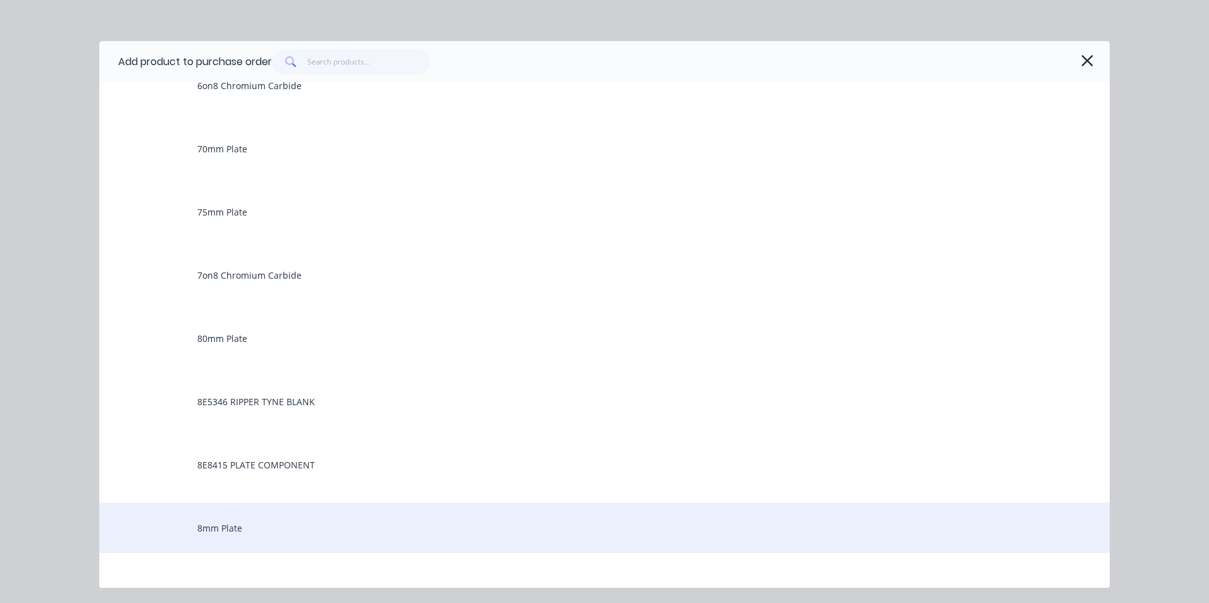
click at [233, 527] on div "8mm Plate" at bounding box center [604, 528] width 1010 height 51
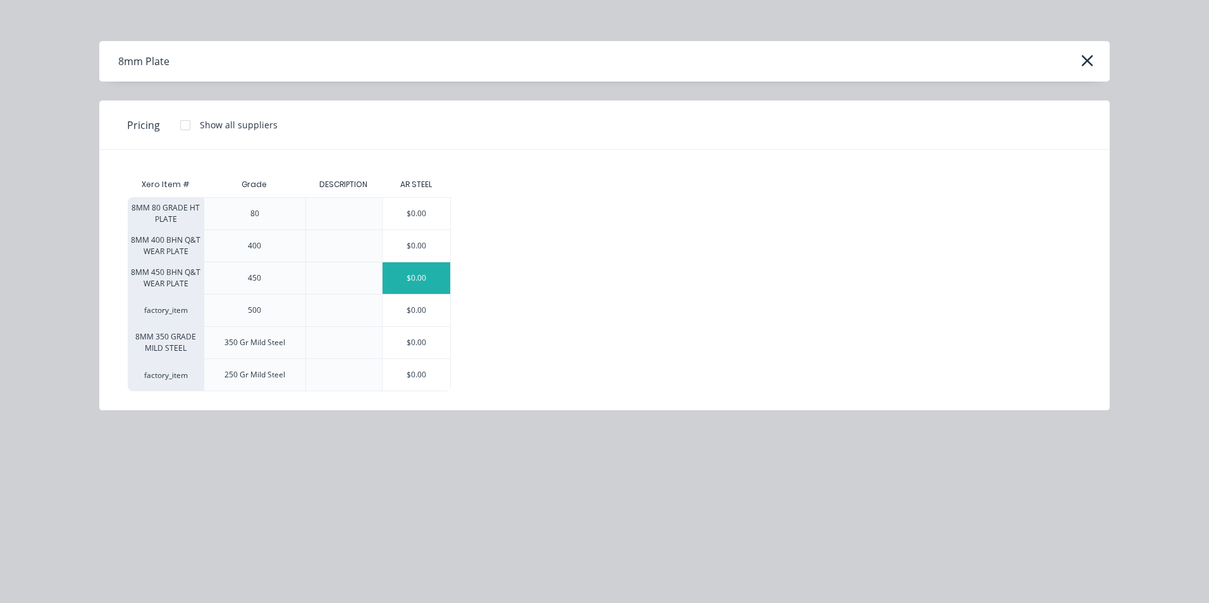
click at [436, 264] on div "$0.00" at bounding box center [416, 278] width 68 height 32
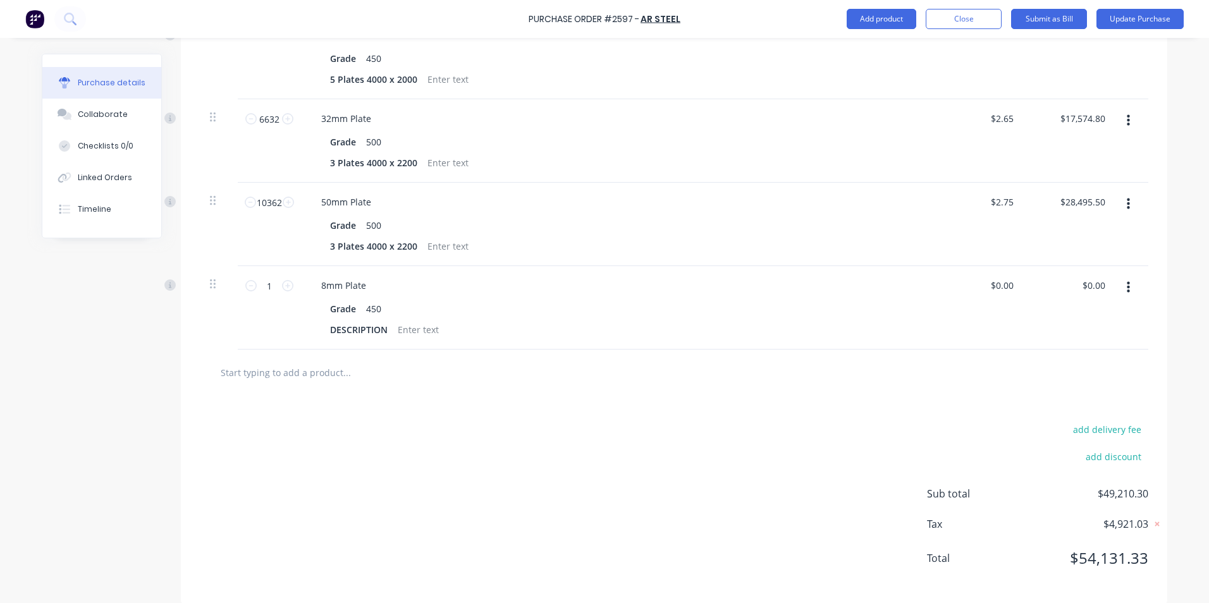
scroll to position [401, 0]
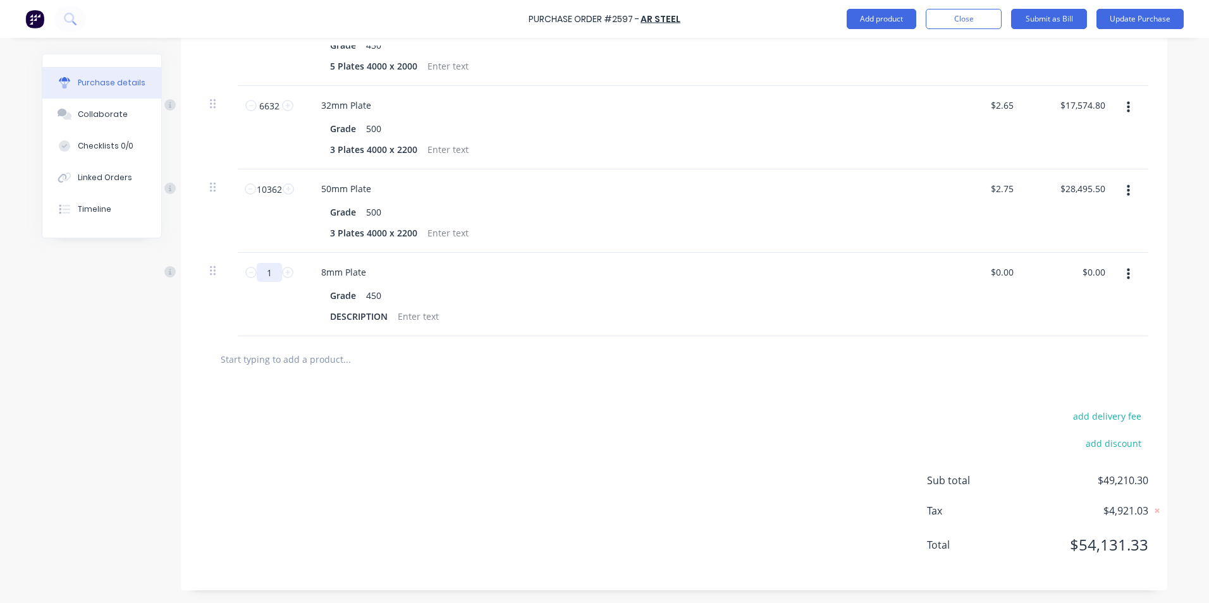
drag, startPoint x: 262, startPoint y: 271, endPoint x: 269, endPoint y: 272, distance: 7.7
click at [269, 272] on input "1" at bounding box center [269, 272] width 25 height 19
type input "3014"
click at [338, 316] on div "6 plates 4000 x 2000" at bounding box center [373, 316] width 97 height 18
click at [992, 270] on div "0 0" at bounding box center [979, 294] width 92 height 83
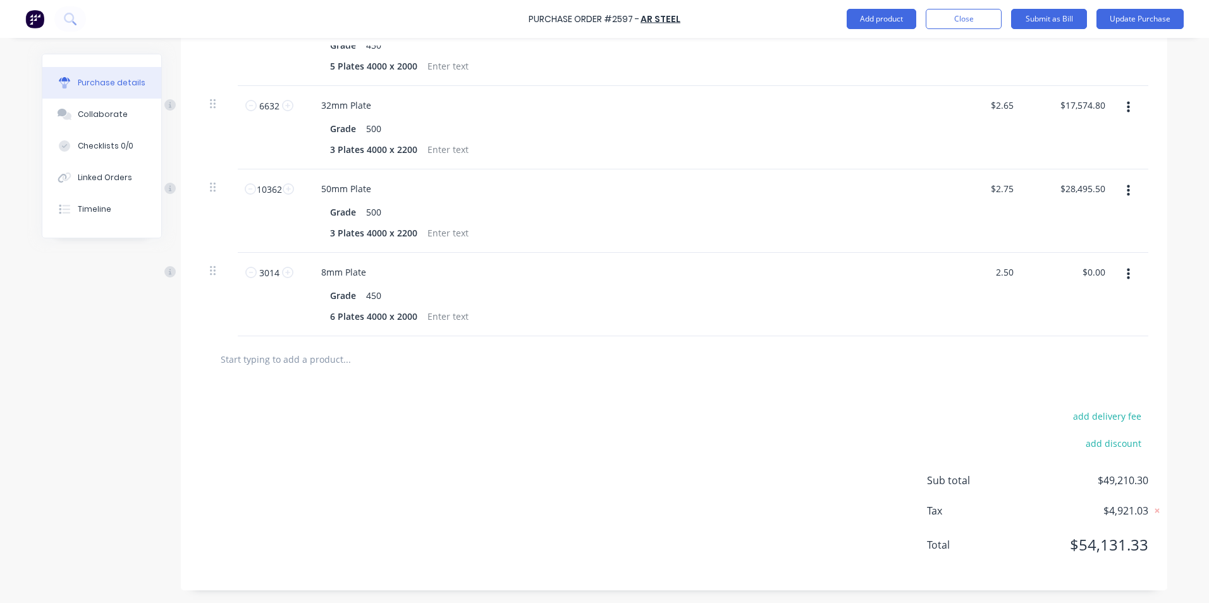
type input "$2.50"
type input "$7,535.00"
click at [989, 381] on div at bounding box center [674, 359] width 948 height 46
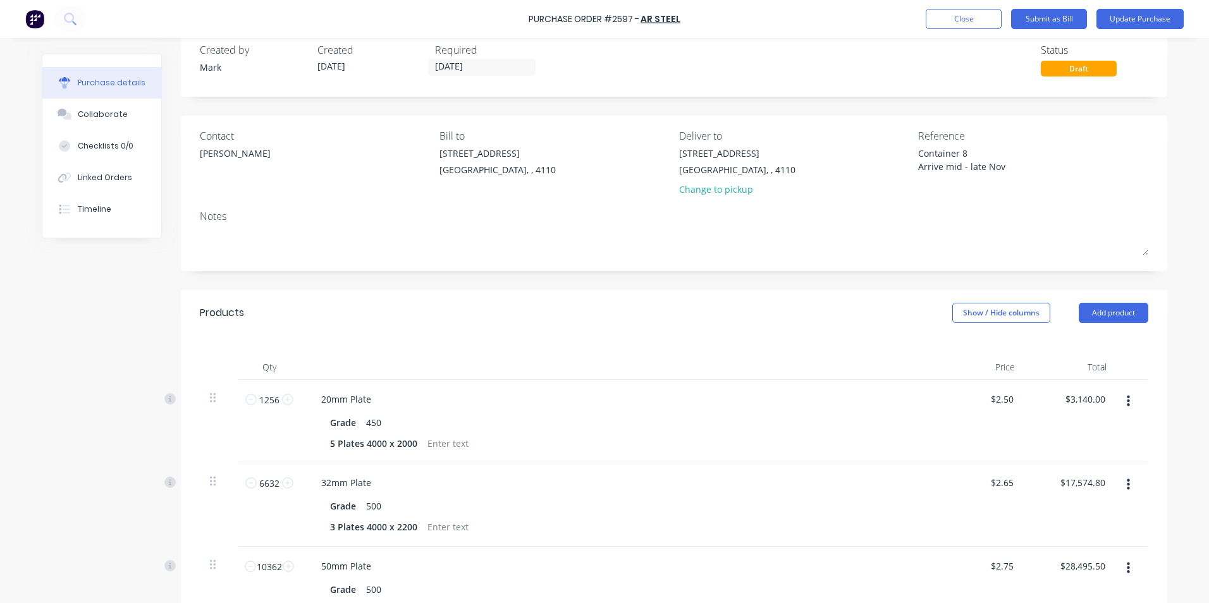
scroll to position [0, 0]
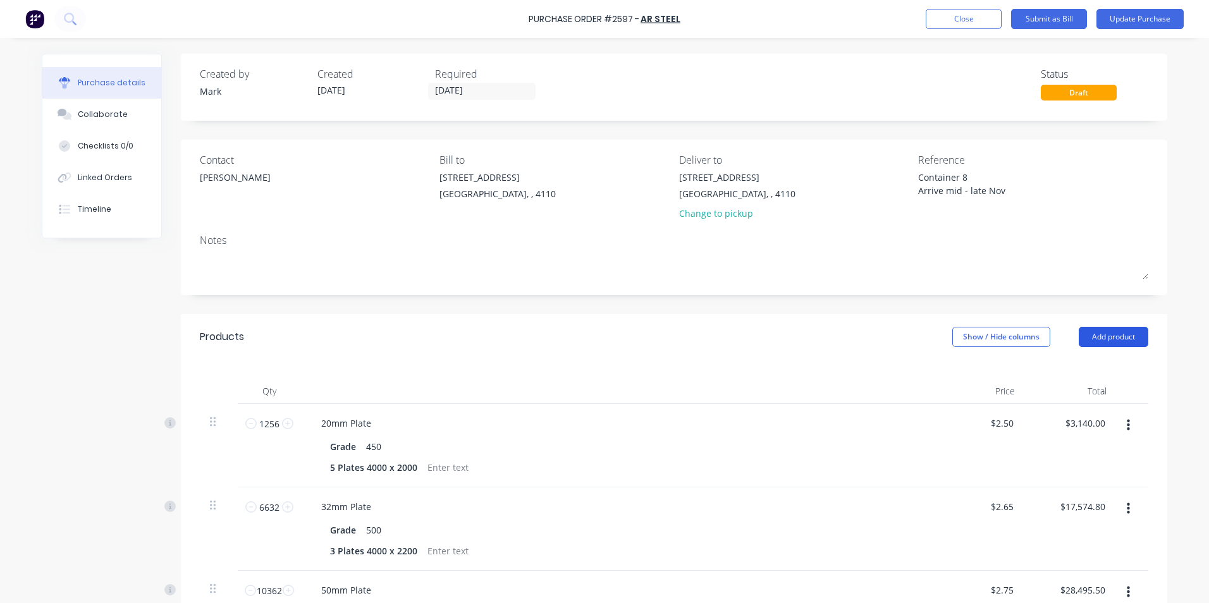
click at [1111, 335] on button "Add product" at bounding box center [1114, 337] width 70 height 20
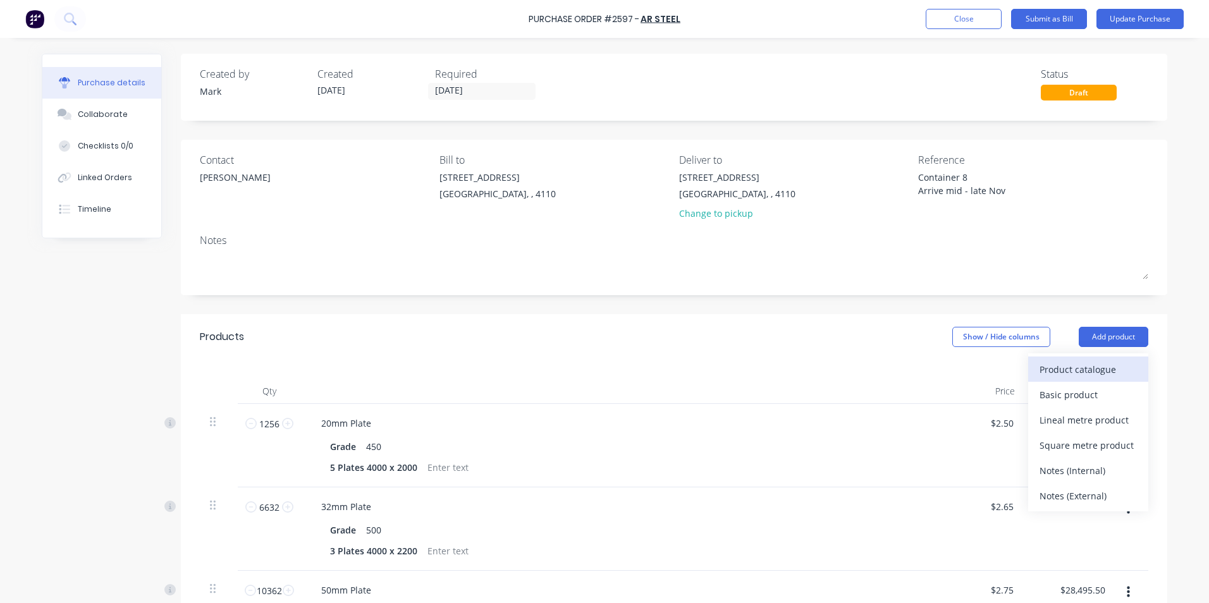
click at [1072, 364] on div "Product catalogue" at bounding box center [1087, 369] width 97 height 18
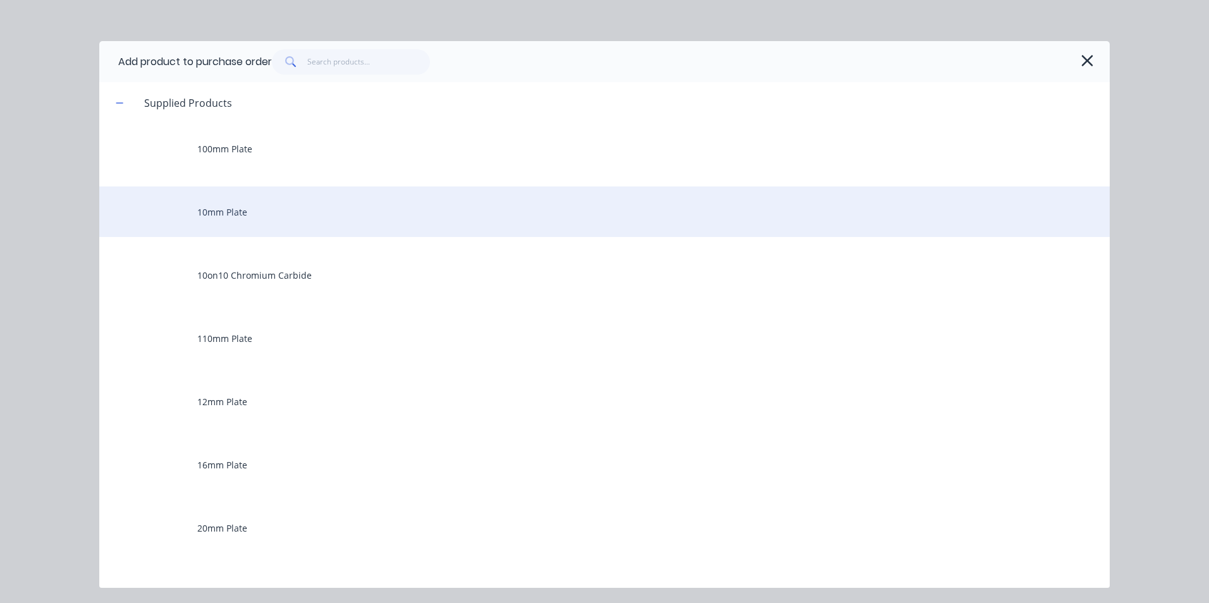
click at [248, 214] on div "10mm Plate" at bounding box center [604, 212] width 1010 height 51
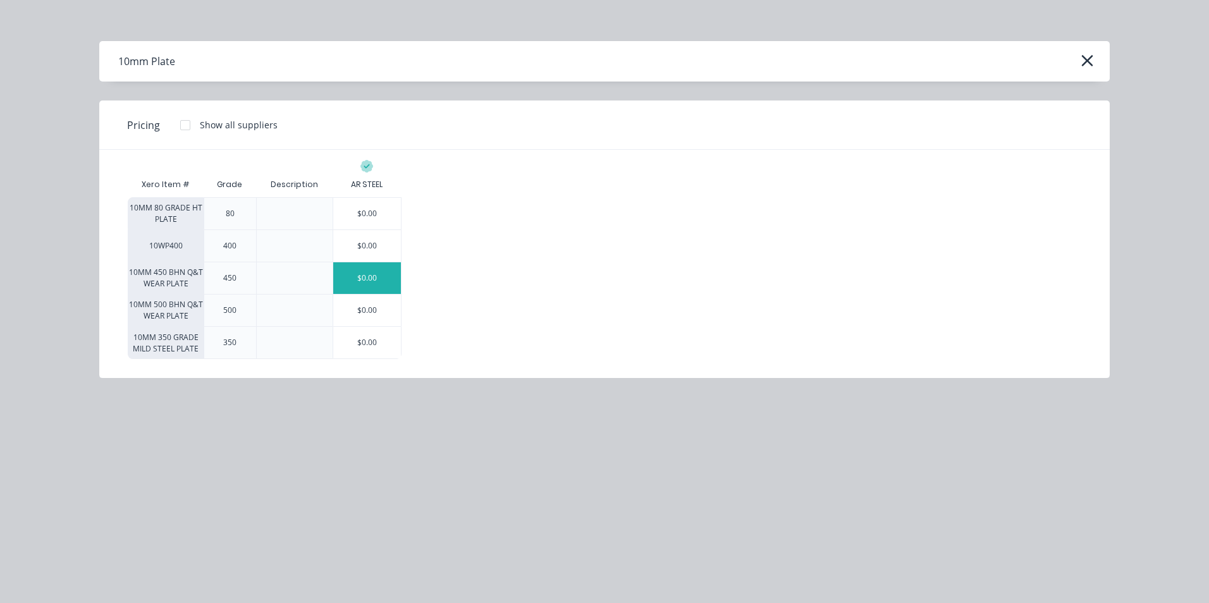
click at [384, 278] on div "$0.00" at bounding box center [367, 278] width 68 height 32
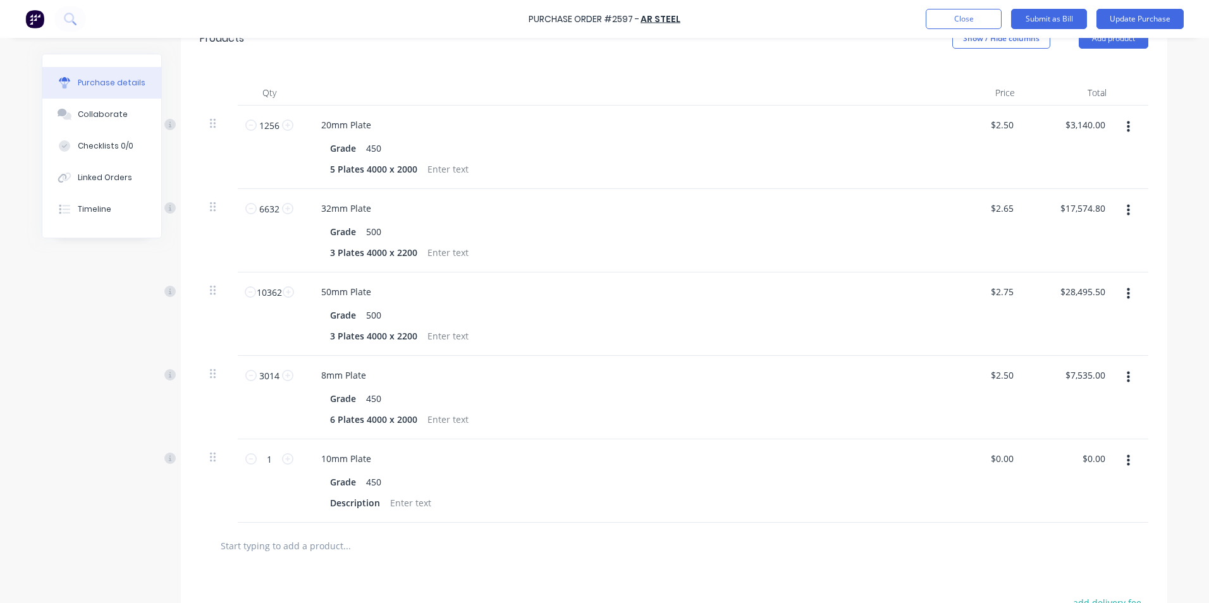
scroll to position [379, 0]
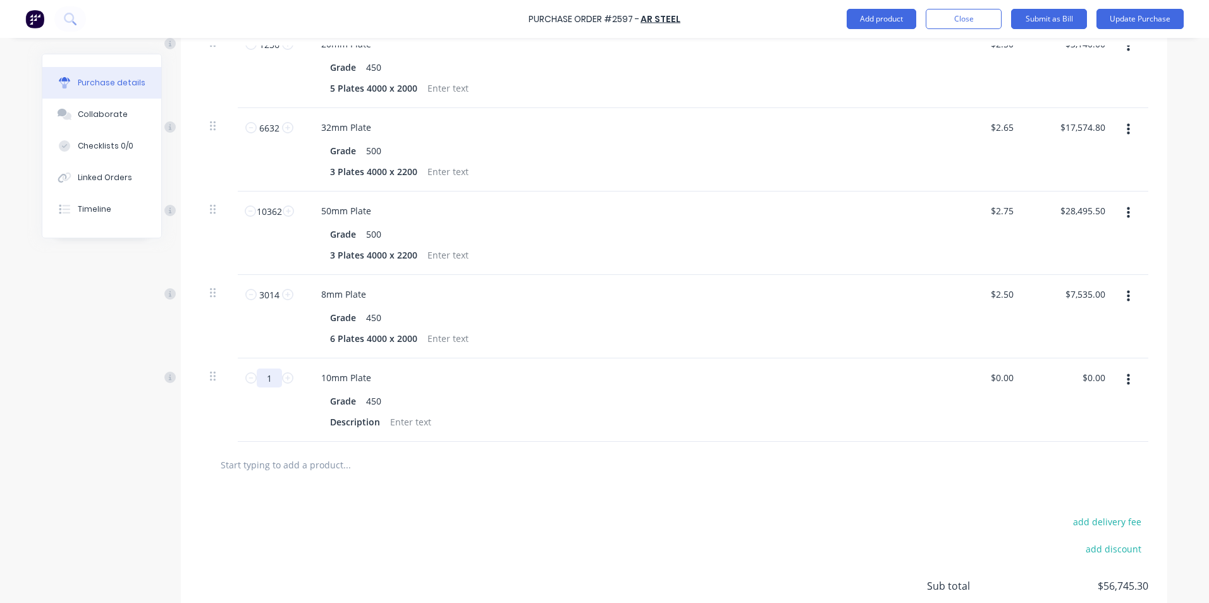
drag, startPoint x: 262, startPoint y: 376, endPoint x: 271, endPoint y: 387, distance: 13.5
click at [269, 382] on input "1" at bounding box center [269, 378] width 25 height 19
type input "3768"
drag, startPoint x: 991, startPoint y: 377, endPoint x: 1021, endPoint y: 379, distance: 29.8
click at [1021, 379] on div "3768 3768 10mm Plate Grade 450 6 Plates 4000 x 2000 0 0 $0.00 $0.00" at bounding box center [674, 399] width 948 height 83
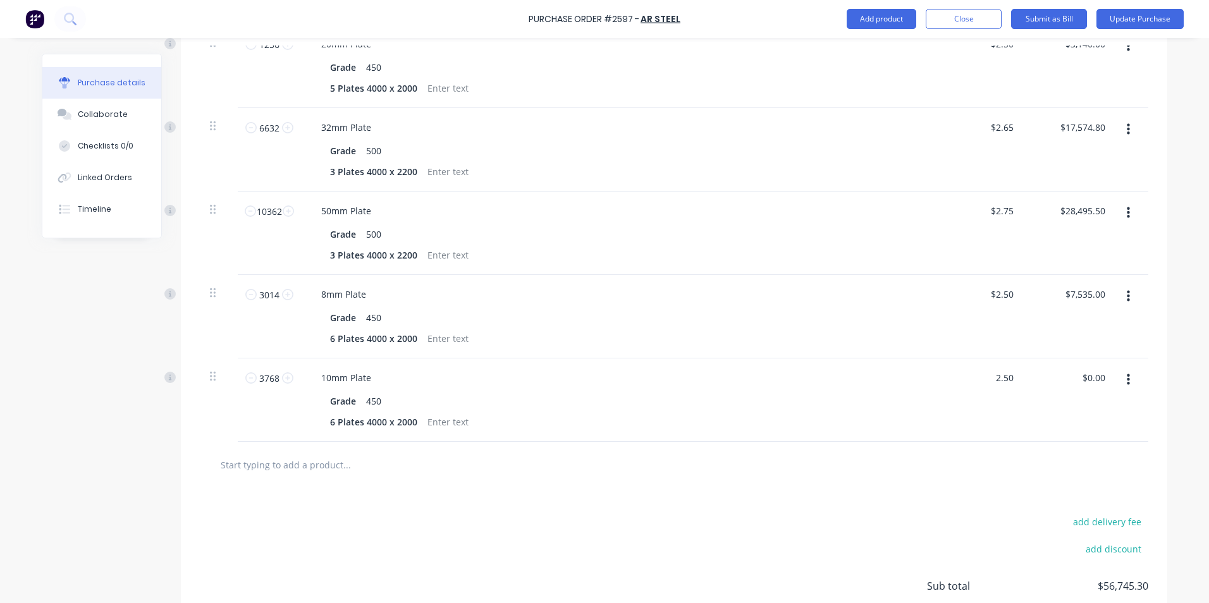
type input "$2.50"
type input "$9,420.00"
click at [944, 498] on div "add delivery fee add discount Sub total $56,745.30 Tax $5,674.53 Total $62,419.…" at bounding box center [674, 592] width 986 height 208
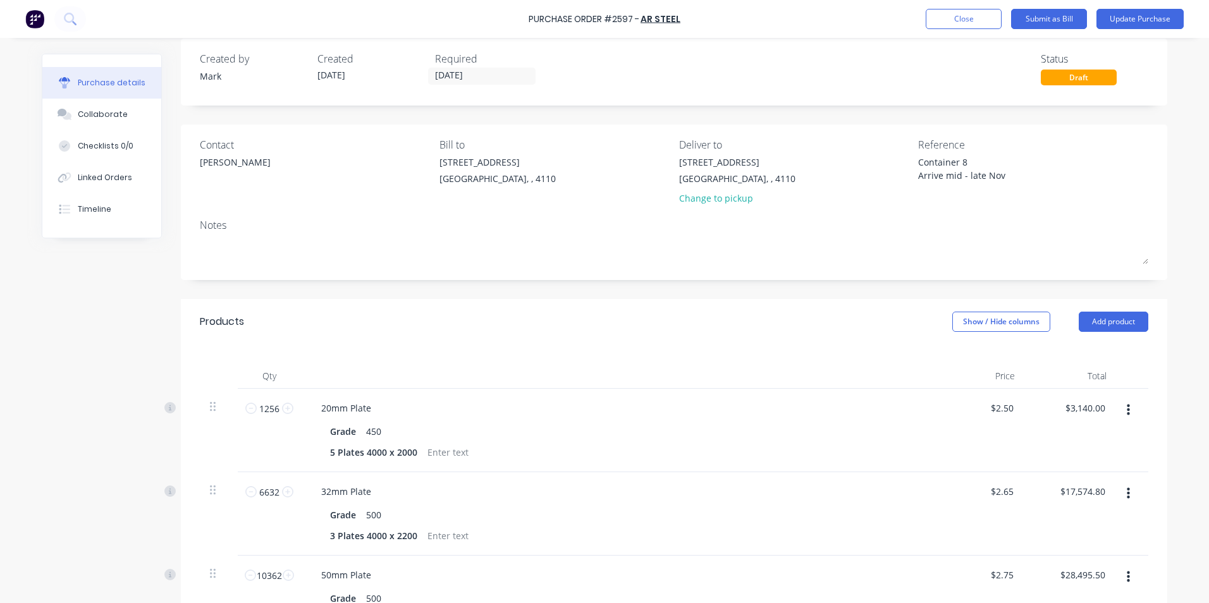
scroll to position [0, 0]
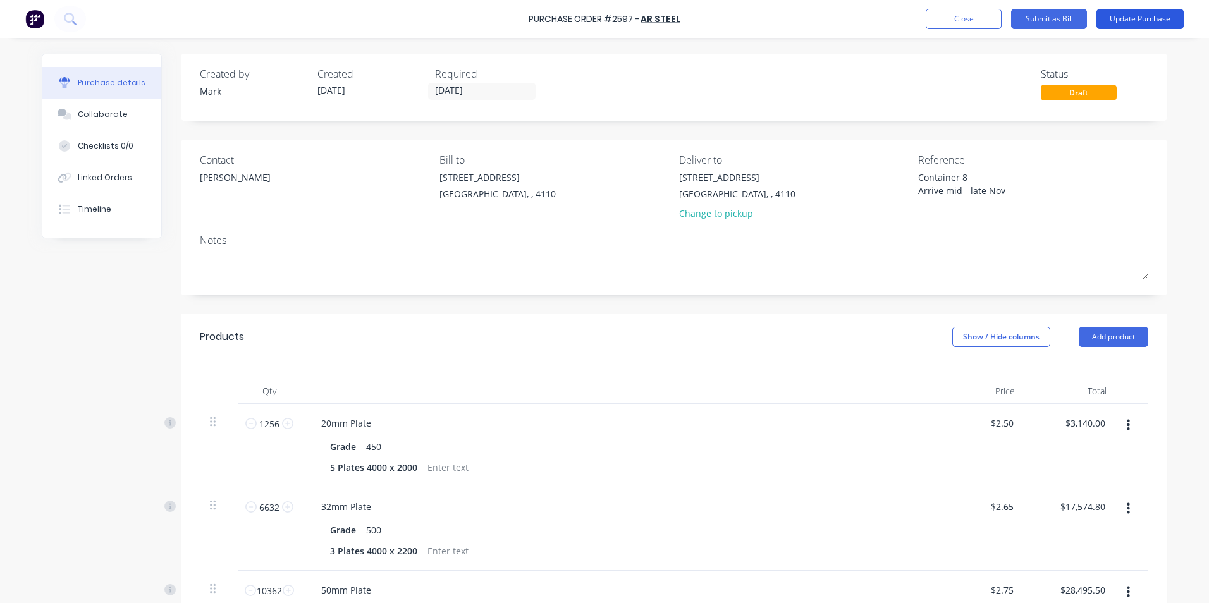
click at [1130, 15] on button "Update Purchase" at bounding box center [1139, 19] width 87 height 20
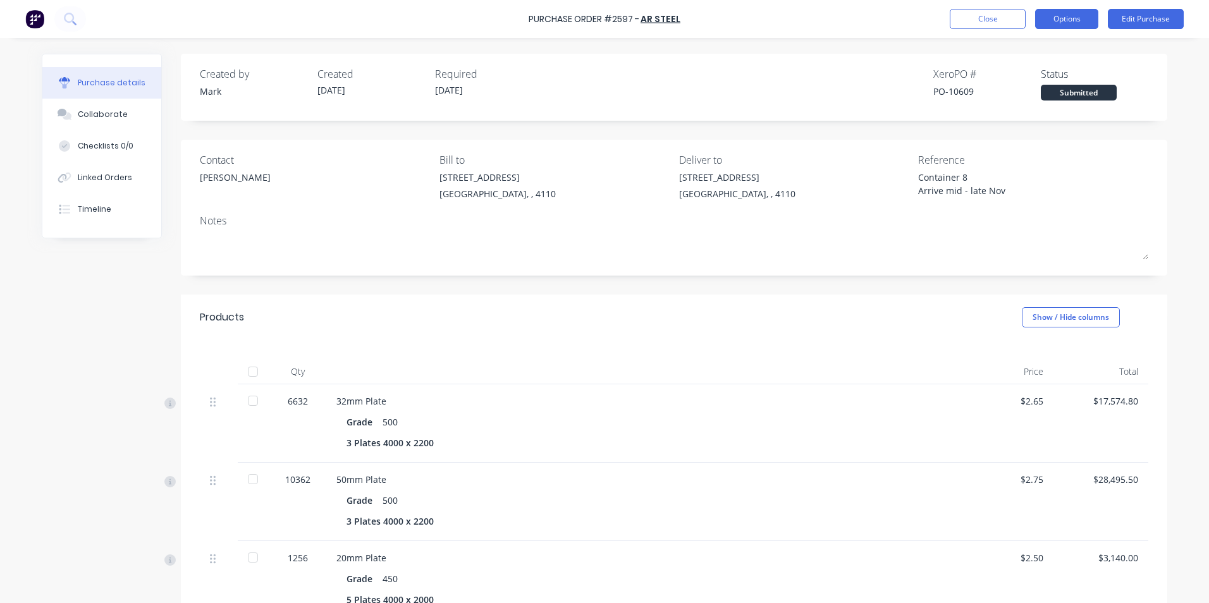
click at [1061, 15] on button "Options" at bounding box center [1066, 19] width 63 height 20
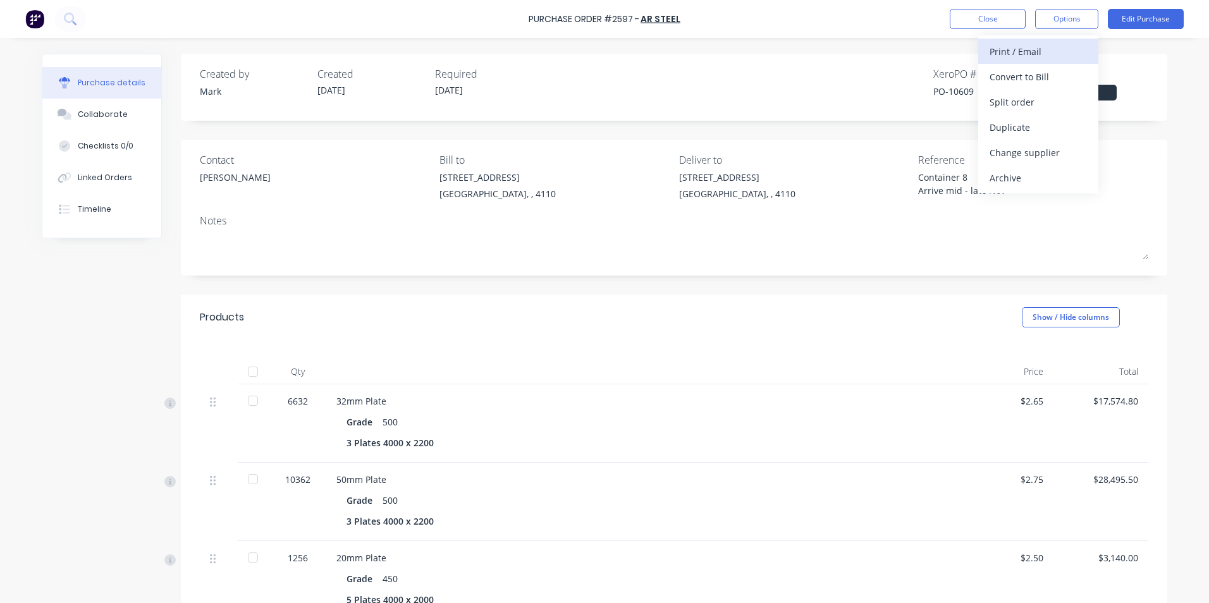
click at [1029, 50] on div "Print / Email" at bounding box center [1037, 51] width 97 height 18
click at [1005, 76] on div "With pricing" at bounding box center [1037, 77] width 97 height 18
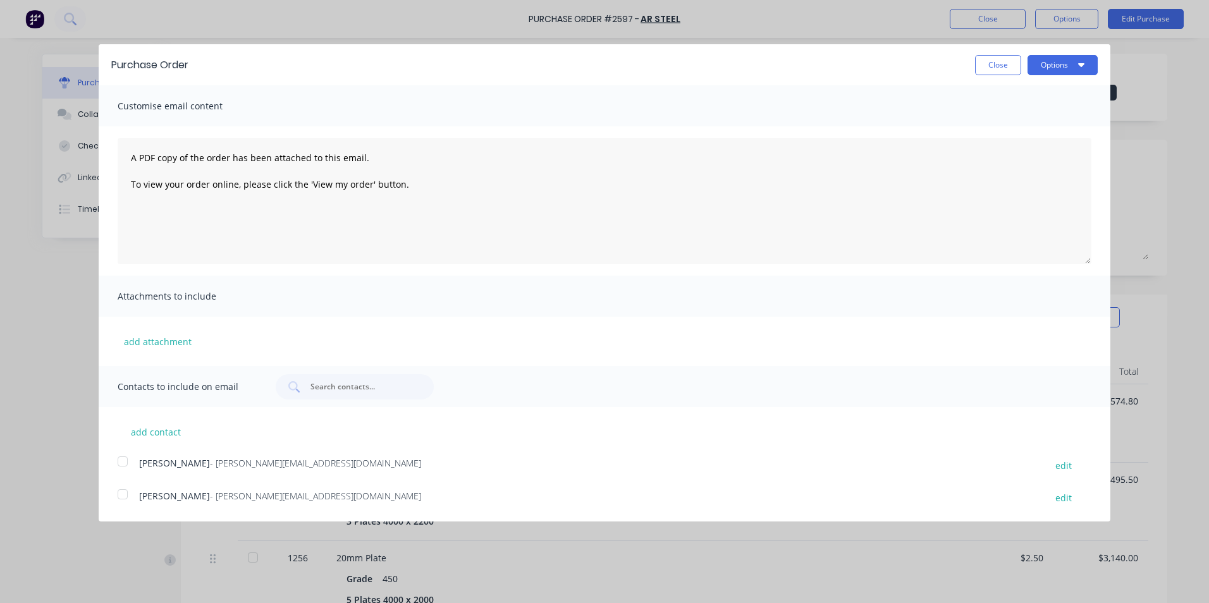
click at [122, 463] on div at bounding box center [122, 461] width 25 height 25
click at [1047, 61] on button "Options" at bounding box center [1062, 65] width 70 height 20
click at [1005, 95] on div "Print" at bounding box center [1037, 97] width 97 height 18
click at [1175, 164] on div "Purchase Order Close Options Print Email Customise email content A PDF copy of …" at bounding box center [604, 301] width 1209 height 603
click at [1144, 11] on div "Purchase Order Close Options Customise email content A PDF copy of the order ha…" at bounding box center [604, 301] width 1209 height 603
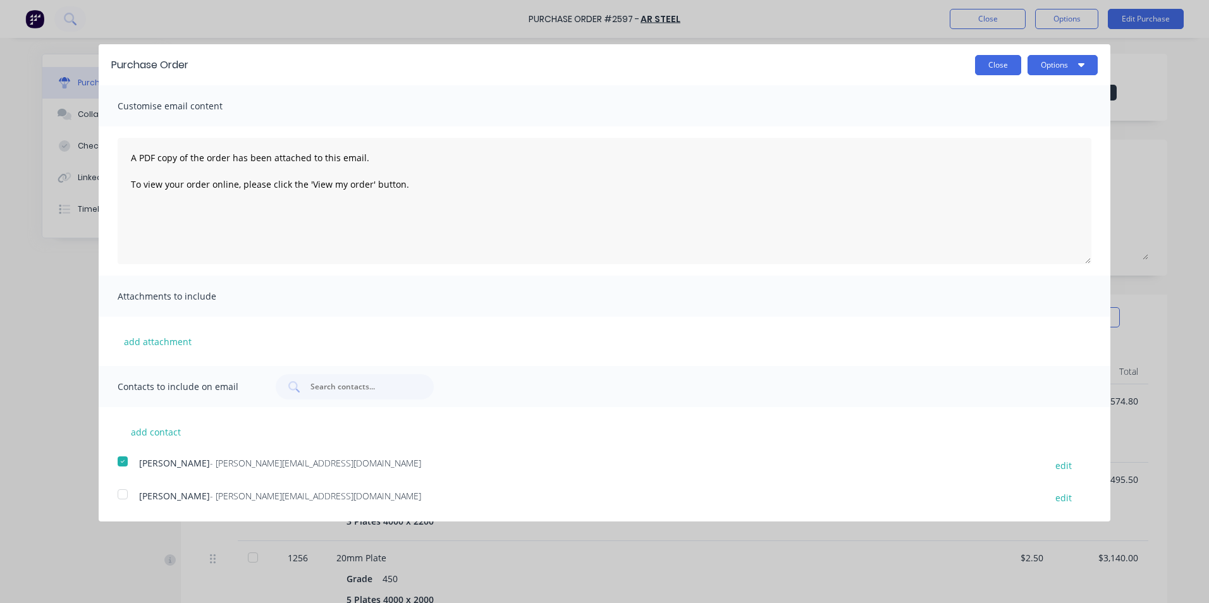
click at [1003, 65] on button "Close" at bounding box center [998, 65] width 46 height 20
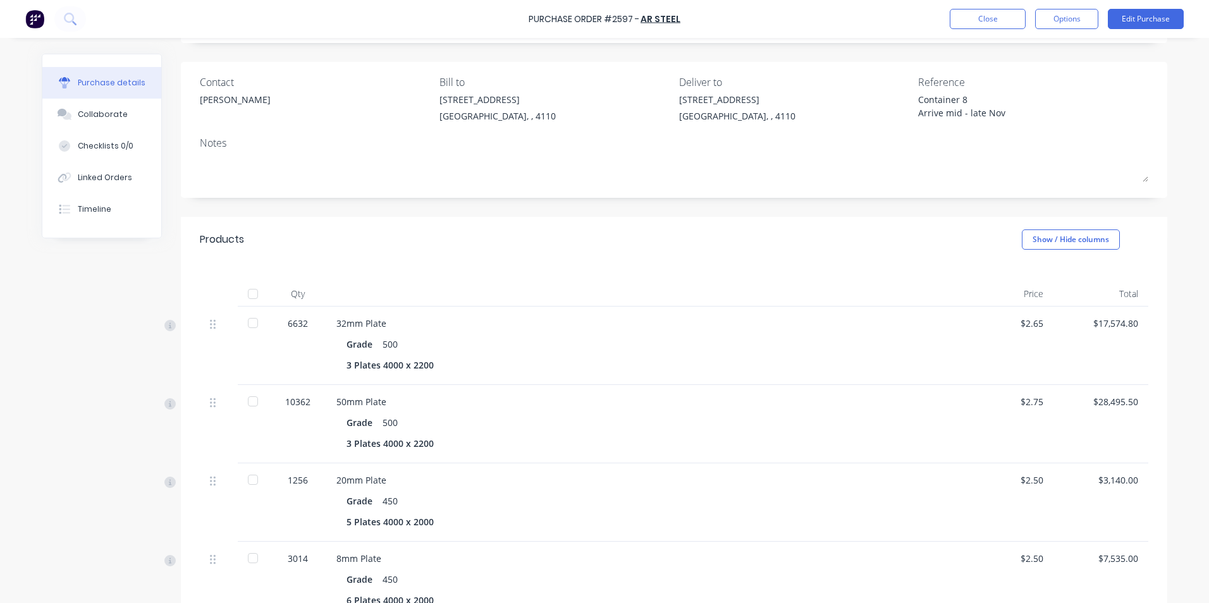
scroll to position [190, 0]
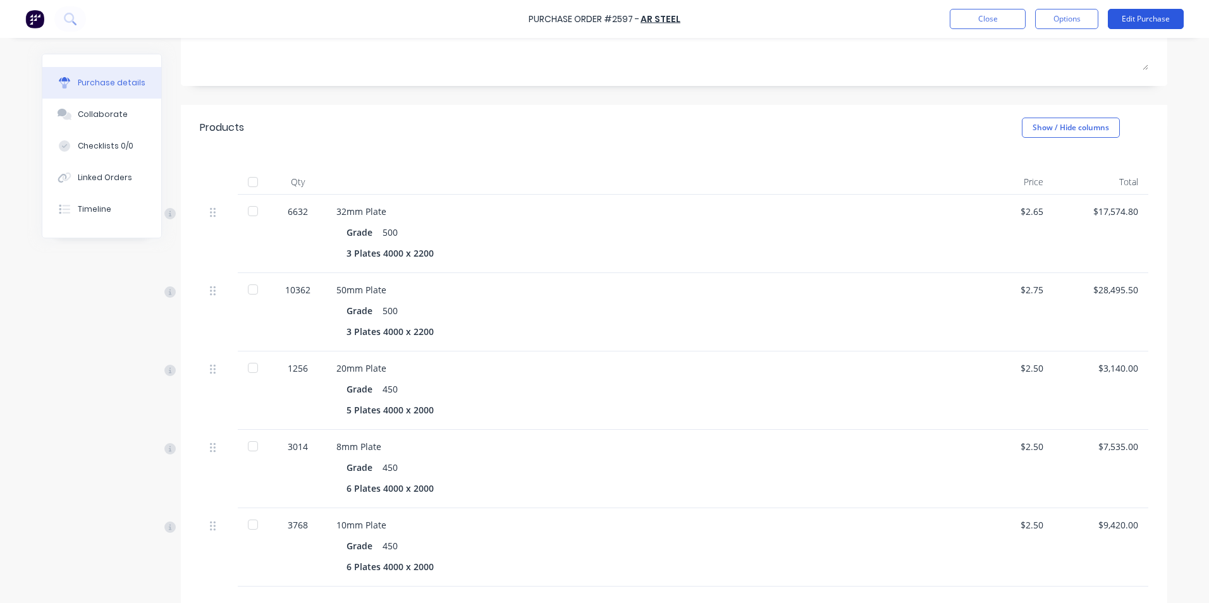
click at [1130, 13] on button "Edit Purchase" at bounding box center [1146, 19] width 76 height 20
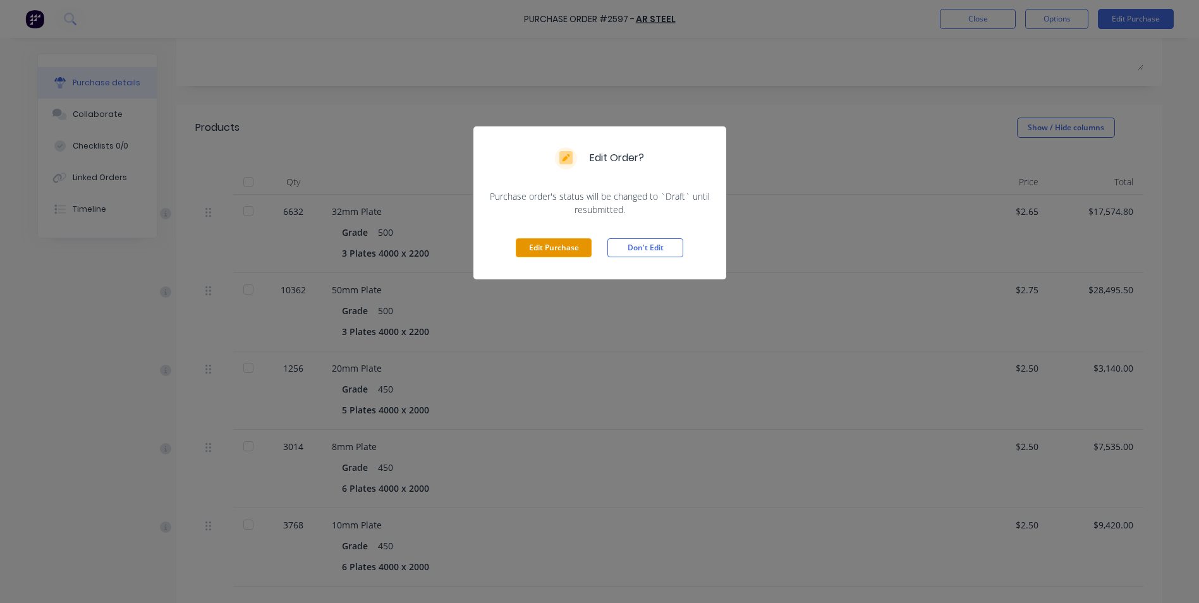
click at [546, 244] on button "Edit Purchase" at bounding box center [554, 247] width 76 height 19
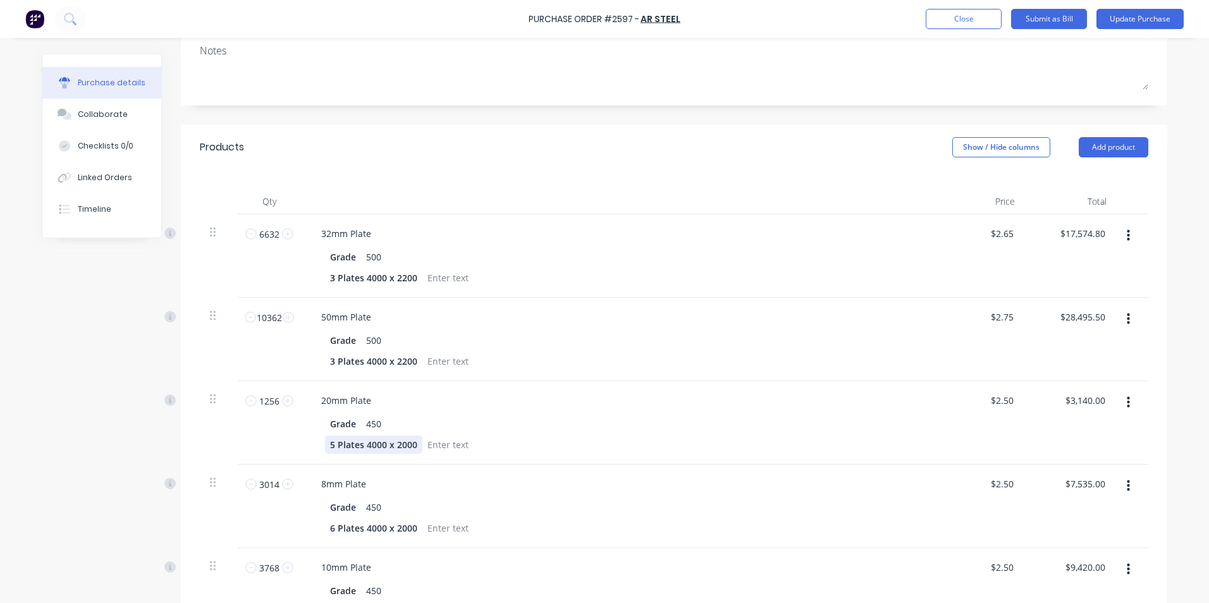
click at [328, 444] on div "5 Plates 4000 x 2000" at bounding box center [373, 445] width 97 height 18
click at [574, 420] on div "Grade 450" at bounding box center [614, 424] width 579 height 18
click at [328, 443] on div "5 Plates 4000 x 2000" at bounding box center [373, 445] width 97 height 18
click at [823, 419] on div "Grade 450" at bounding box center [614, 424] width 579 height 18
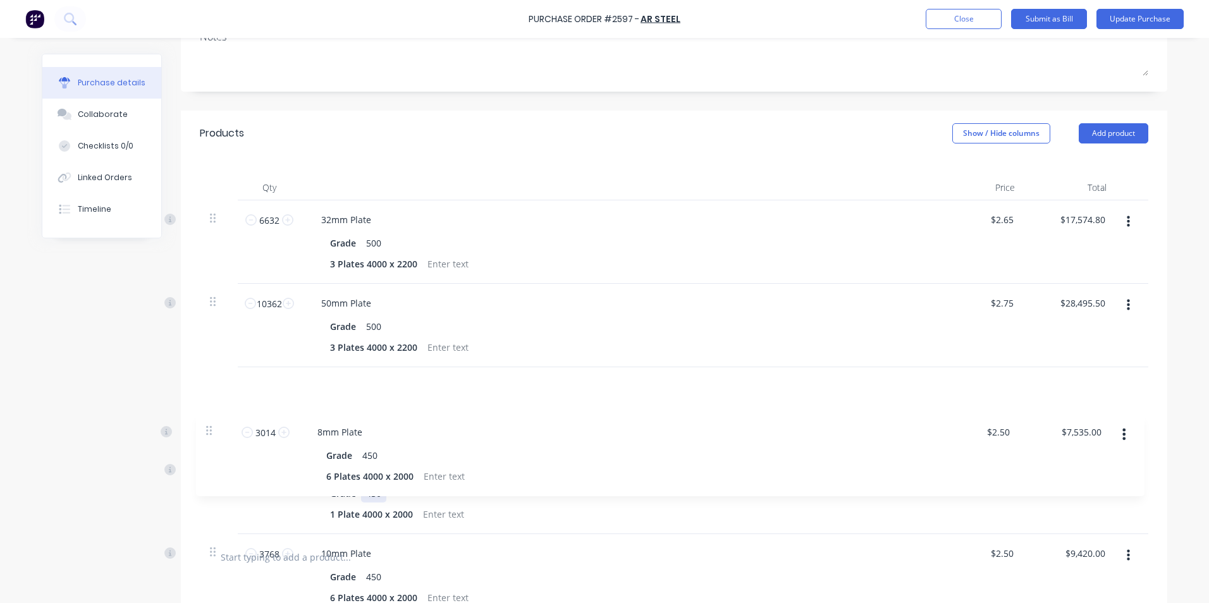
scroll to position [205, 0]
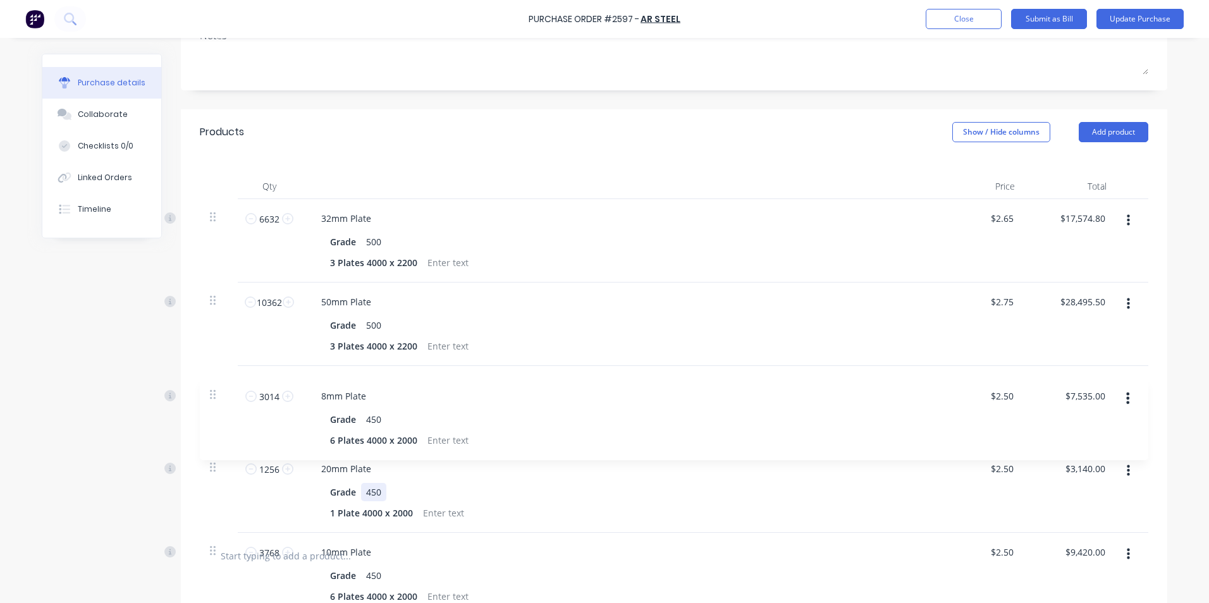
drag, startPoint x: 209, startPoint y: 482, endPoint x: 214, endPoint y: 386, distance: 95.6
click at [214, 386] on div "6632 6632 32mm Plate Grade 500 3 Plates 4000 x 2200 $2.65 $2.65 $17,574.80 $17,…" at bounding box center [674, 366] width 948 height 334
drag, startPoint x: 204, startPoint y: 473, endPoint x: 197, endPoint y: 472, distance: 7.0
click at [200, 472] on div at bounding box center [219, 490] width 38 height 83
click at [210, 470] on icon at bounding box center [213, 467] width 6 height 9
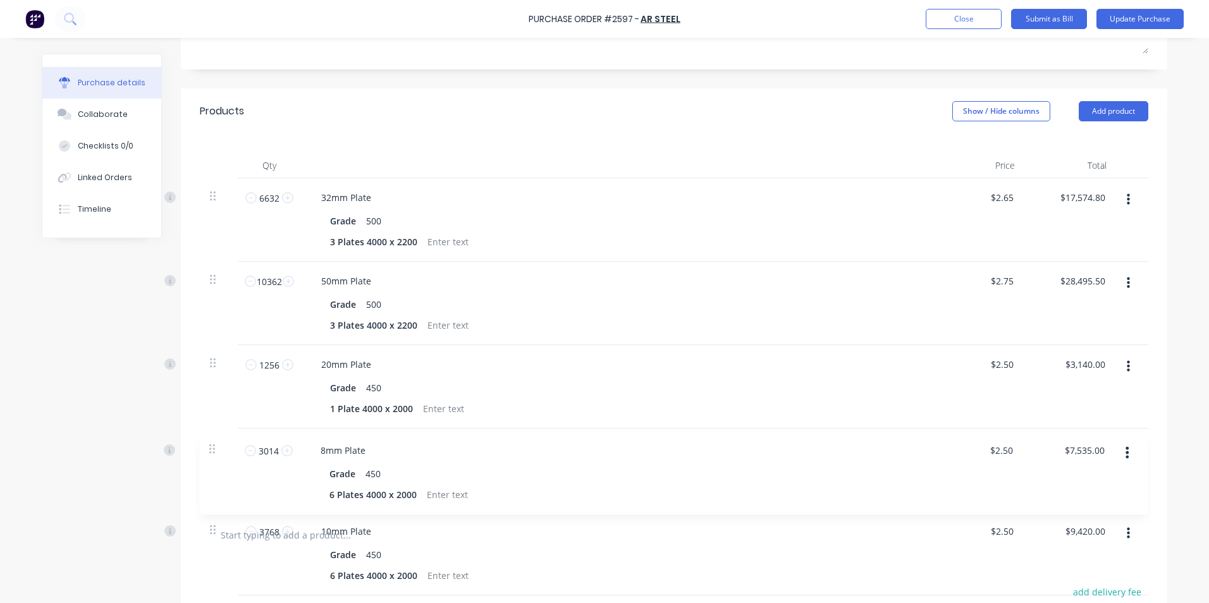
scroll to position [228, 0]
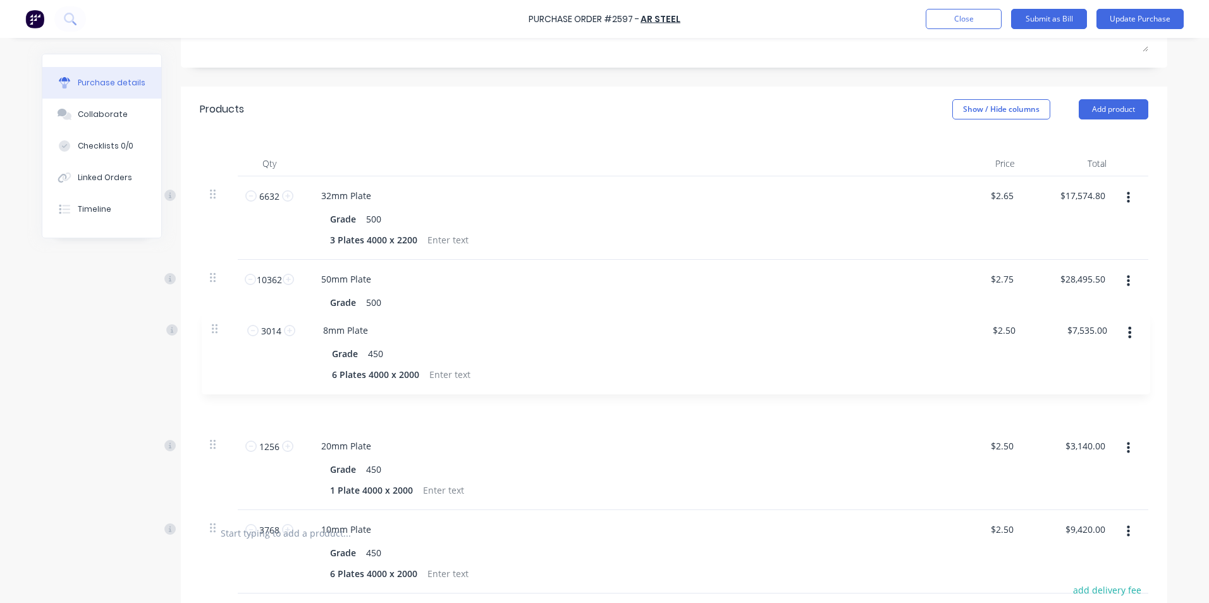
drag, startPoint x: 205, startPoint y: 466, endPoint x: 214, endPoint y: 332, distance: 134.4
click at [214, 332] on div "6632 6632 32mm Plate Grade 500 3 Plates 4000 x 2200 $2.65 $2.65 $17,574.80 $17,…" at bounding box center [674, 343] width 948 height 334
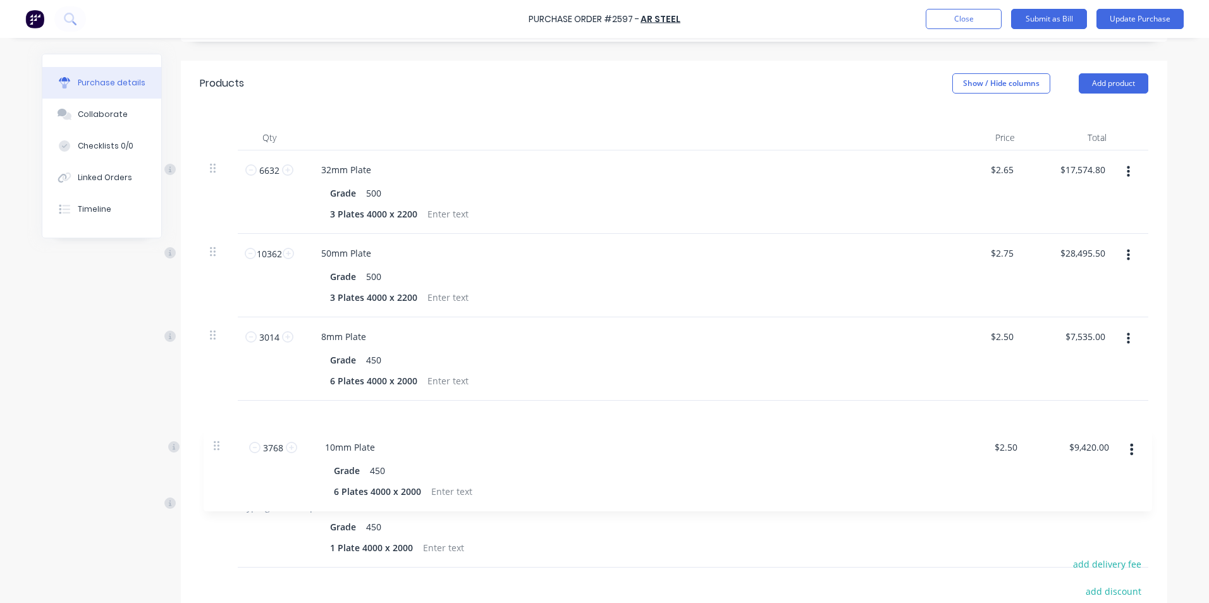
scroll to position [260, 0]
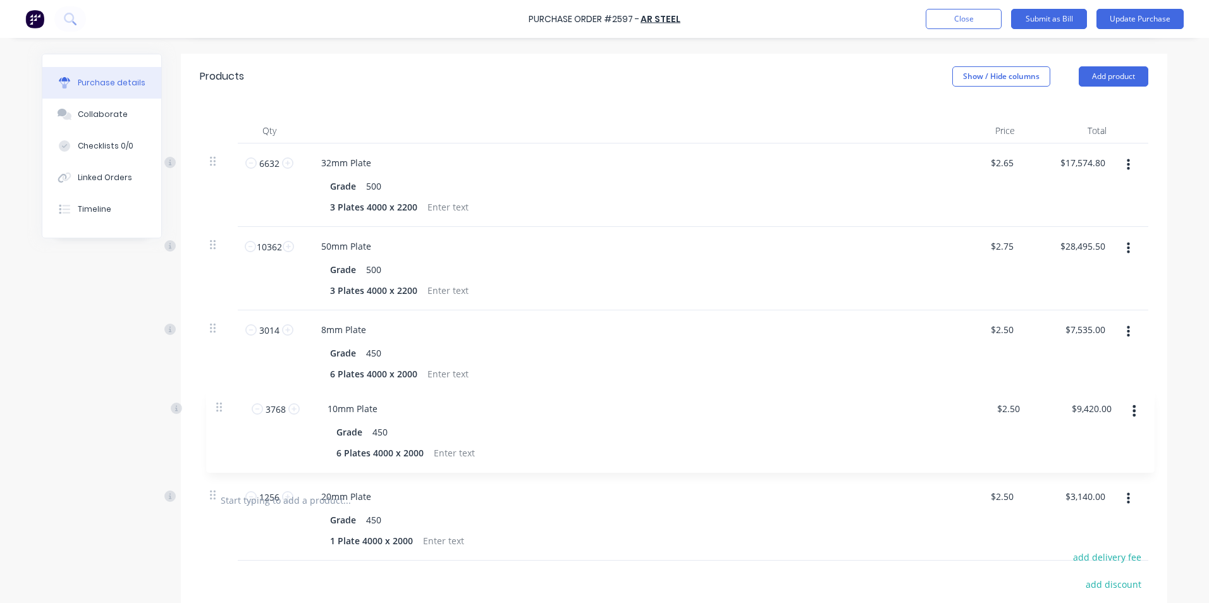
drag, startPoint x: 207, startPoint y: 529, endPoint x: 223, endPoint y: 405, distance: 124.9
click at [223, 405] on div "6632 6632 32mm Plate Grade 500 3 Plates 4000 x 2200 $2.65 $2.65 $17,574.80 $17,…" at bounding box center [674, 311] width 948 height 334
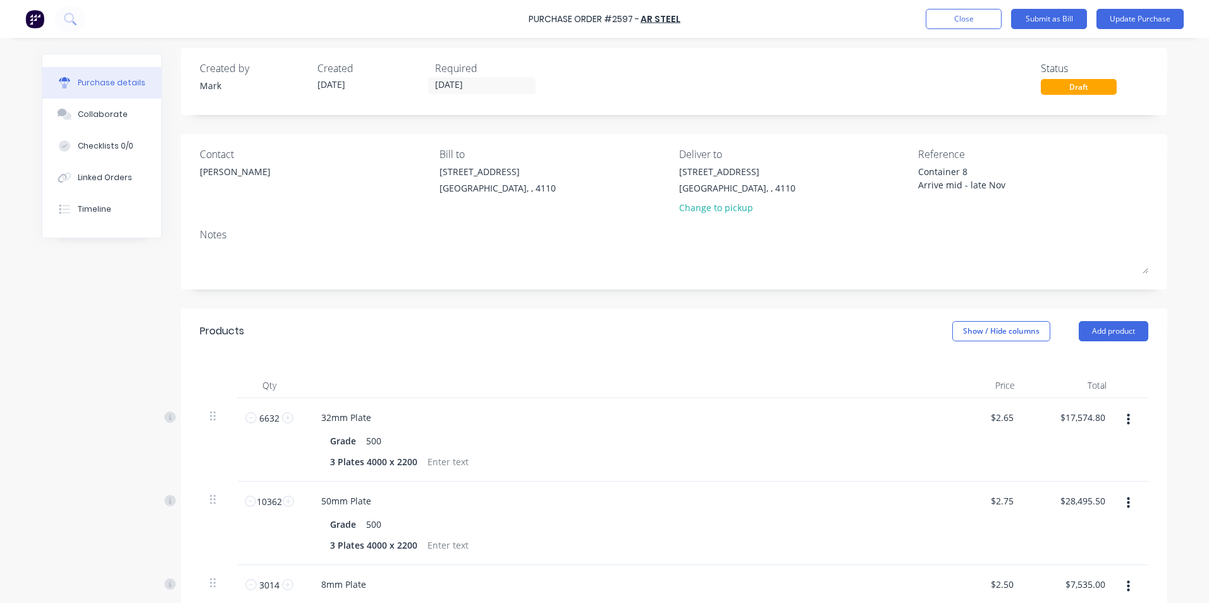
scroll to position [0, 0]
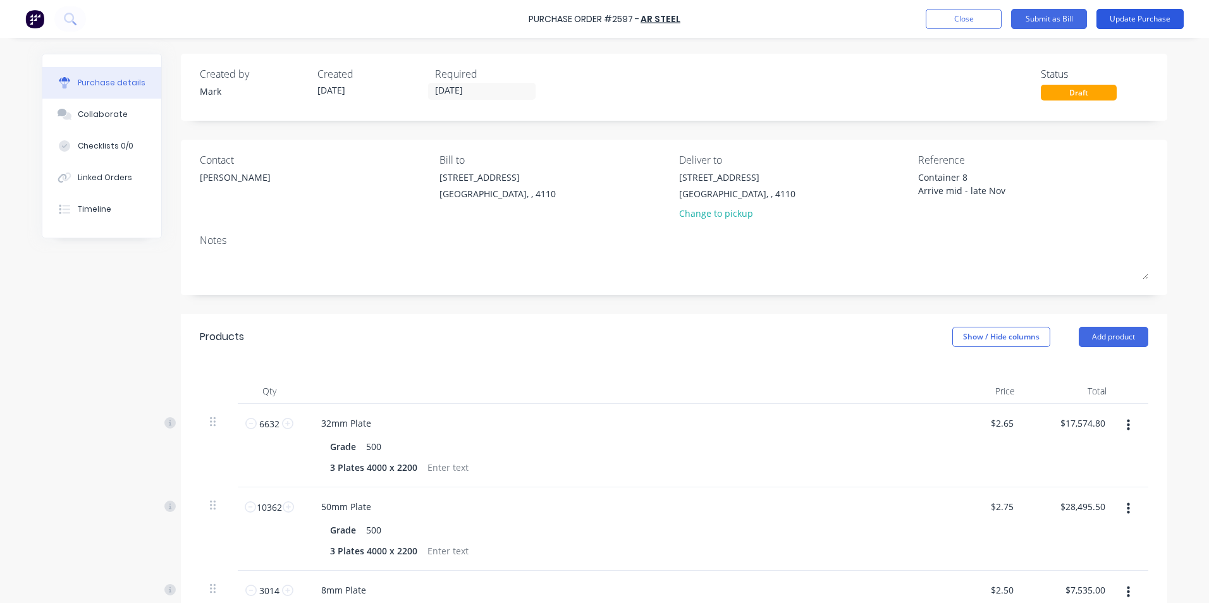
click at [1127, 15] on button "Update Purchase" at bounding box center [1139, 19] width 87 height 20
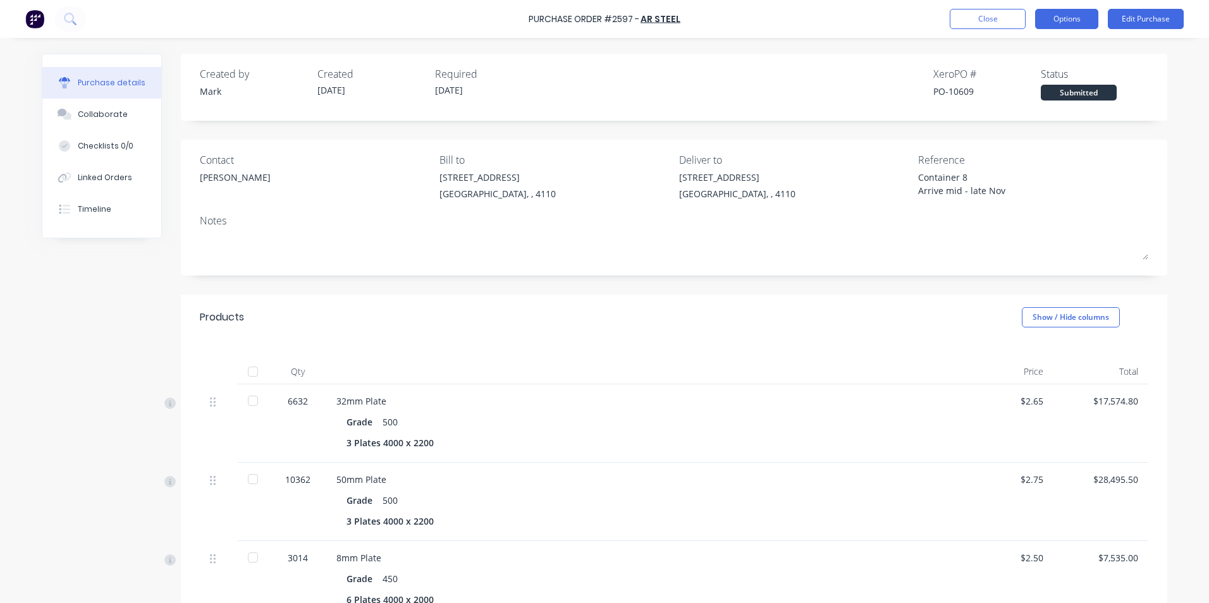
click at [1063, 18] on button "Options" at bounding box center [1066, 19] width 63 height 20
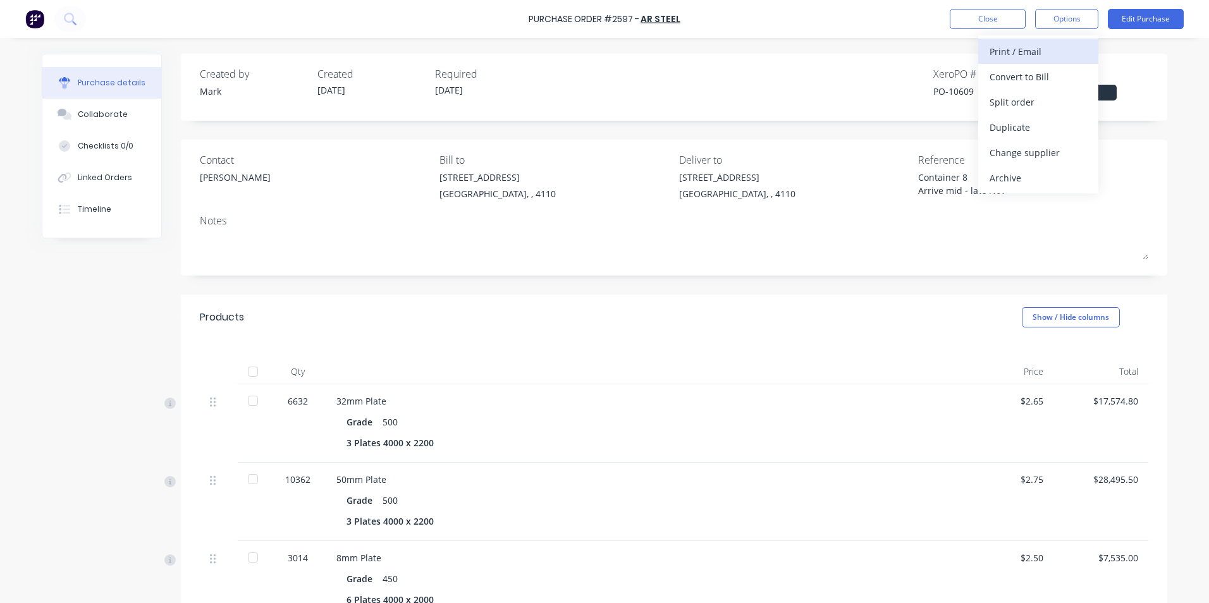
click at [1010, 52] on div "Print / Email" at bounding box center [1037, 51] width 97 height 18
click at [1019, 75] on div "With pricing" at bounding box center [1037, 77] width 97 height 18
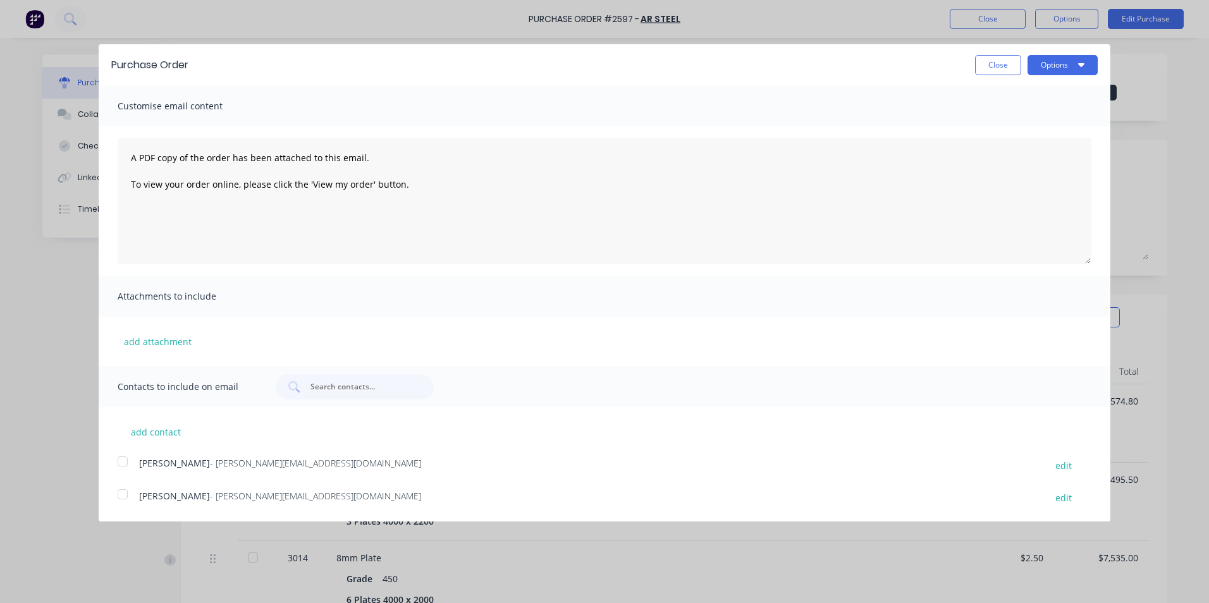
click at [123, 462] on div at bounding box center [122, 461] width 25 height 25
click at [1039, 64] on button "Options" at bounding box center [1062, 65] width 70 height 20
click at [998, 97] on div "Print" at bounding box center [1037, 97] width 97 height 18
click at [1022, 119] on div "Email" at bounding box center [1037, 122] width 97 height 18
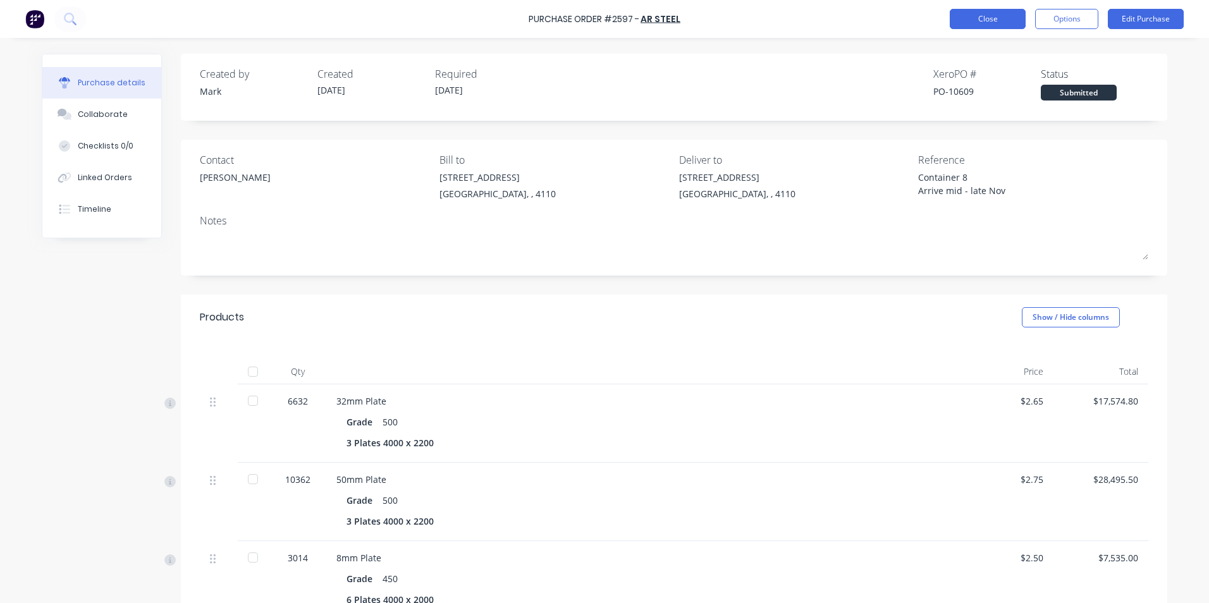
click at [1010, 15] on button "Close" at bounding box center [988, 19] width 76 height 20
